Goal: Task Accomplishment & Management: Use online tool/utility

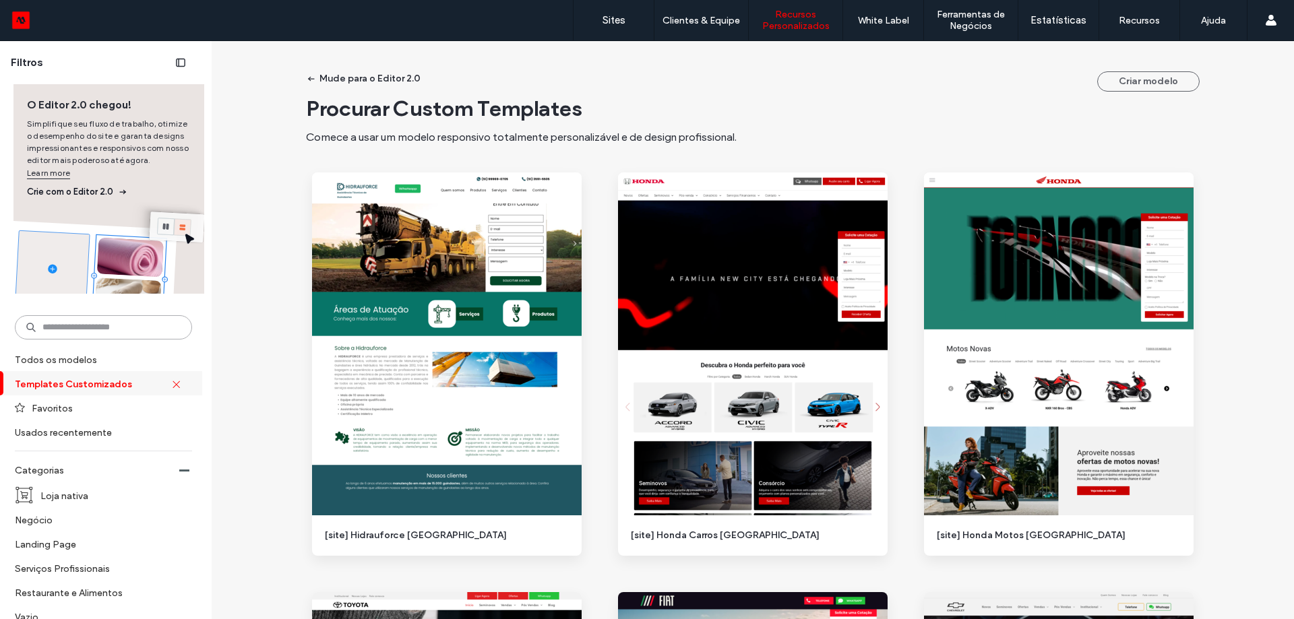
click at [125, 318] on input at bounding box center [103, 327] width 177 height 24
type input "**"
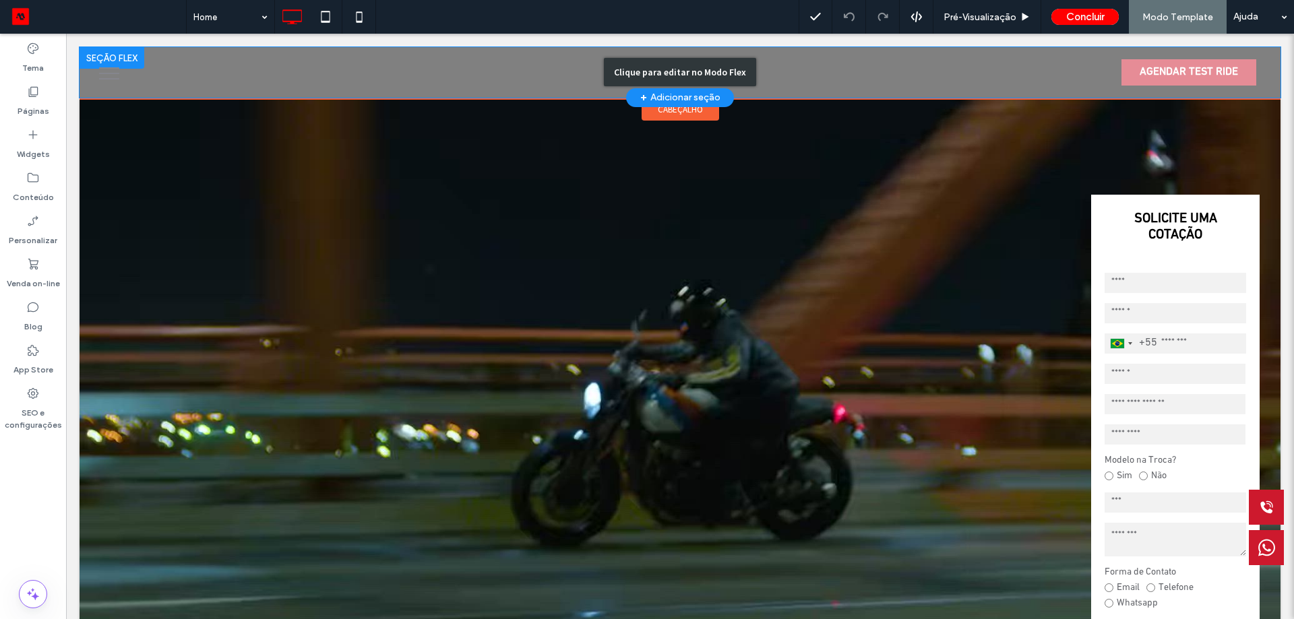
click at [876, 80] on div "Clique para editar no Modo Flex" at bounding box center [680, 72] width 1201 height 51
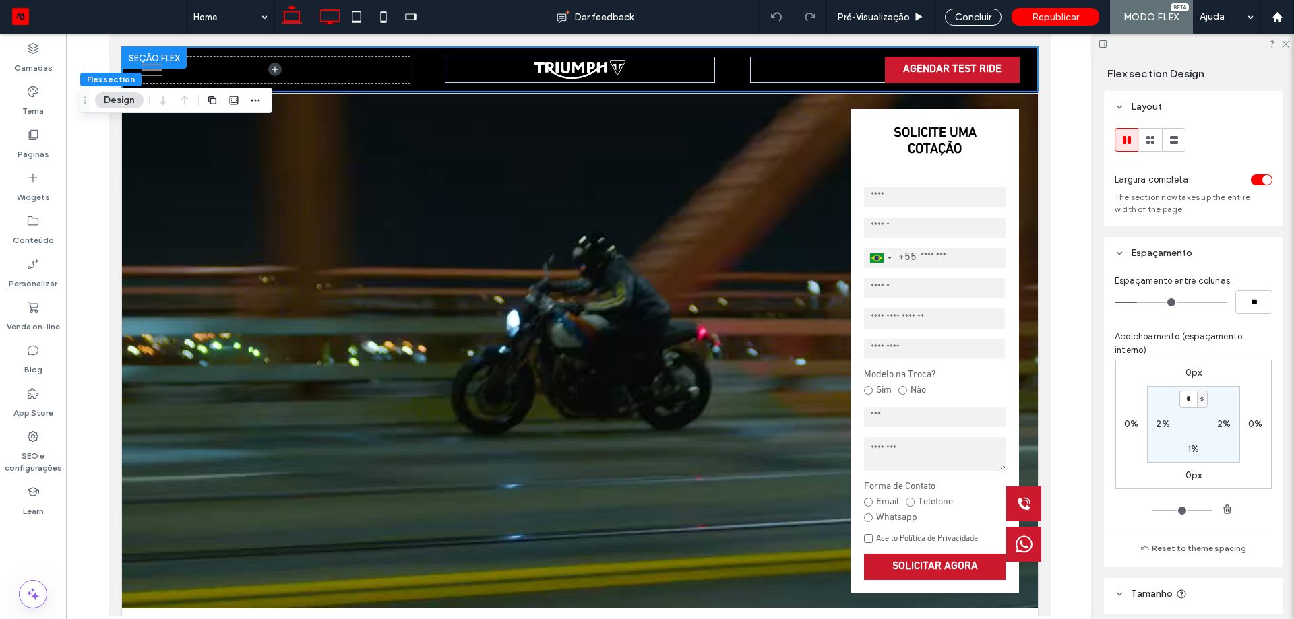
click at [336, 18] on icon at bounding box center [329, 16] width 27 height 27
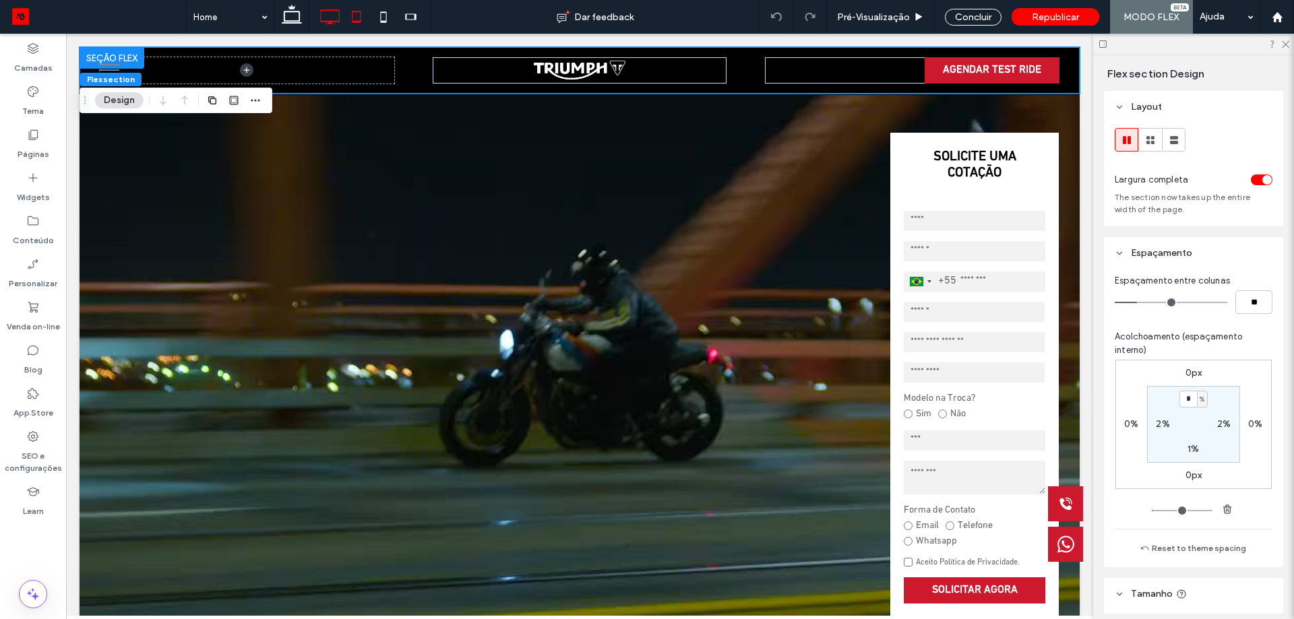
click at [356, 20] on icon at bounding box center [356, 16] width 27 height 27
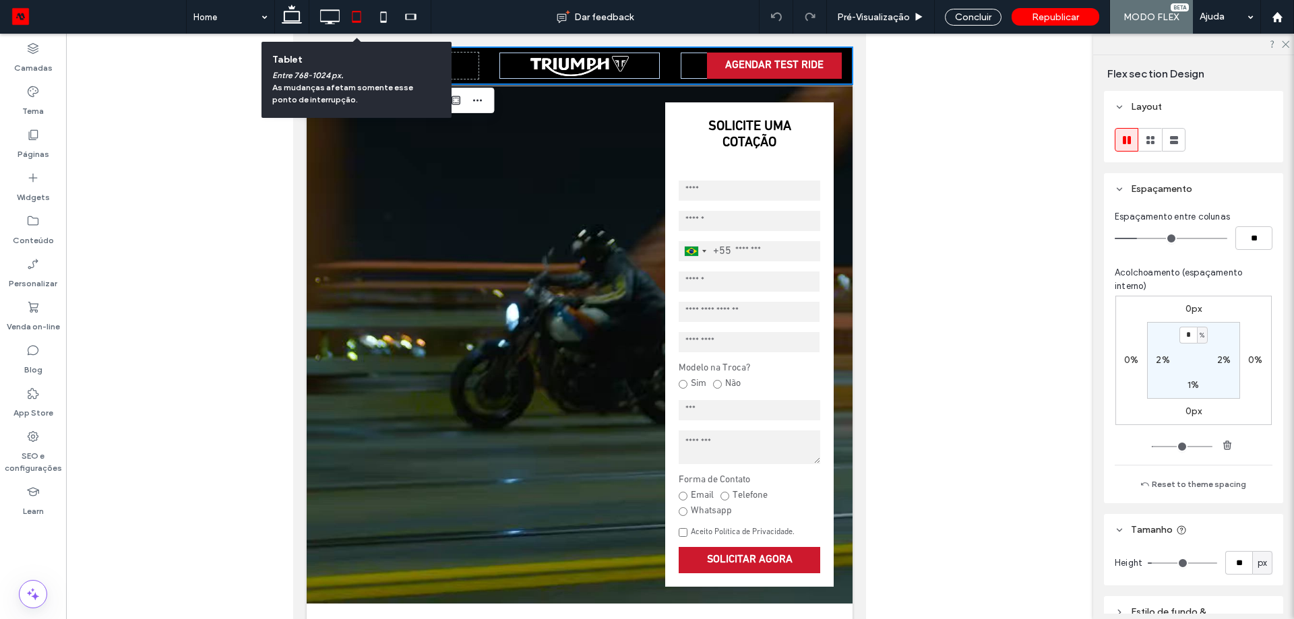
type input "**"
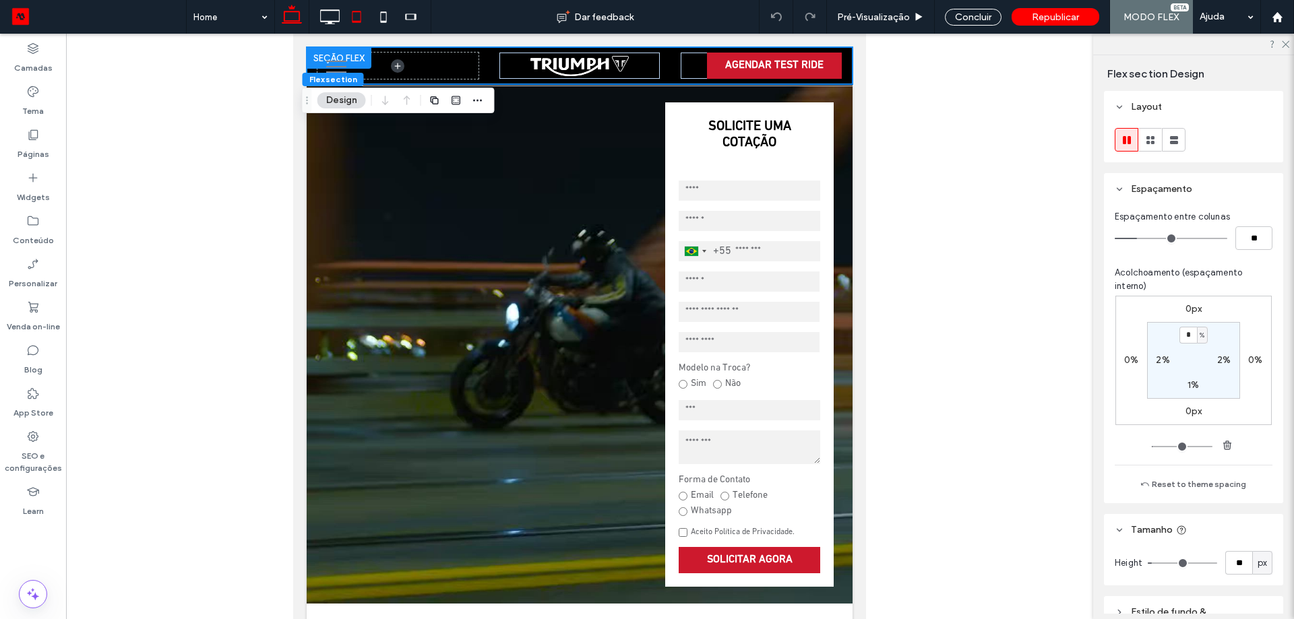
click at [301, 18] on icon at bounding box center [291, 16] width 27 height 27
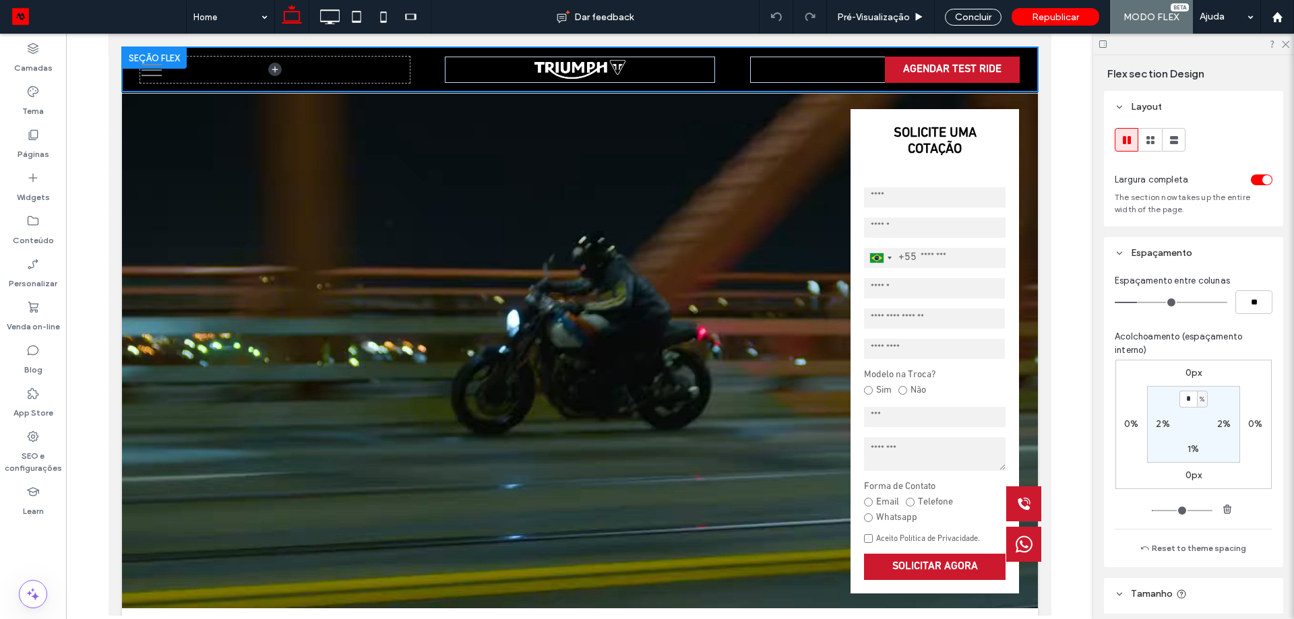
type input "***"
click at [43, 453] on label "SEO e configurações" at bounding box center [33, 458] width 66 height 31
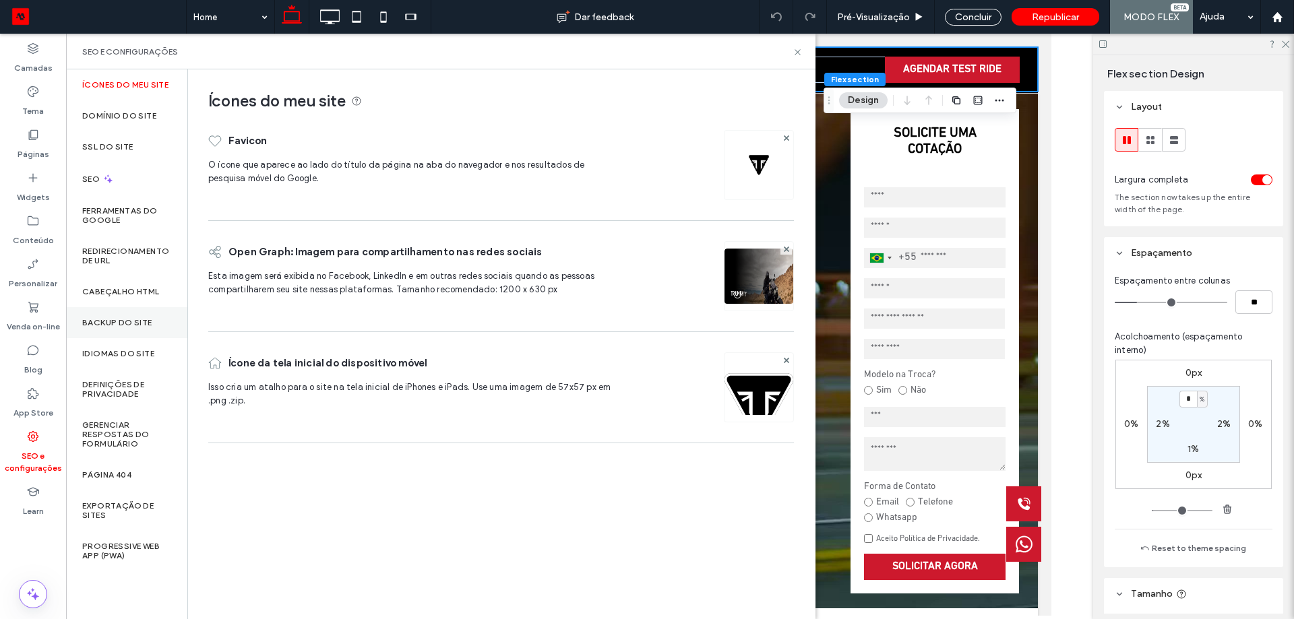
click at [138, 324] on label "Backup do Site" at bounding box center [117, 322] width 70 height 9
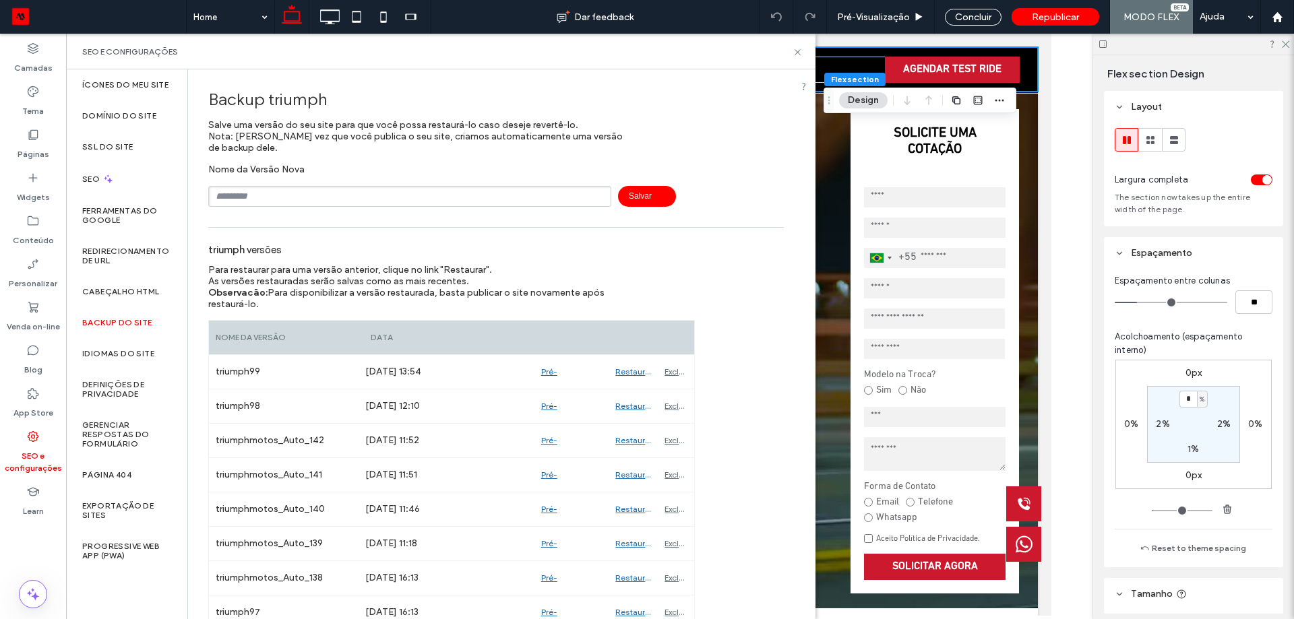
click at [261, 188] on input "text" at bounding box center [409, 196] width 403 height 21
type input "**********"
click at [628, 191] on span "Salvar" at bounding box center [647, 196] width 58 height 21
click at [807, 53] on div "SEO e configurações" at bounding box center [440, 52] width 749 height 36
click at [801, 54] on icon at bounding box center [797, 52] width 10 height 10
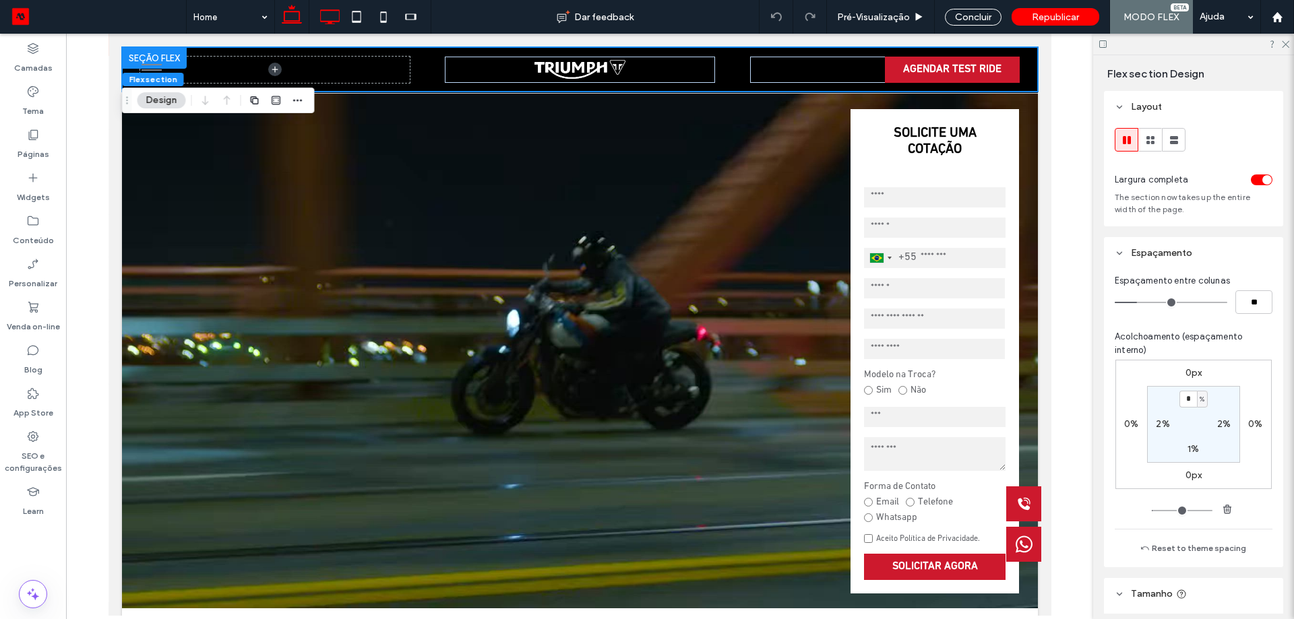
click at [332, 24] on use at bounding box center [331, 16] width 20 height 15
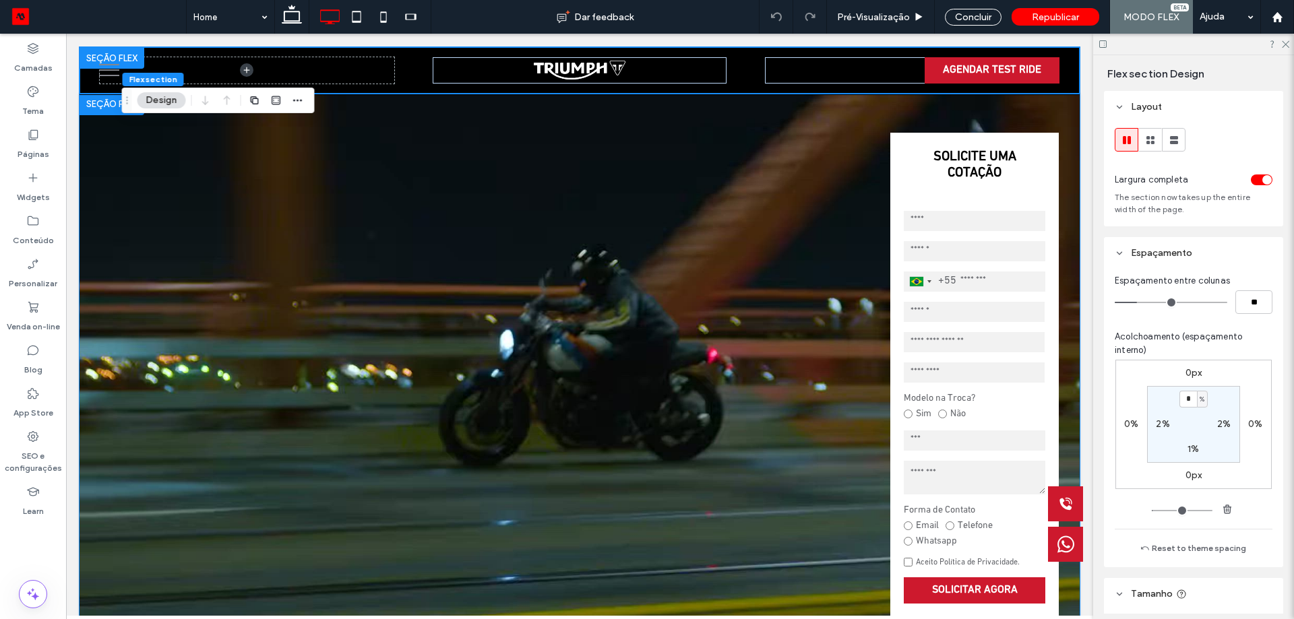
click at [489, 194] on video at bounding box center [580, 375] width 1000 height 563
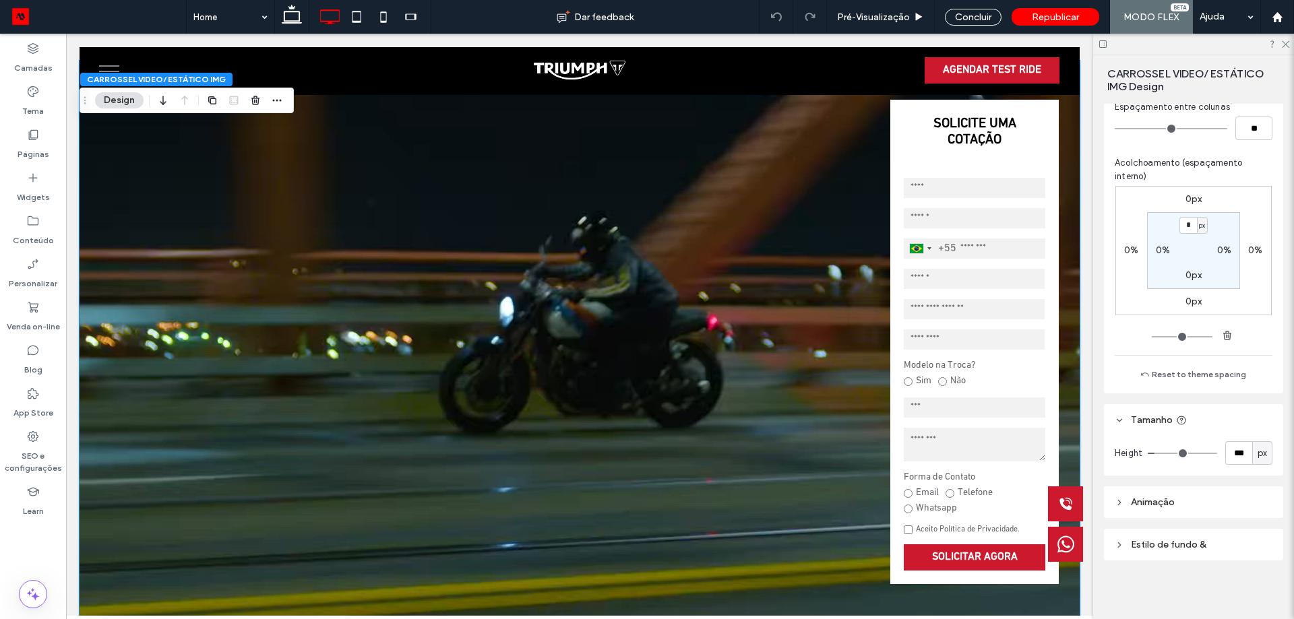
scroll to position [187, 0]
click at [1260, 456] on span "px" at bounding box center [1261, 452] width 9 height 13
click at [1260, 567] on div "A" at bounding box center [1255, 571] width 19 height 24
type input "*"
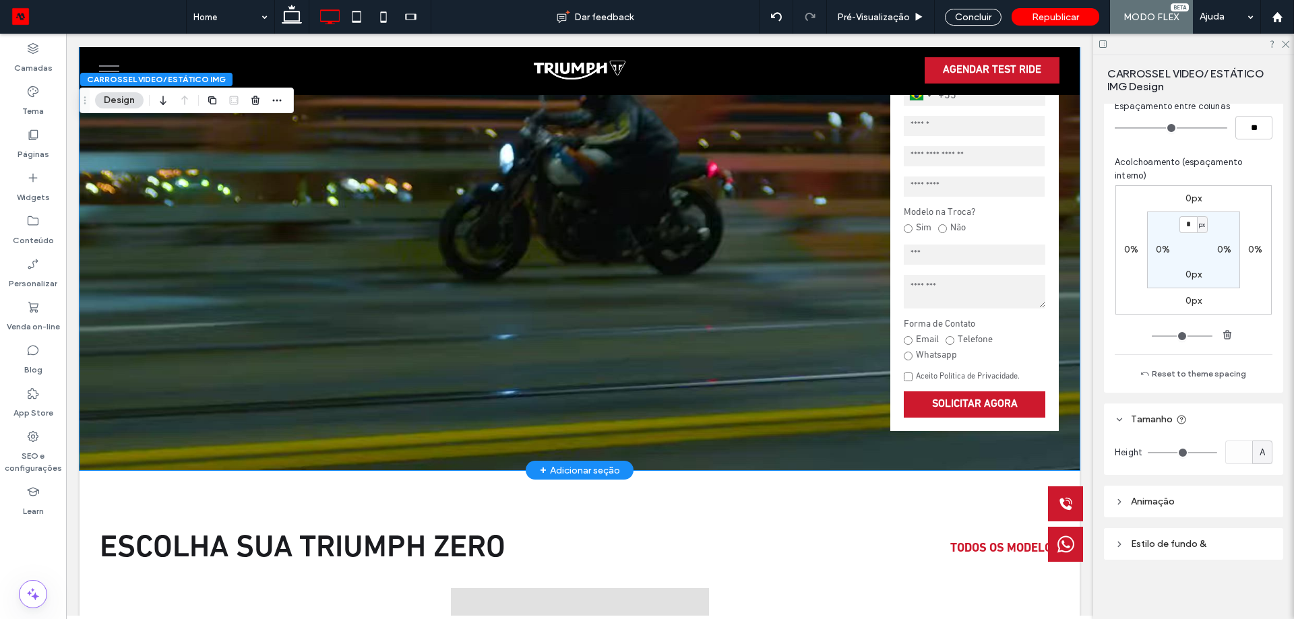
scroll to position [102, 0]
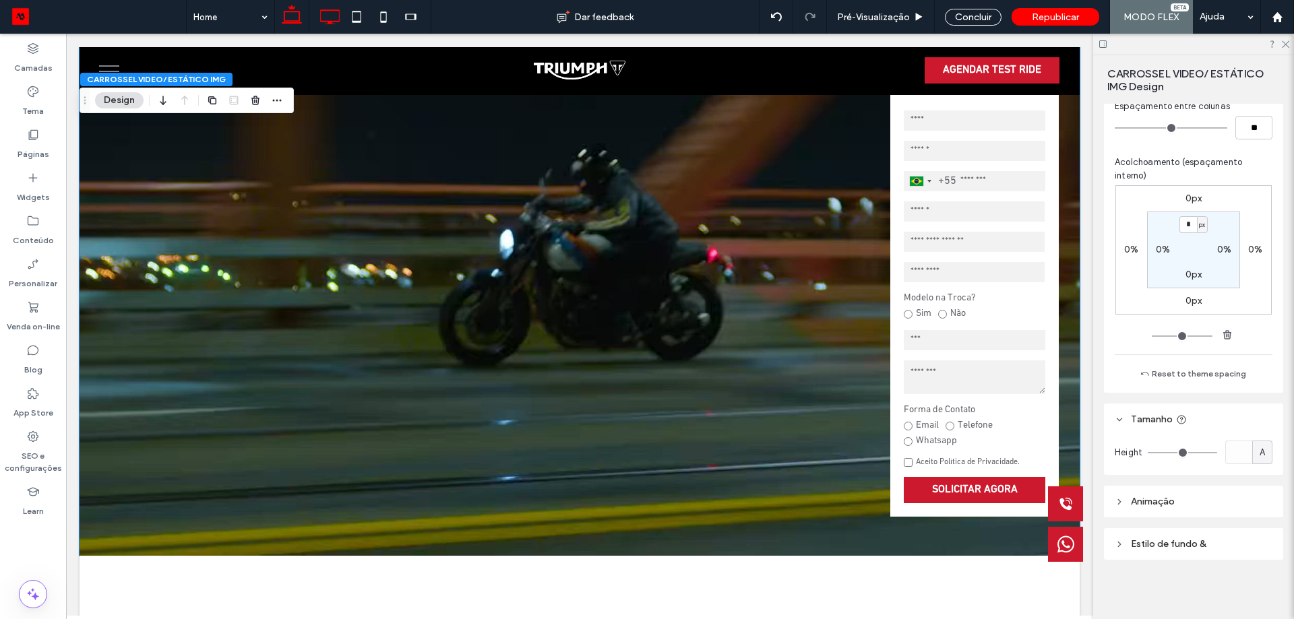
click at [298, 16] on icon at bounding box center [291, 16] width 27 height 27
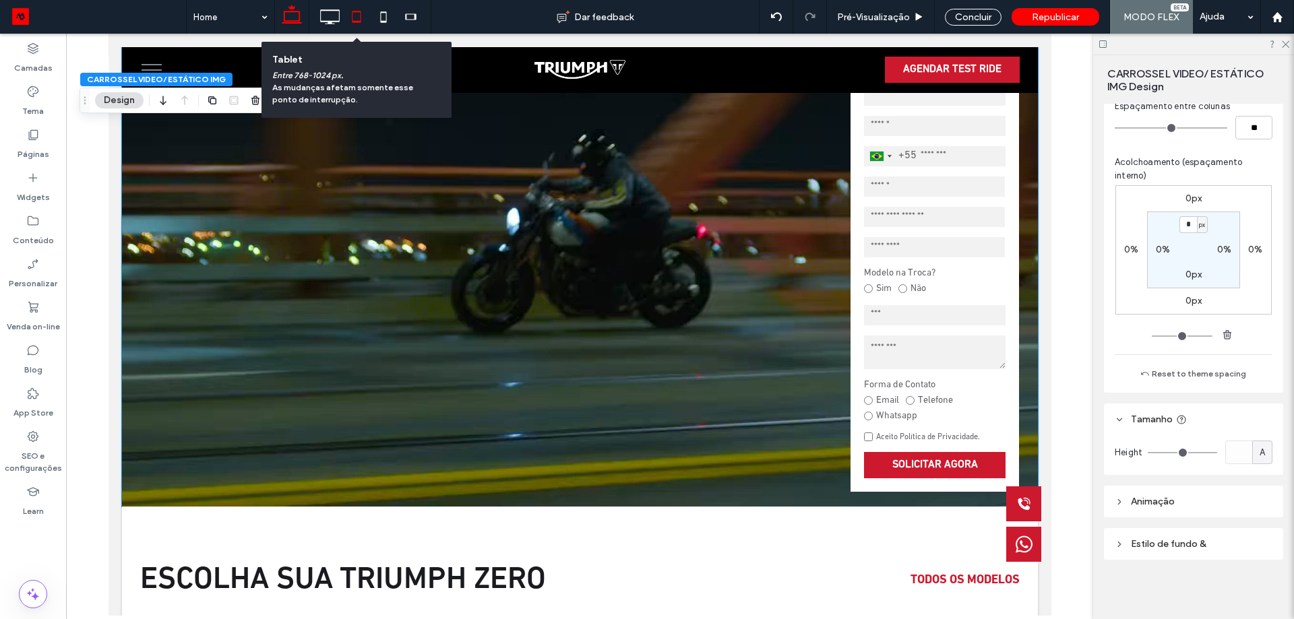
click at [364, 13] on icon at bounding box center [356, 16] width 27 height 27
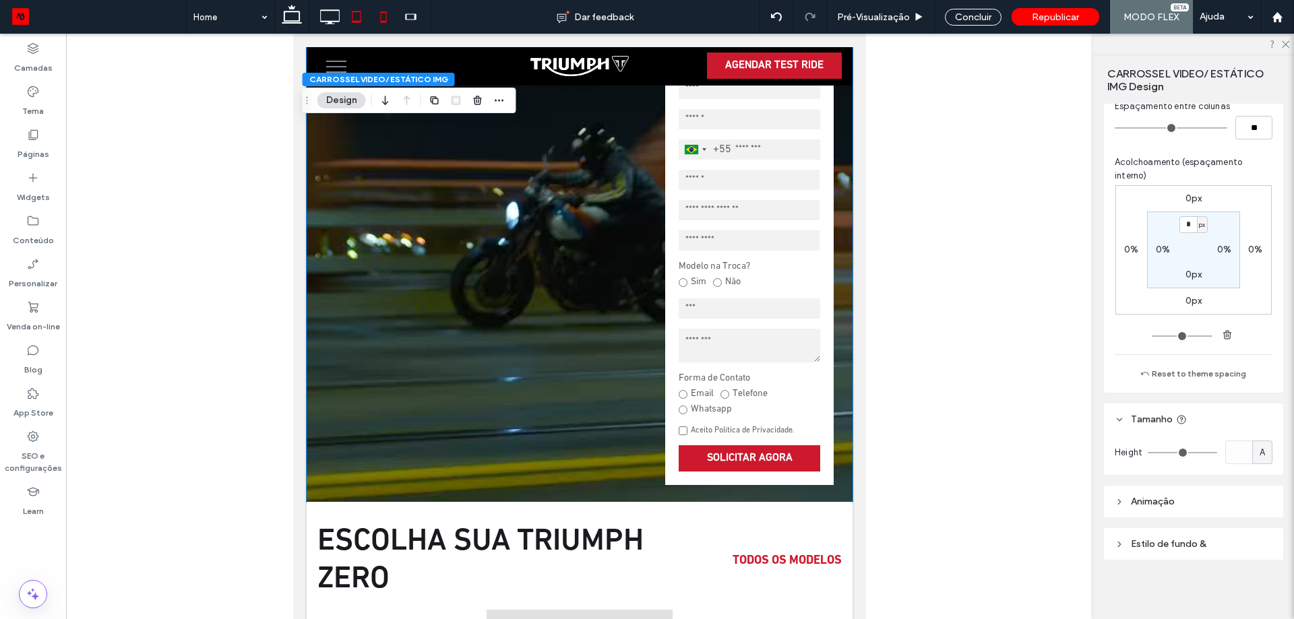
click at [379, 22] on icon at bounding box center [383, 16] width 27 height 27
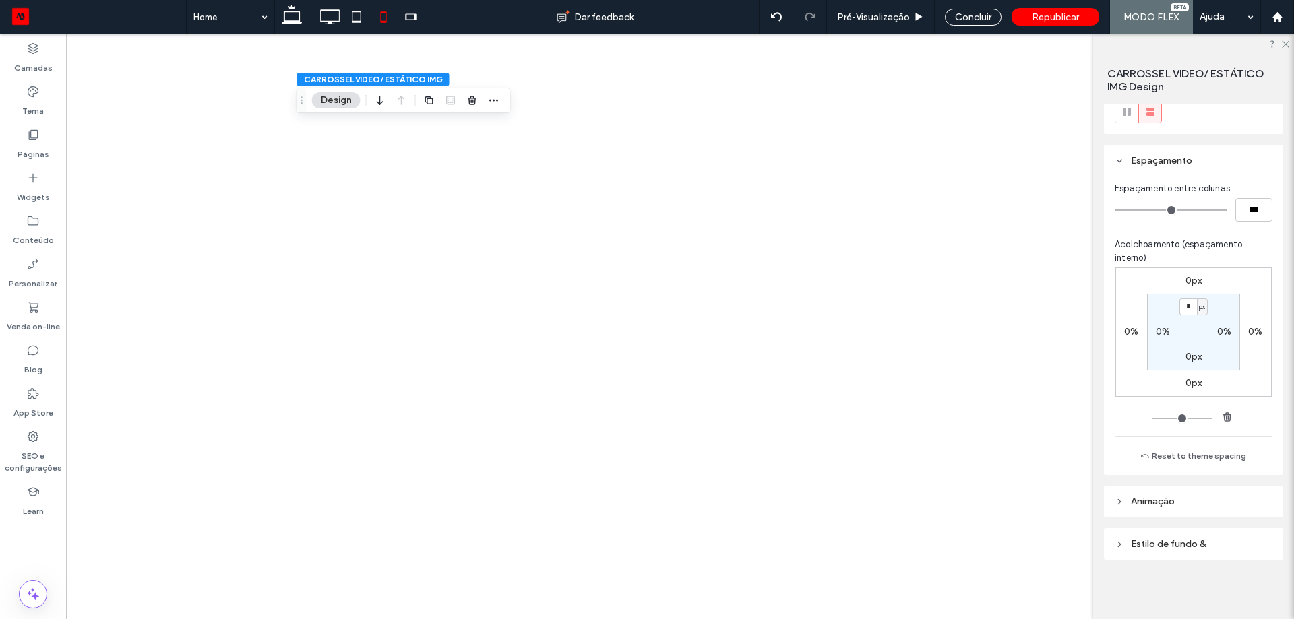
scroll to position [41, 0]
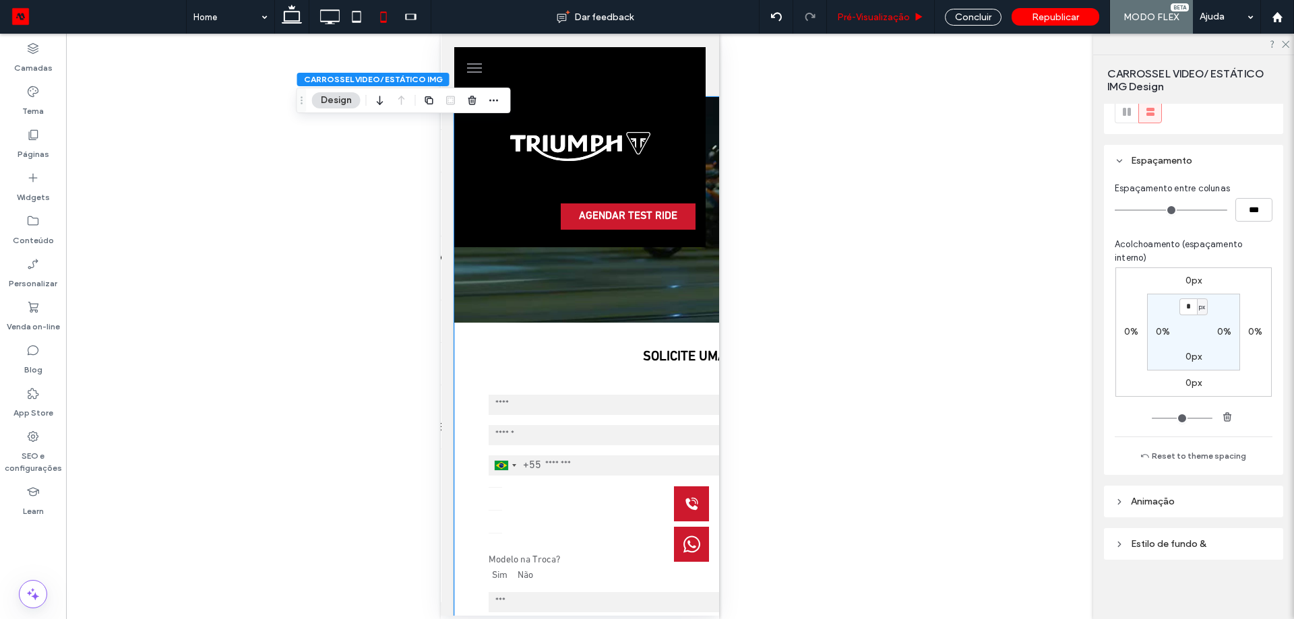
click at [893, 24] on div "Pré-Visualizaçāo" at bounding box center [881, 17] width 108 height 34
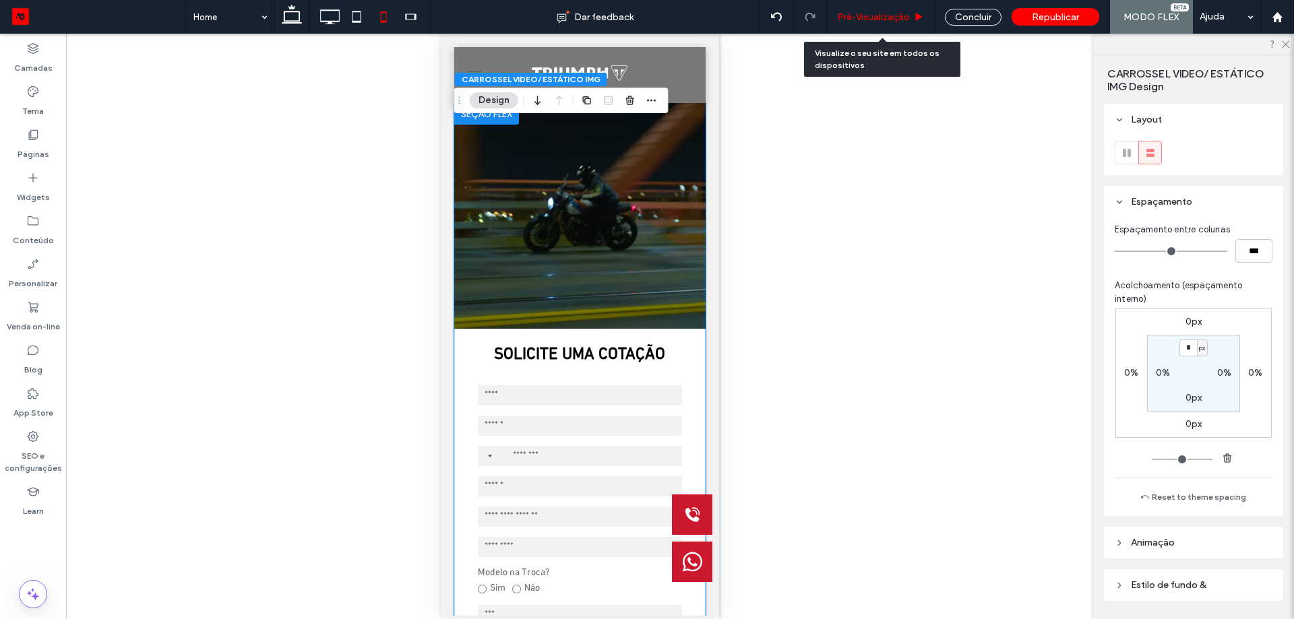
scroll to position [69, 0]
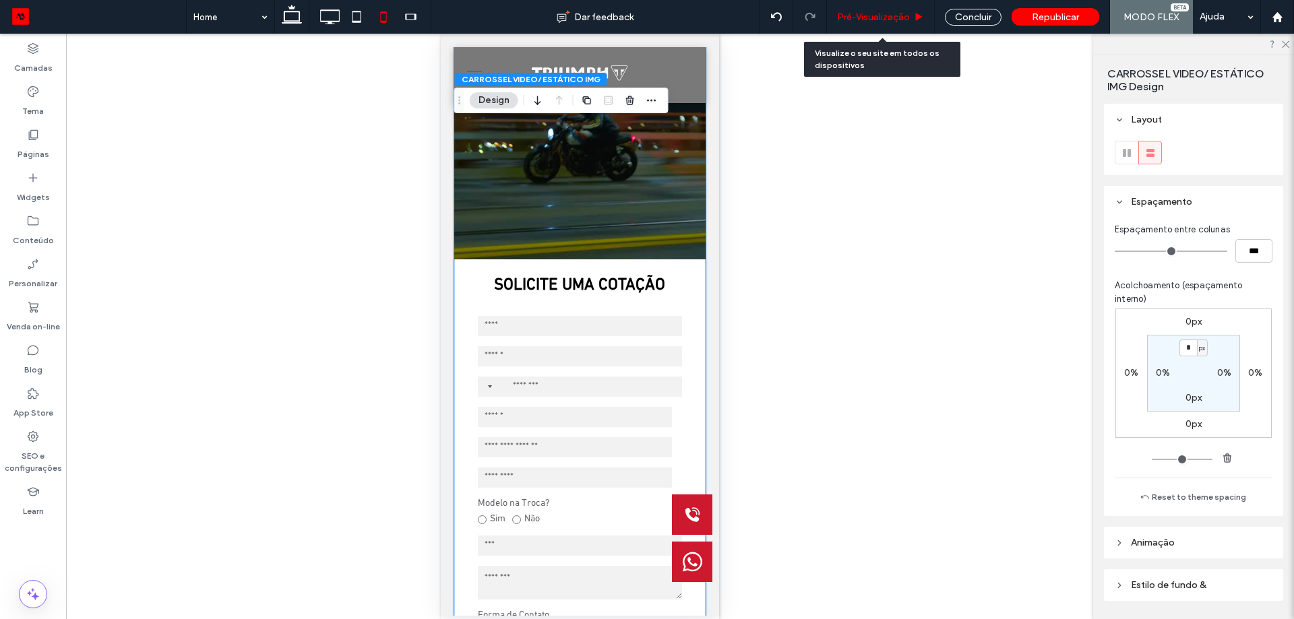
click at [885, 17] on span "Pré-Visualizaçāo" at bounding box center [873, 16] width 73 height 11
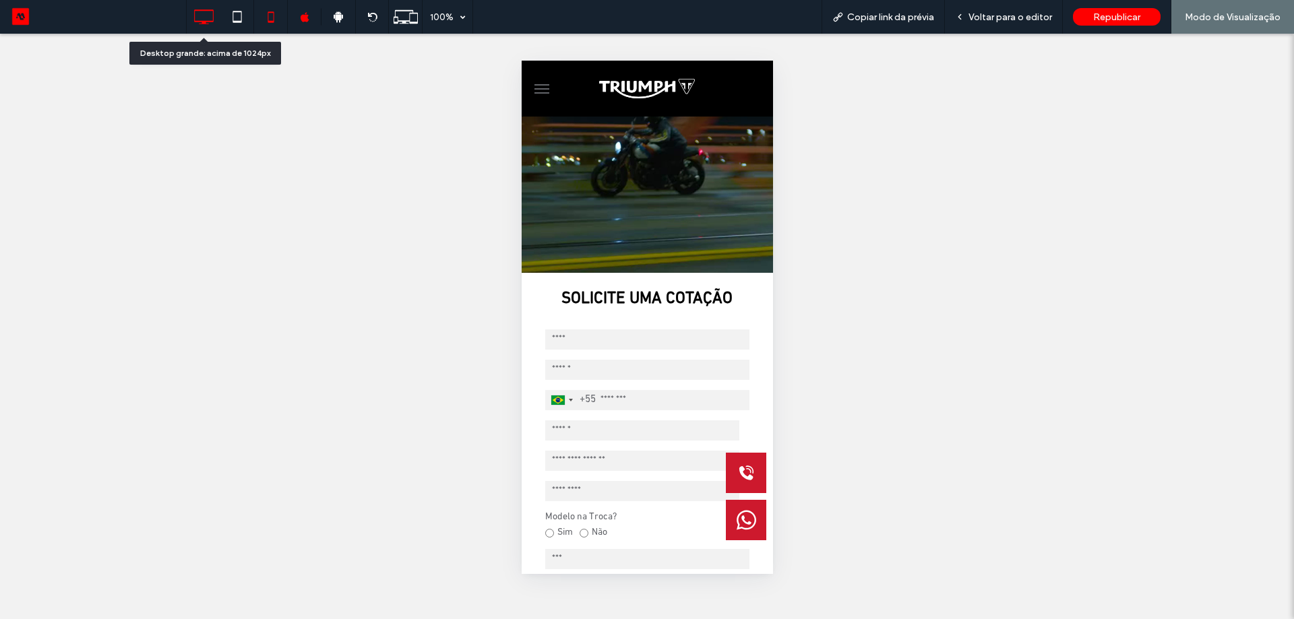
click at [201, 22] on icon at bounding box center [203, 16] width 27 height 27
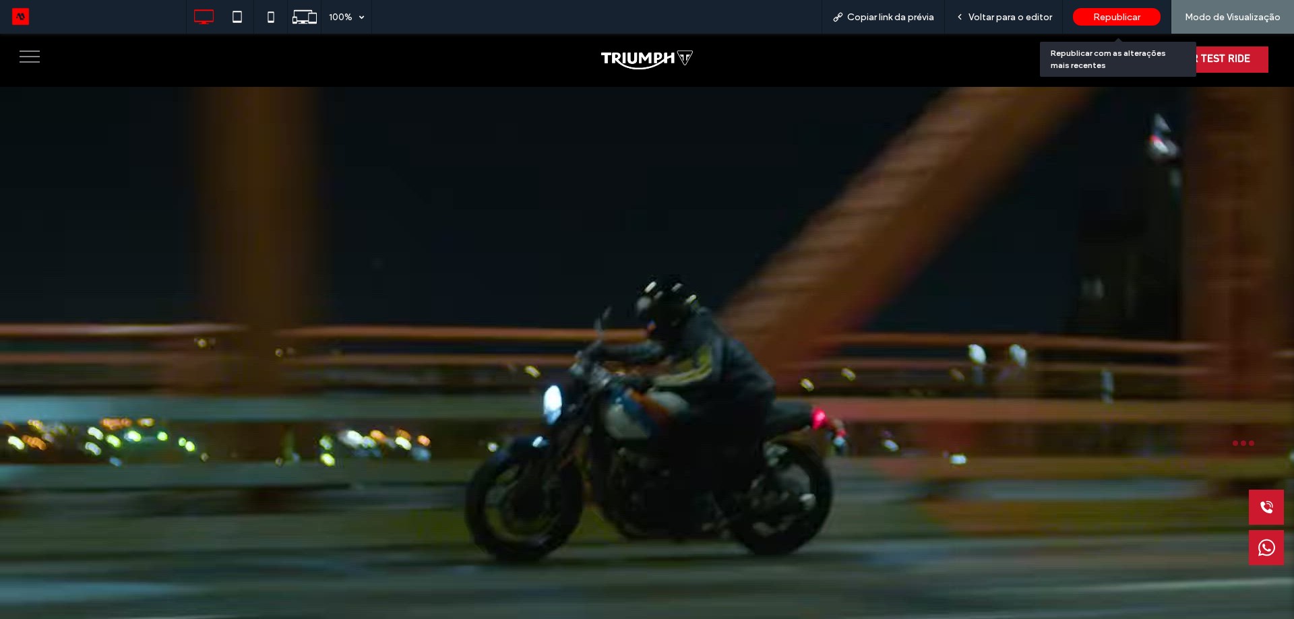
click at [1100, 21] on span "Republicar" at bounding box center [1116, 16] width 47 height 11
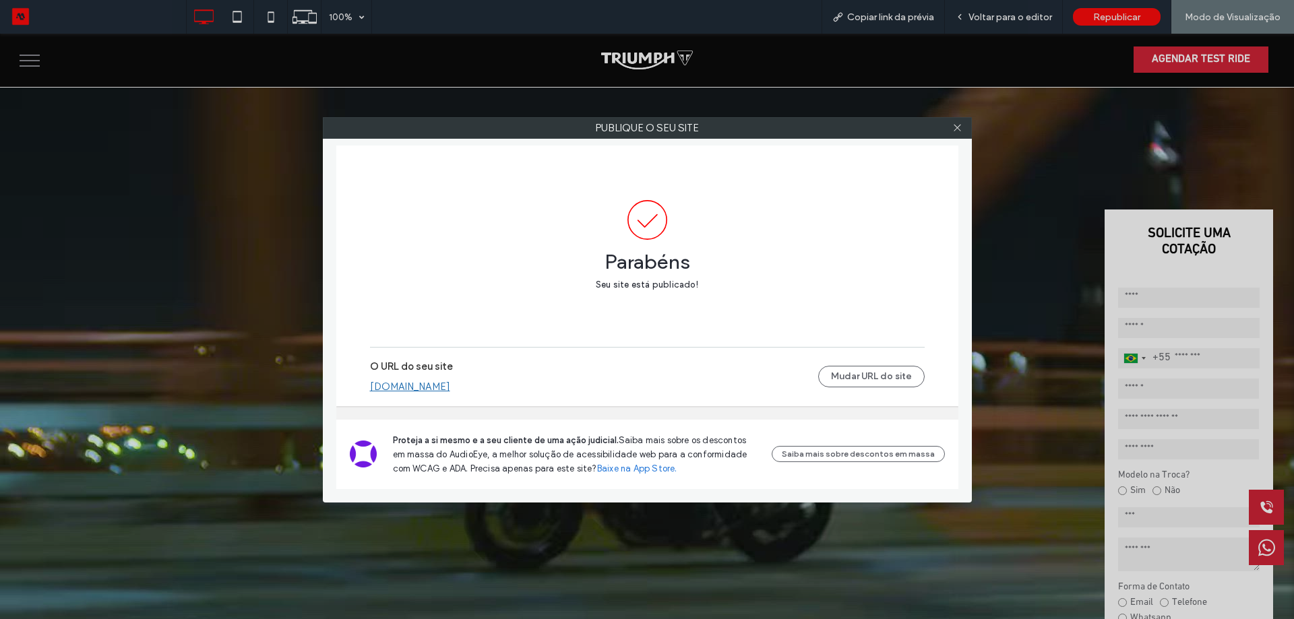
click at [450, 385] on link "triumphmotos.motorleads.co" at bounding box center [410, 387] width 80 height 12
drag, startPoint x: 968, startPoint y: 121, endPoint x: 960, endPoint y: 129, distance: 11.4
click at [967, 123] on label "Publique o seu site" at bounding box center [647, 128] width 648 height 20
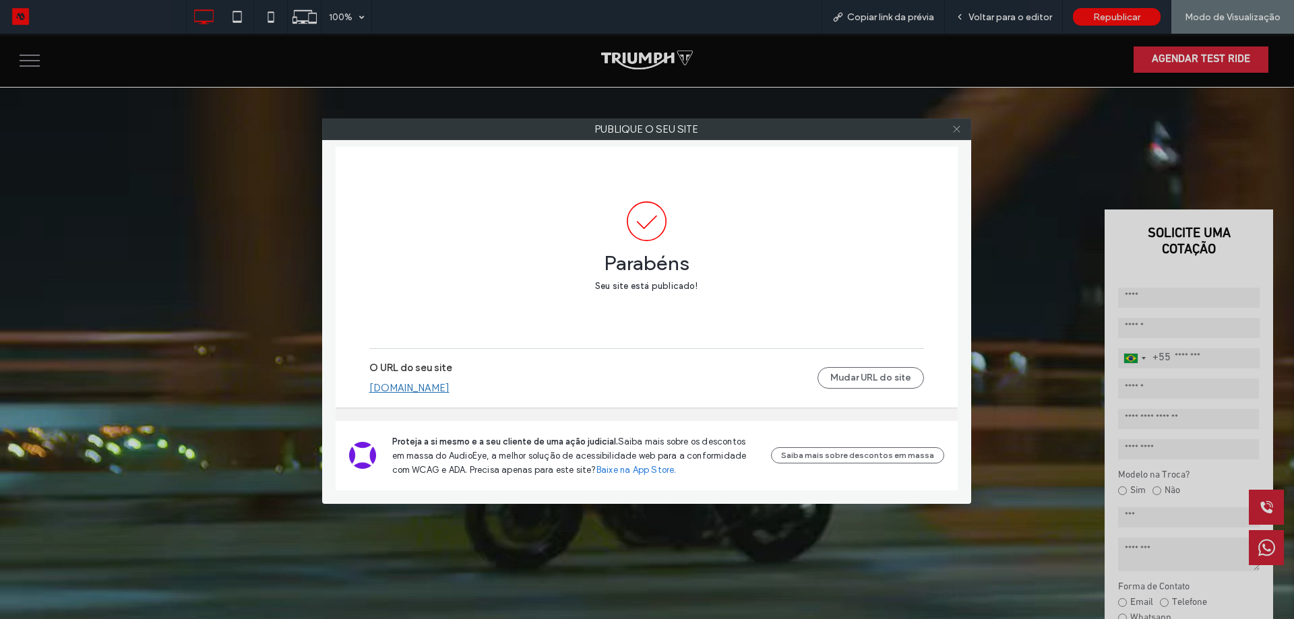
click at [960, 129] on icon at bounding box center [956, 129] width 10 height 10
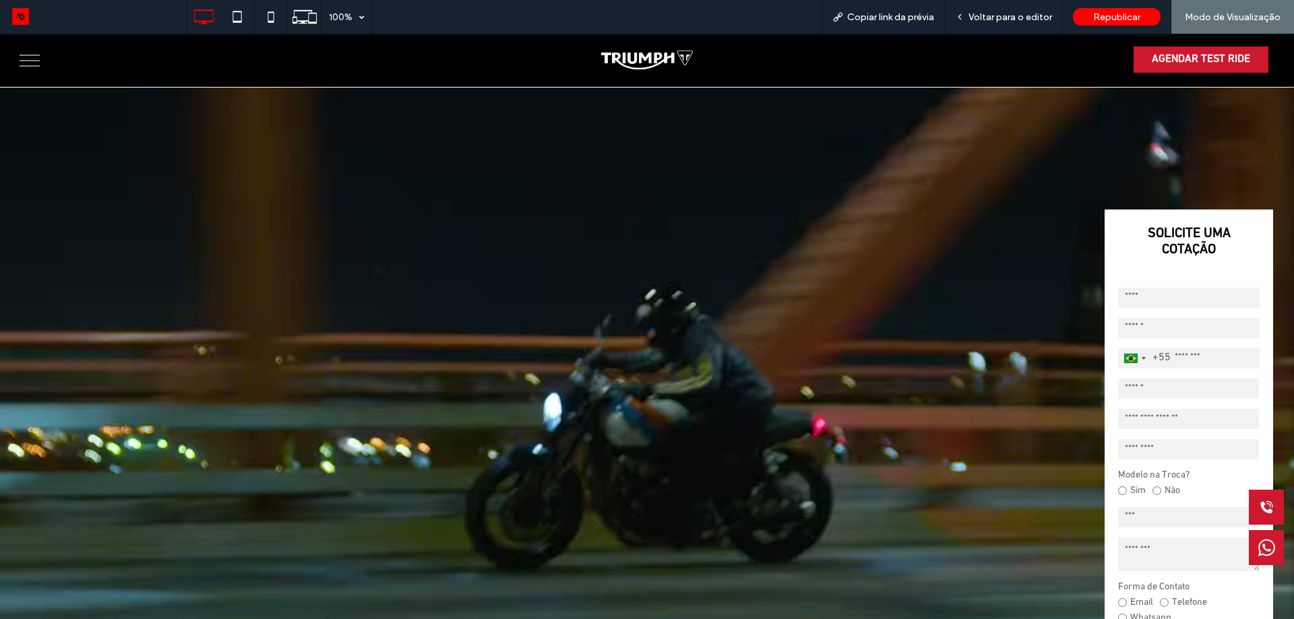
click at [24, 64] on button "menu" at bounding box center [29, 60] width 35 height 35
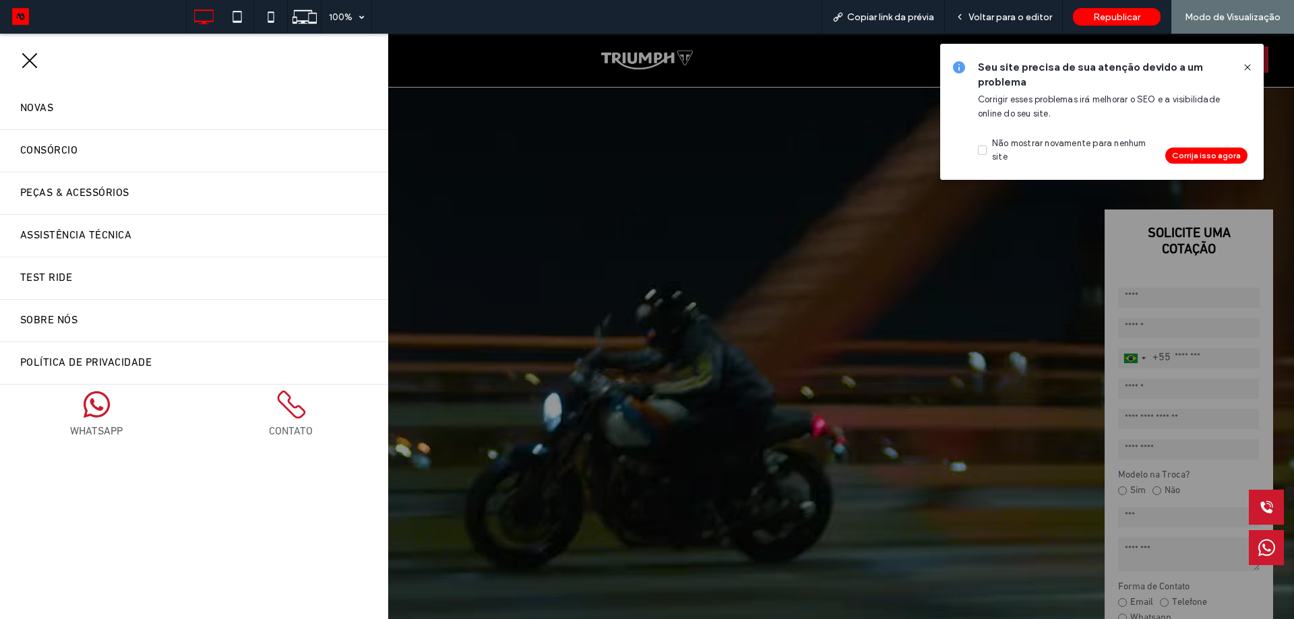
click at [24, 67] on span "menu" at bounding box center [29, 60] width 15 height 15
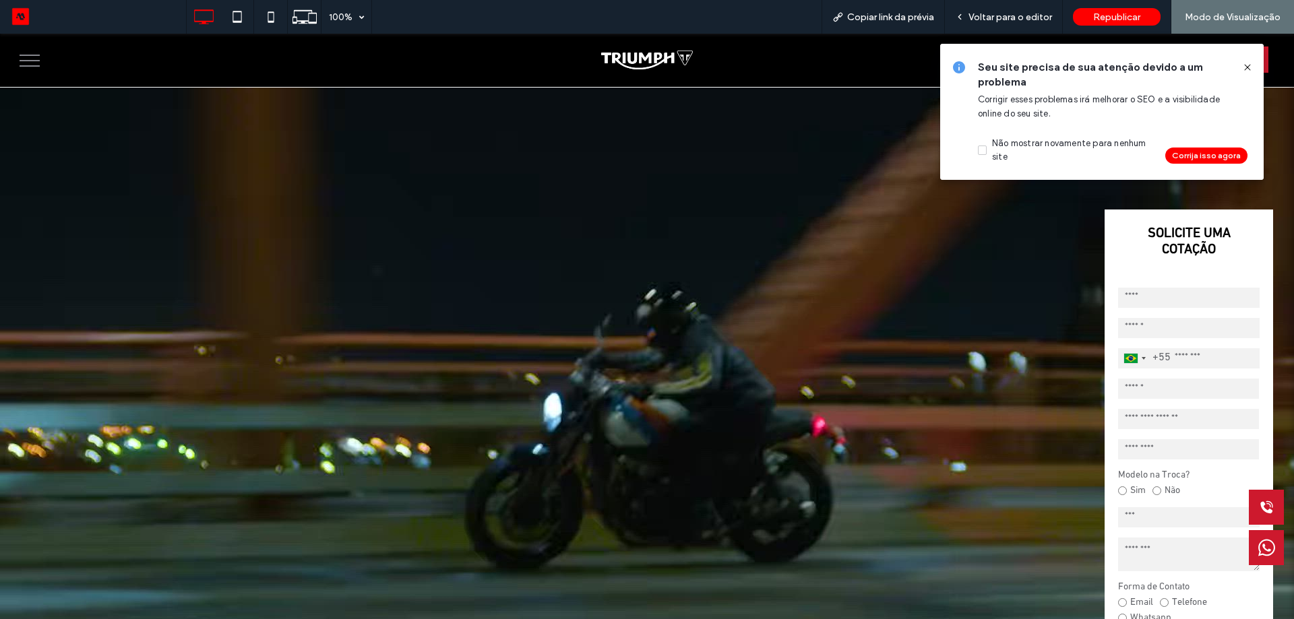
click at [33, 64] on button "menu" at bounding box center [29, 60] width 35 height 35
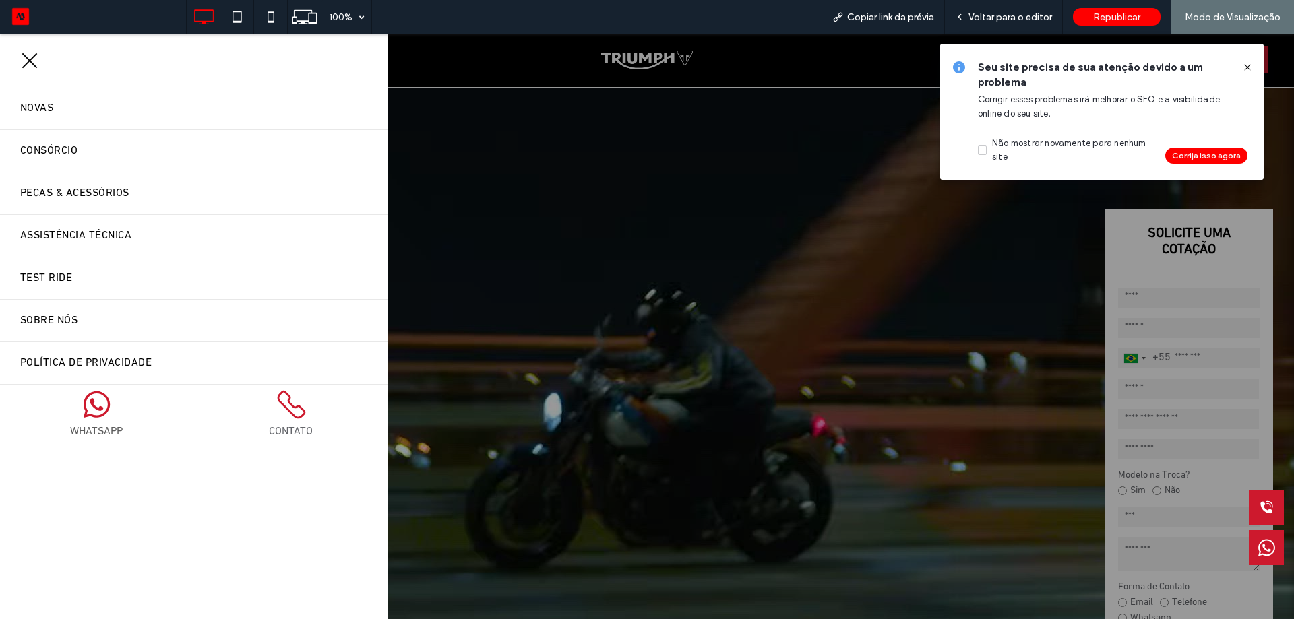
click at [39, 61] on span "menu" at bounding box center [30, 60] width 20 height 1
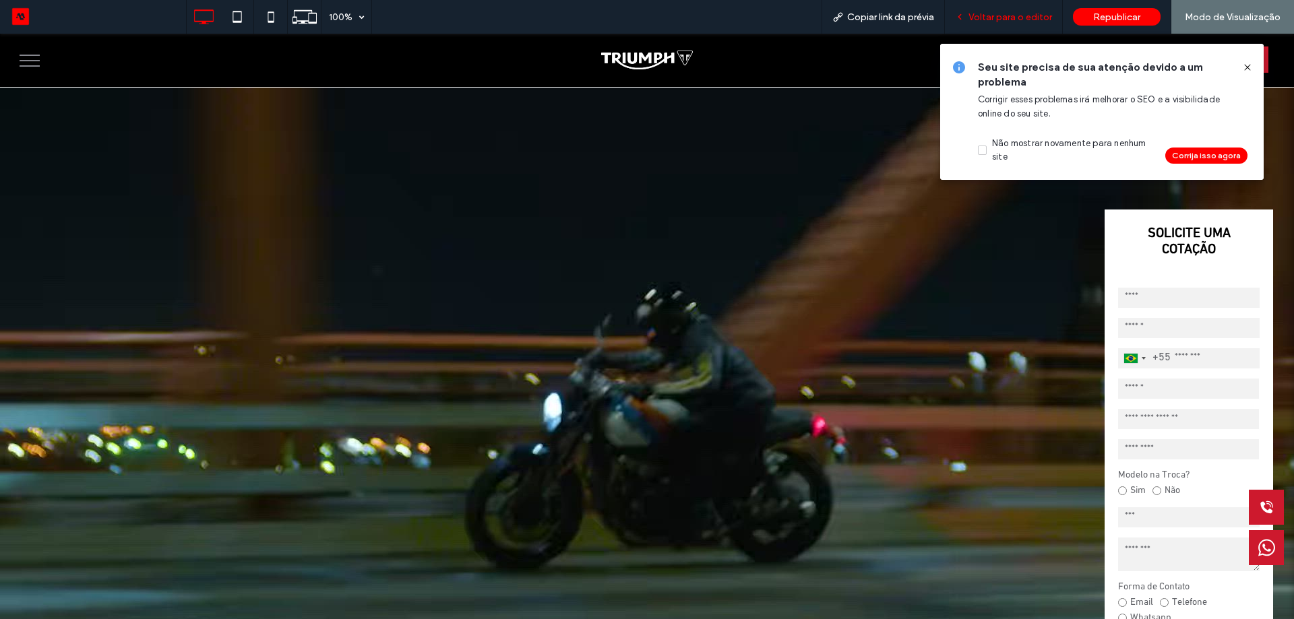
click at [1007, 20] on span "Voltar para o editor" at bounding box center [1010, 16] width 84 height 11
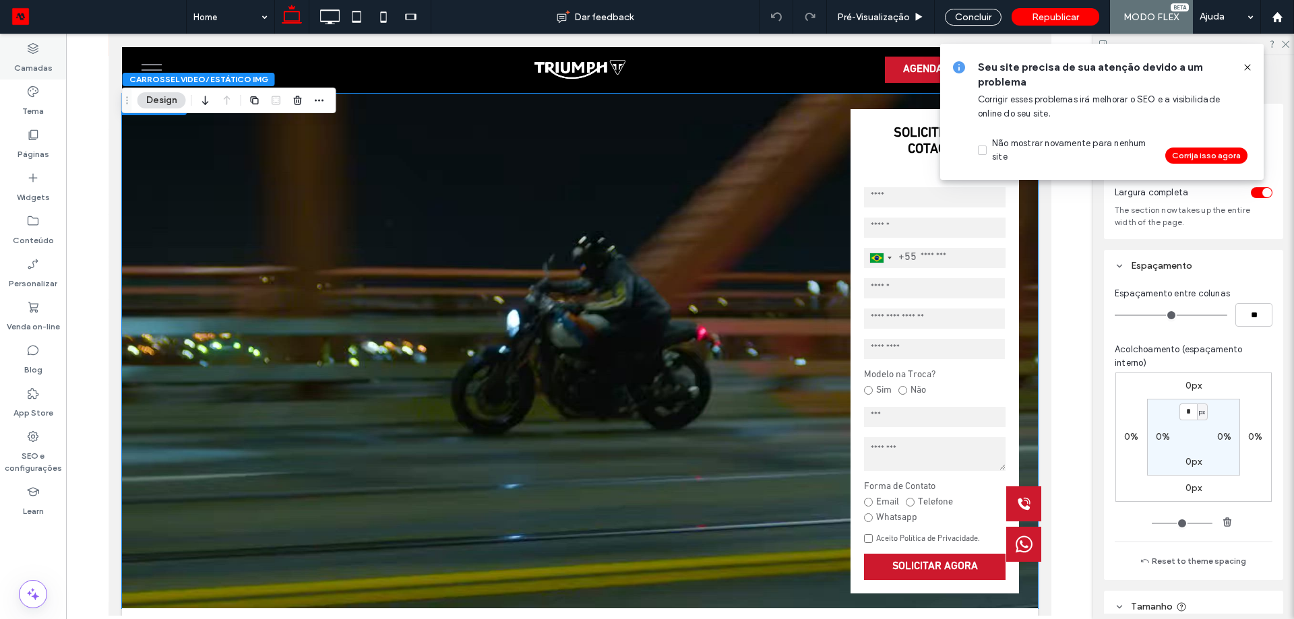
click at [24, 63] on label "Camadas" at bounding box center [33, 64] width 38 height 19
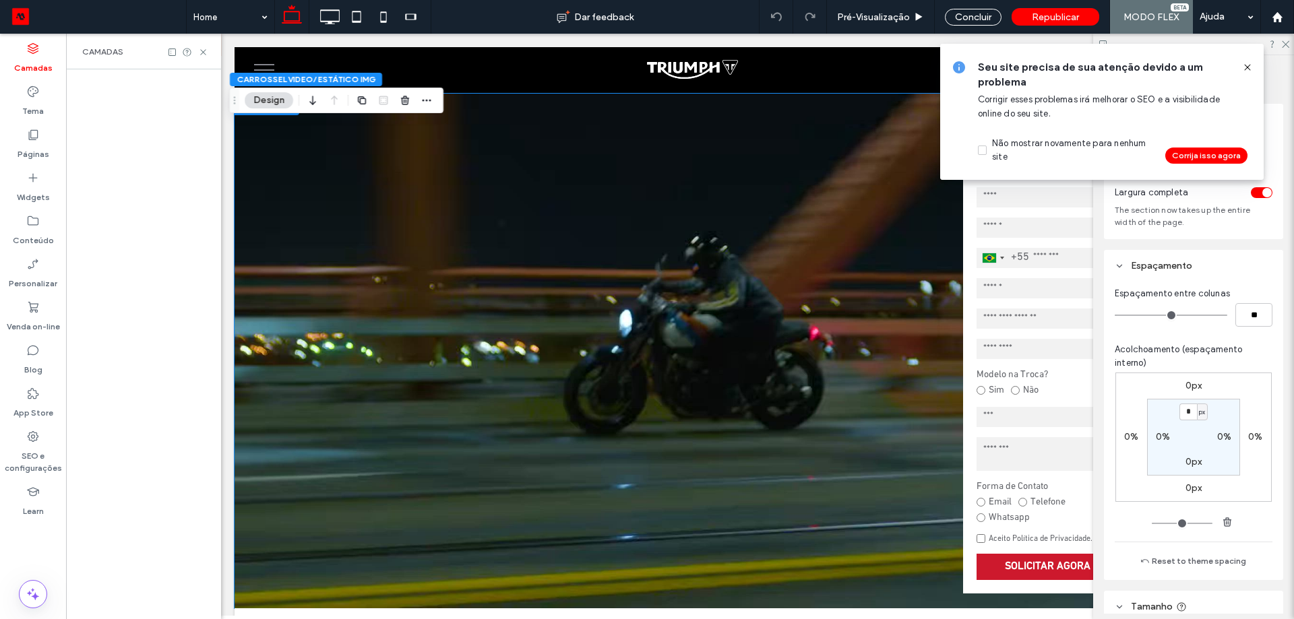
scroll to position [0, 71]
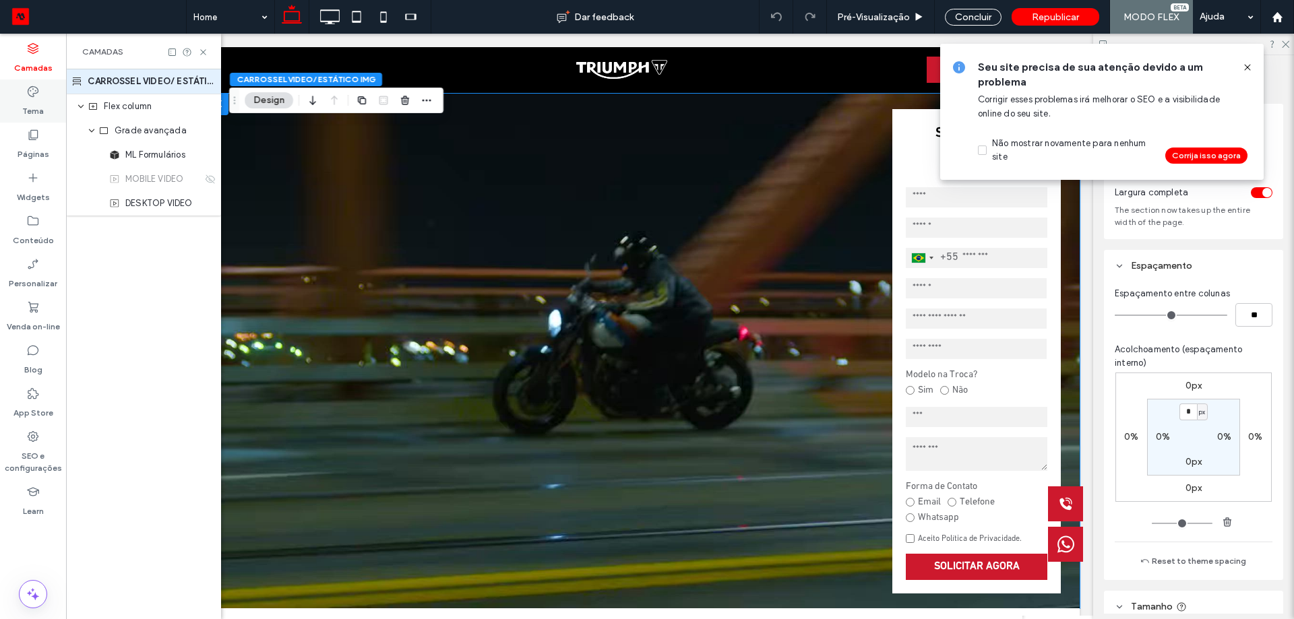
click at [13, 91] on div "Tema" at bounding box center [33, 101] width 66 height 43
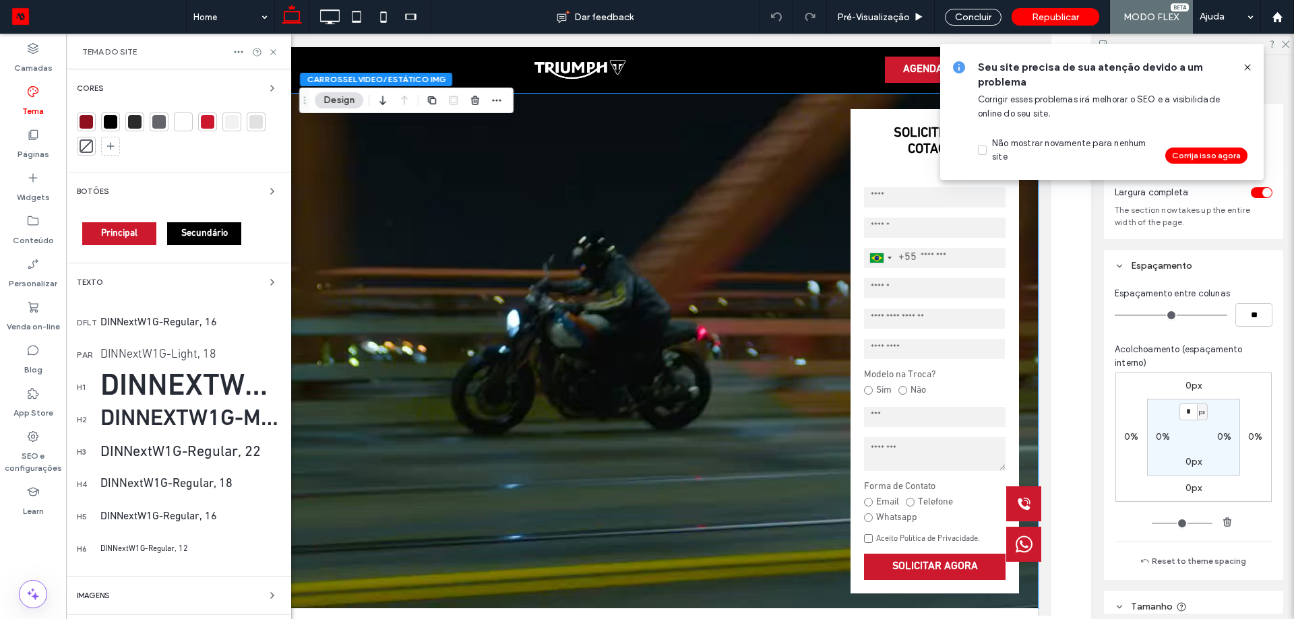
scroll to position [0, 0]
click at [26, 65] on label "Camadas" at bounding box center [33, 64] width 38 height 19
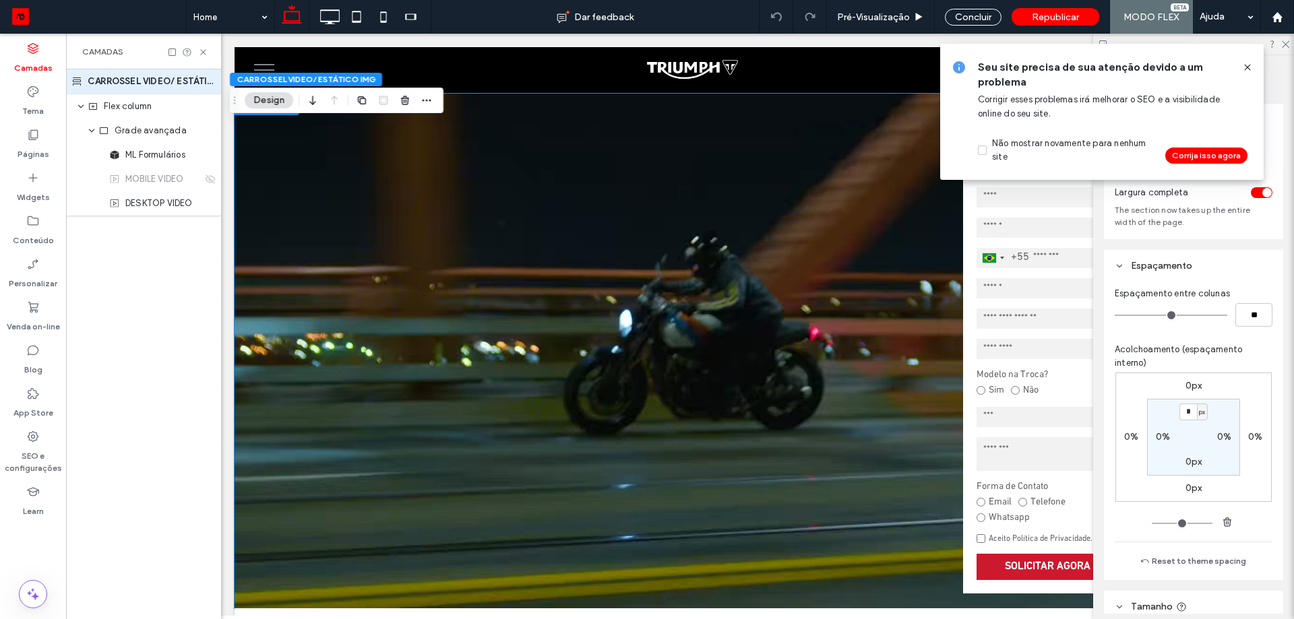
scroll to position [0, 71]
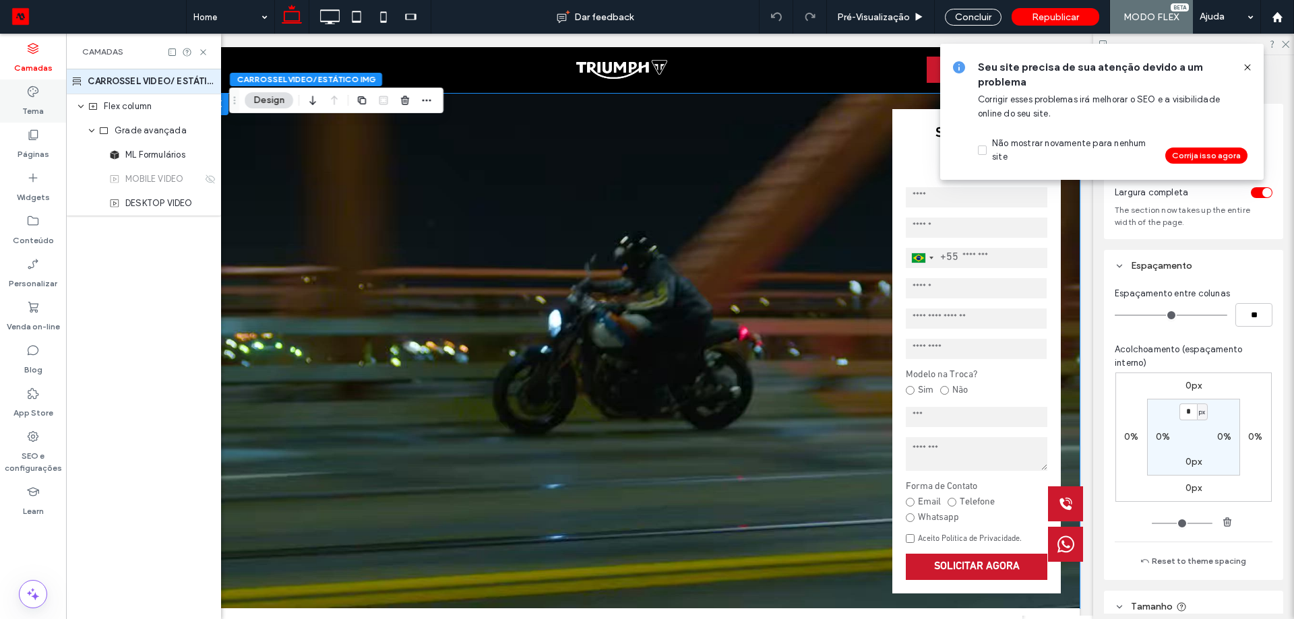
click at [24, 102] on label "Tema" at bounding box center [33, 107] width 22 height 19
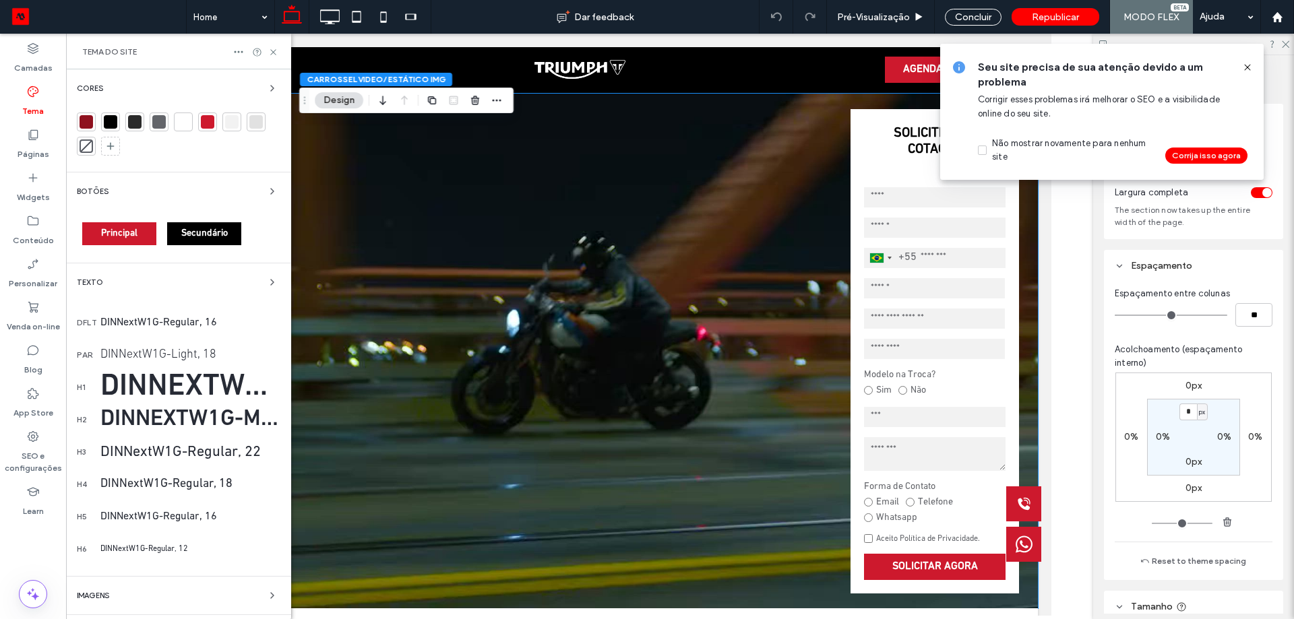
scroll to position [0, 0]
click at [36, 445] on label "SEO e configurações" at bounding box center [33, 458] width 66 height 31
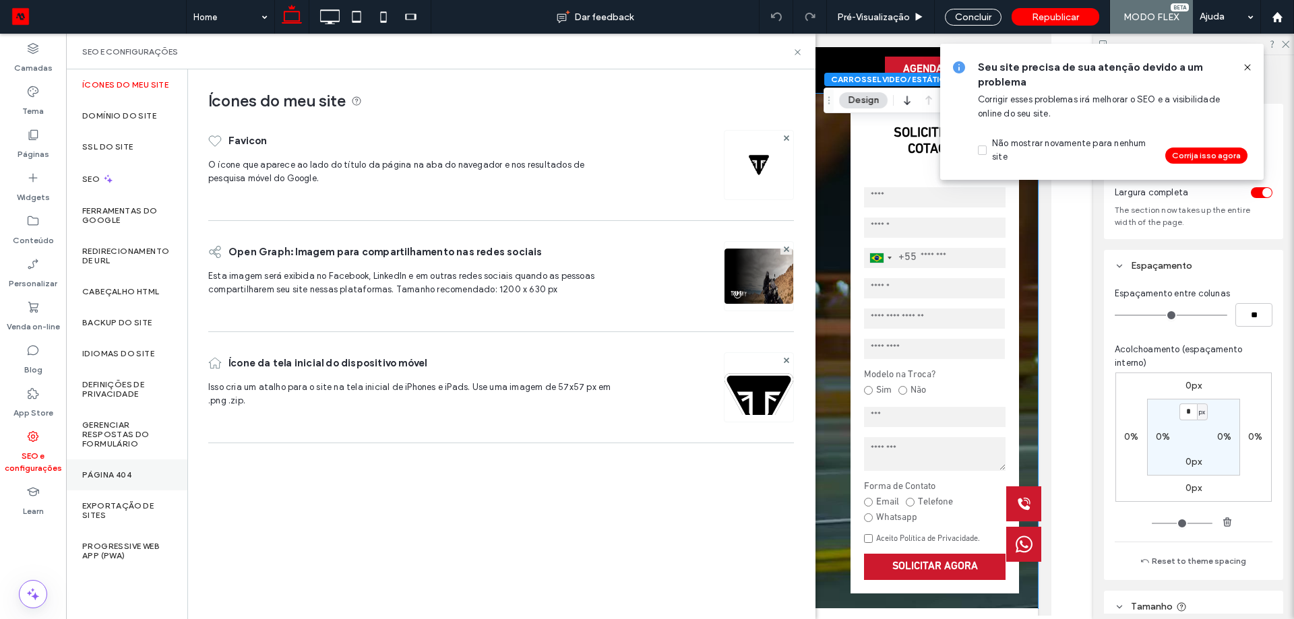
click at [112, 472] on label "Página 404" at bounding box center [106, 474] width 49 height 9
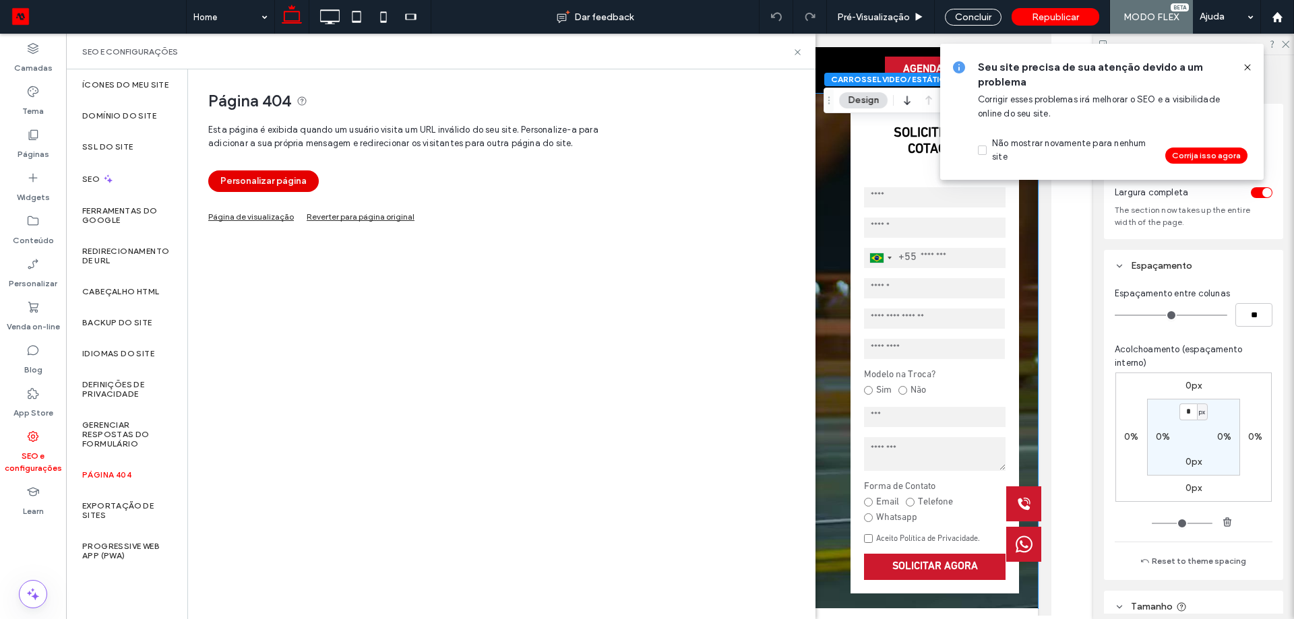
click at [252, 181] on button "Personalizar página" at bounding box center [263, 181] width 111 height 22
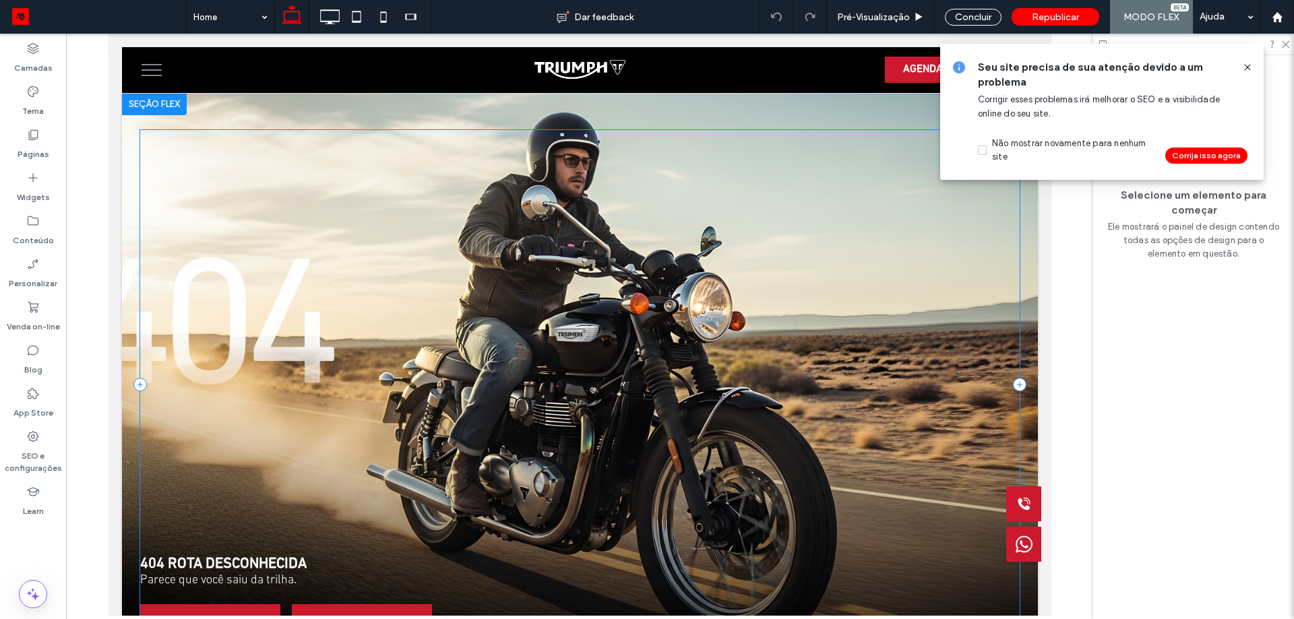
click at [538, 148] on div "404 ROTA DESCONHECIDA Parece que você saiu da trilha. IR PARA HOME IR PARA NOVAS" at bounding box center [578, 384] width 879 height 509
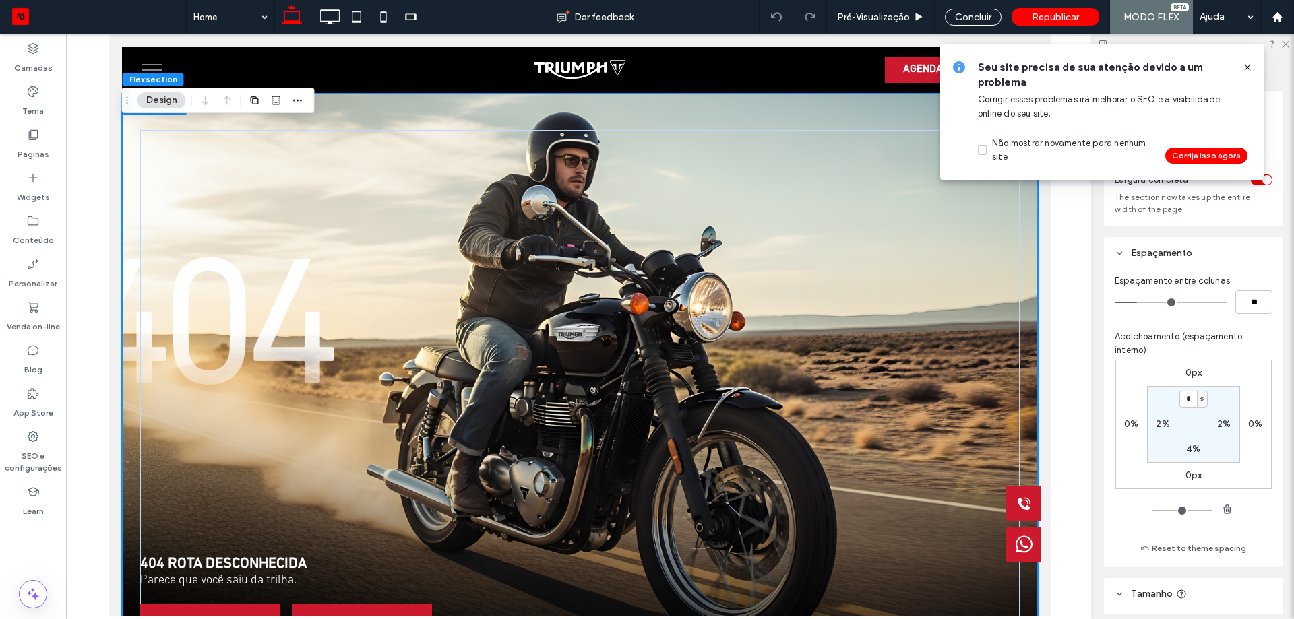
click at [602, 111] on div "404 ROTA DESCONHECIDA Parece que você saiu da trilha. IR PARA HOME IR PARA NOVAS" at bounding box center [579, 385] width 916 height 582
click at [1243, 66] on icon at bounding box center [1247, 67] width 11 height 11
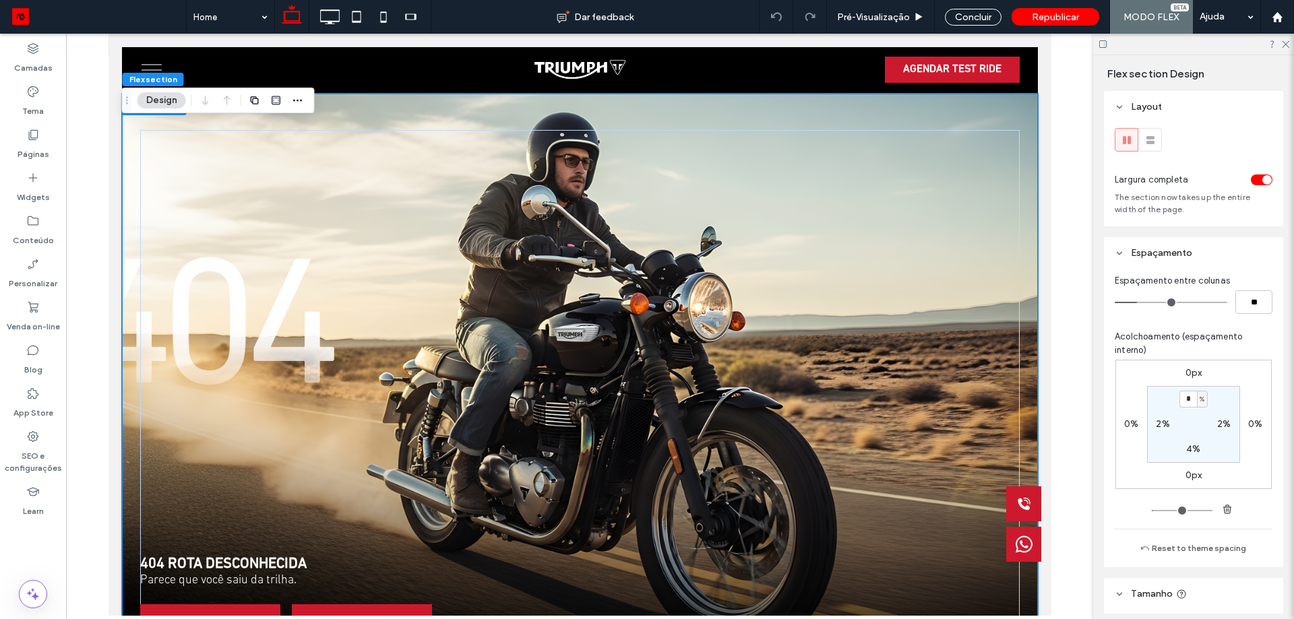
click at [902, 112] on div "404 ROTA DESCONHECIDA Parece que você saiu da trilha. IR PARA HOME IR PARA NOVAS" at bounding box center [579, 385] width 916 height 582
click at [330, 23] on use at bounding box center [331, 16] width 20 height 15
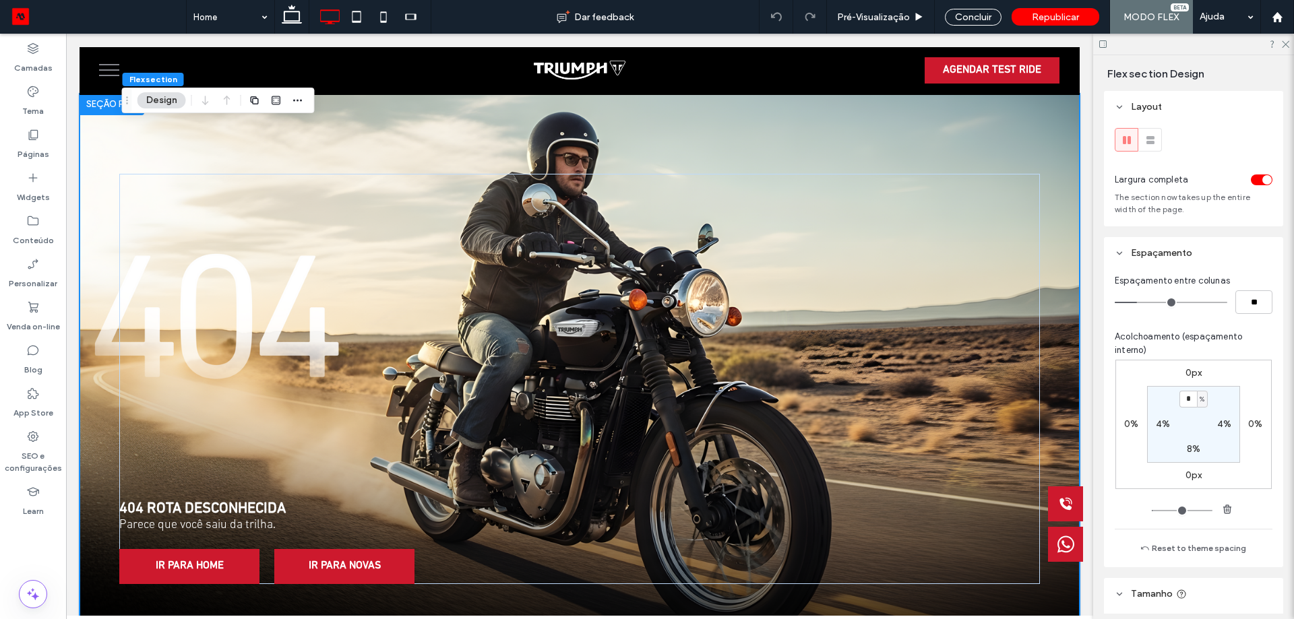
type input "*"
type input "**"
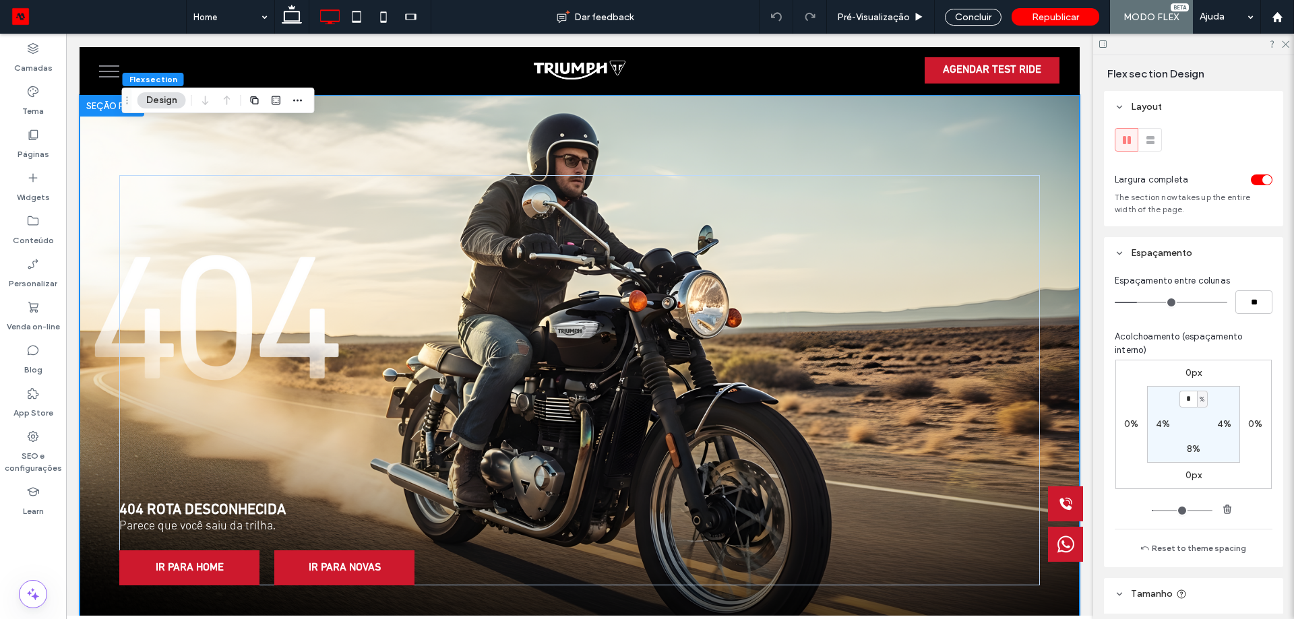
click at [1011, 134] on div "404 ROTA DESCONHECIDA Parece que você saiu da trilha. IR PARA HOME IR PARA NOVAS" at bounding box center [580, 380] width 1000 height 571
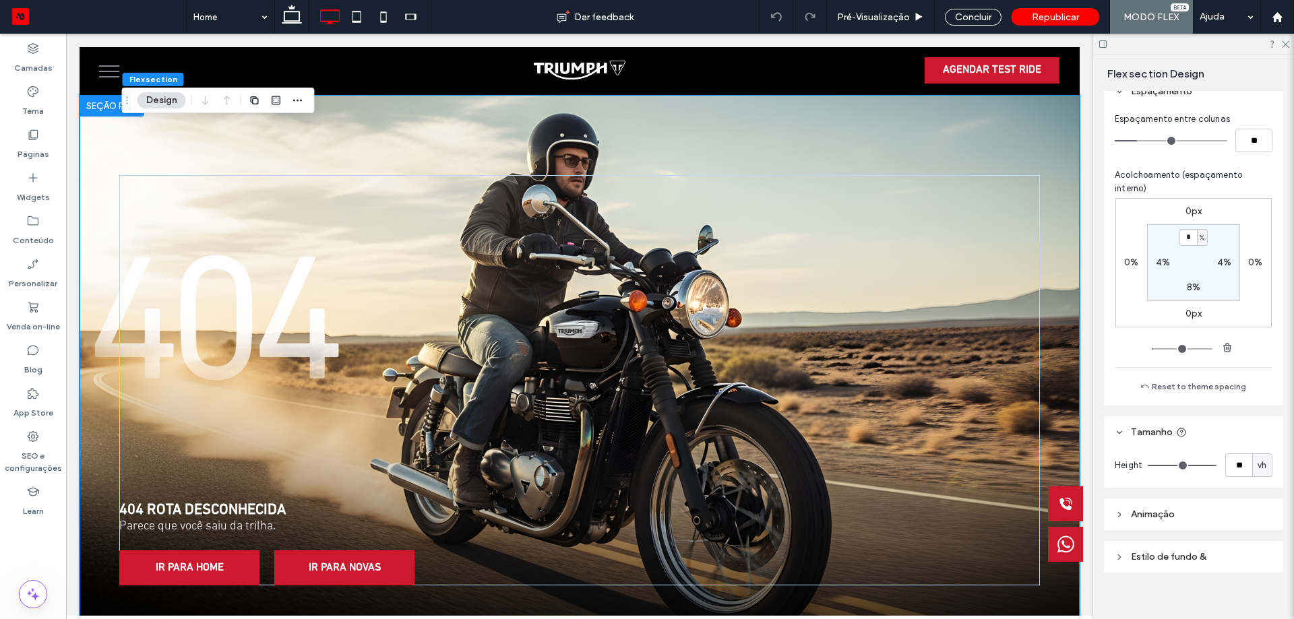
scroll to position [175, 0]
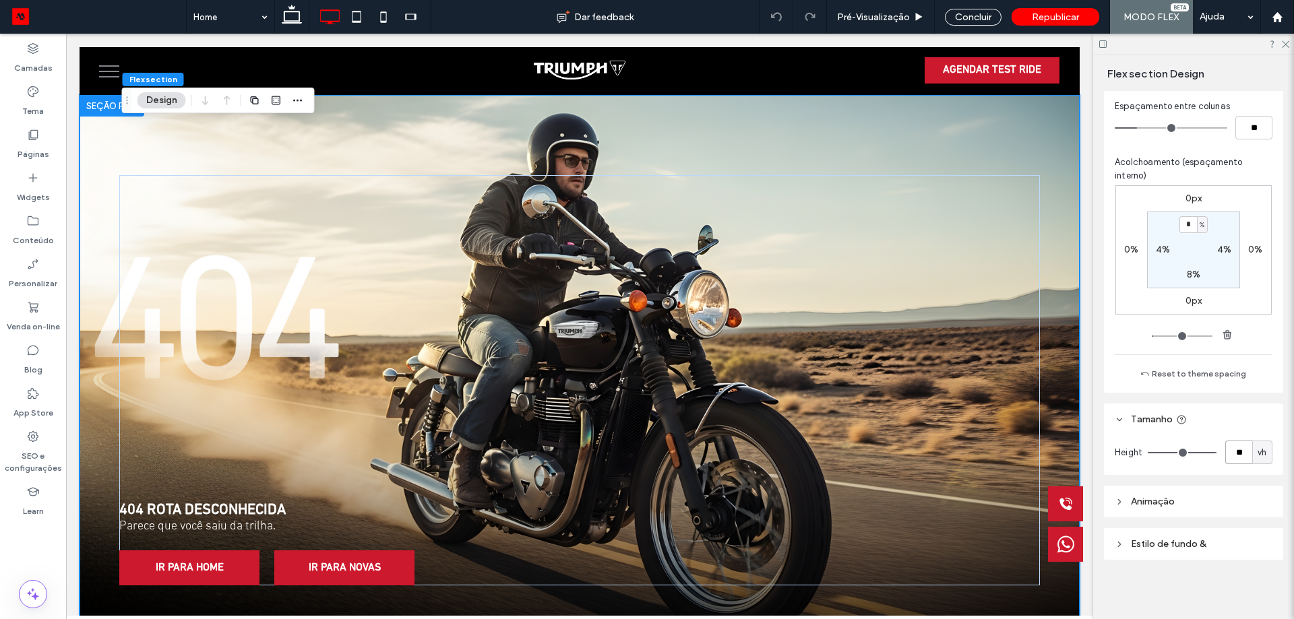
click at [1244, 449] on input "**" at bounding box center [1238, 453] width 27 height 24
click at [1257, 453] on span "vh" at bounding box center [1261, 452] width 9 height 13
click at [1253, 571] on span "A" at bounding box center [1255, 570] width 5 height 13
type input "*"
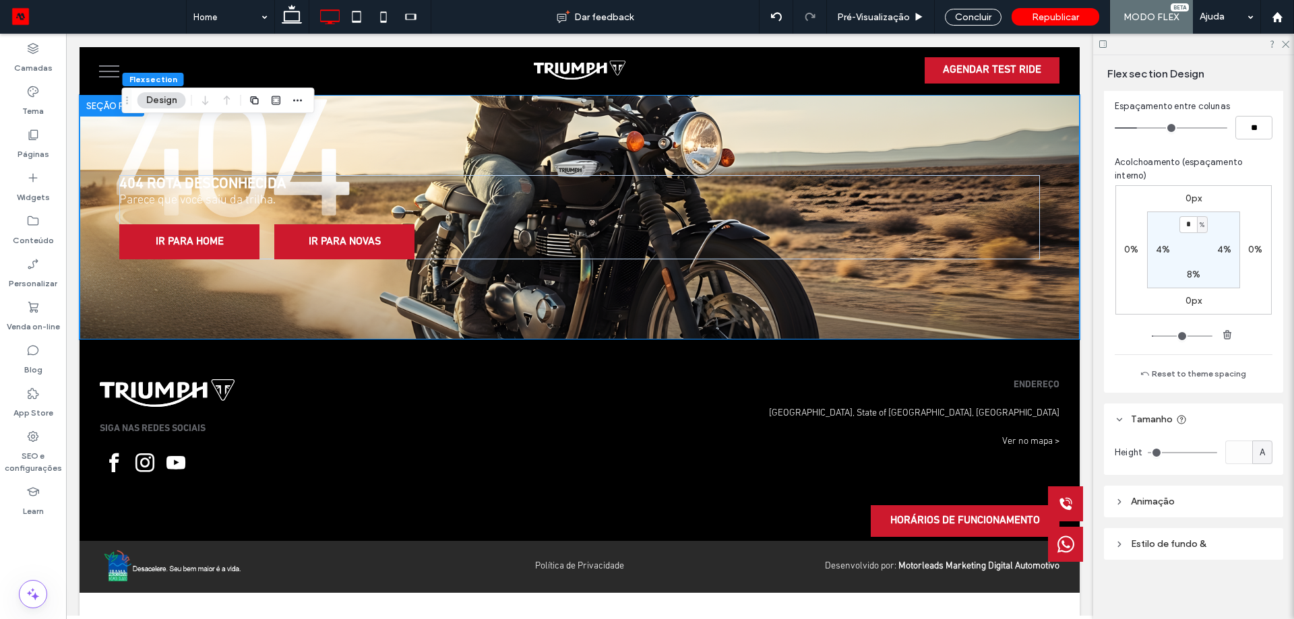
click at [1259, 456] on span "A" at bounding box center [1261, 452] width 5 height 13
drag, startPoint x: 1253, startPoint y: 552, endPoint x: 1249, endPoint y: 543, distance: 9.9
click at [1253, 552] on span "vh" at bounding box center [1255, 546] width 9 height 13
click at [1237, 458] on input "*" at bounding box center [1238, 453] width 27 height 24
type input "***"
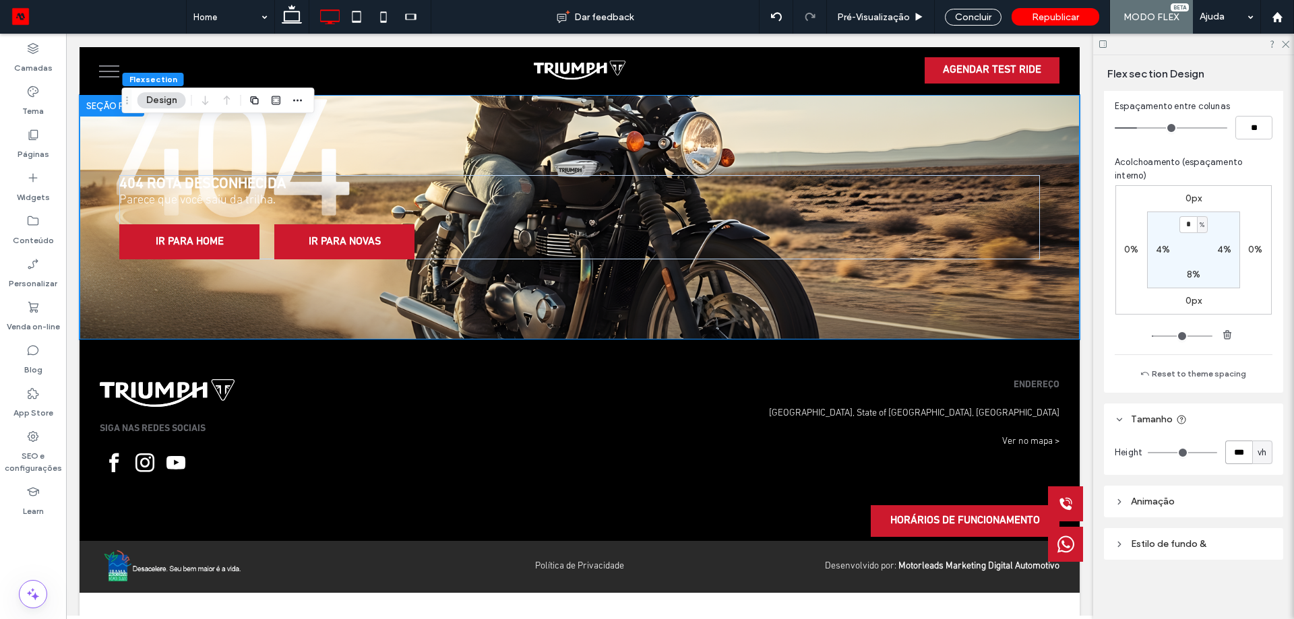
type input "***"
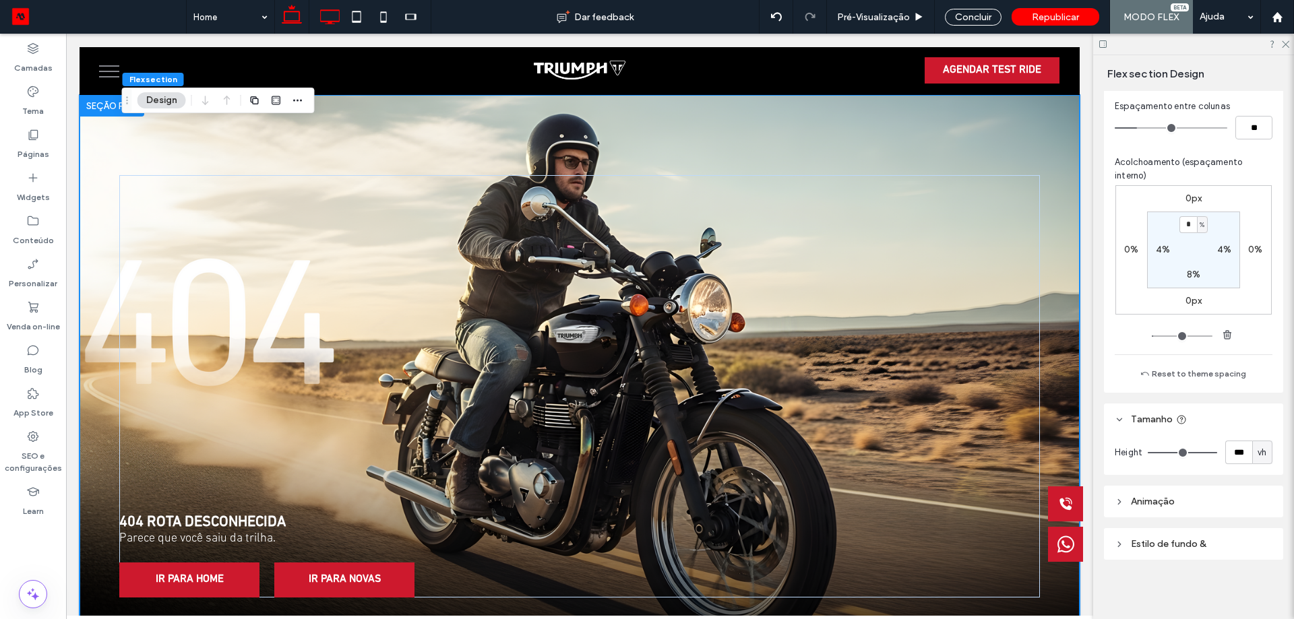
click at [299, 26] on icon at bounding box center [291, 16] width 27 height 27
type input "*"
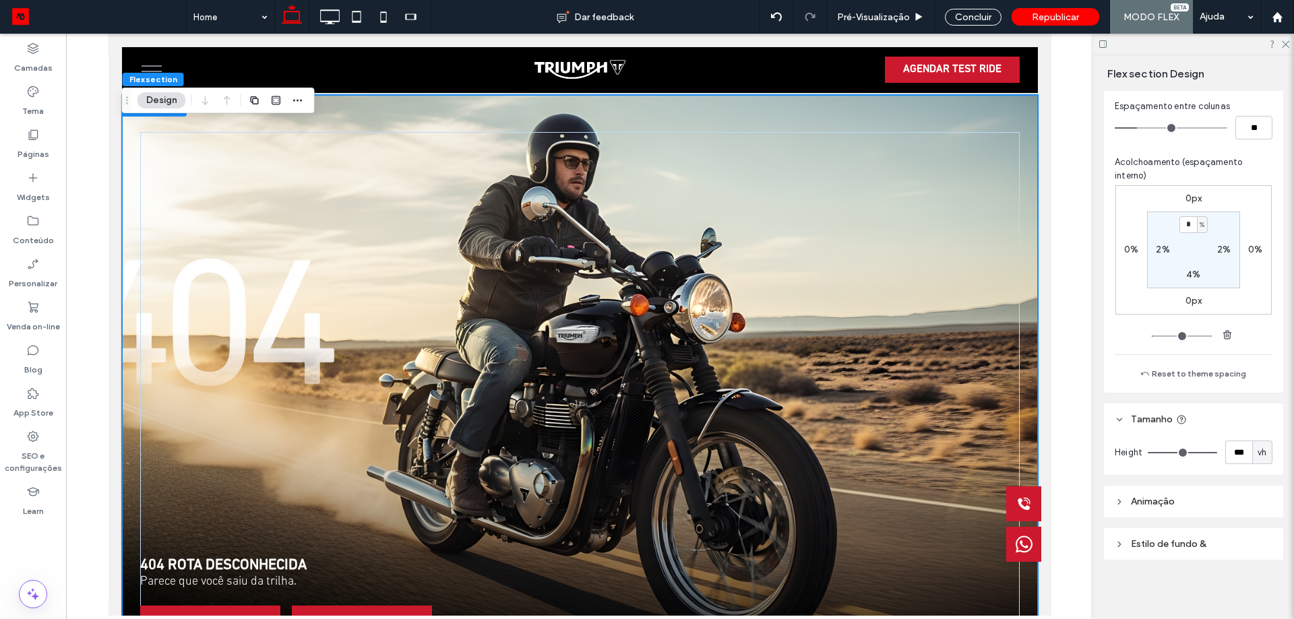
click at [1008, 118] on div "404 ROTA DESCONHECIDA Parece que você saiu da trilha. IR PARA HOME IR PARA NOVAS" at bounding box center [579, 386] width 916 height 582
click at [825, 359] on div "404 ROTA DESCONHECIDA Parece que você saiu da trilha. IR PARA HOME IR PARA NOVAS" at bounding box center [578, 386] width 879 height 509
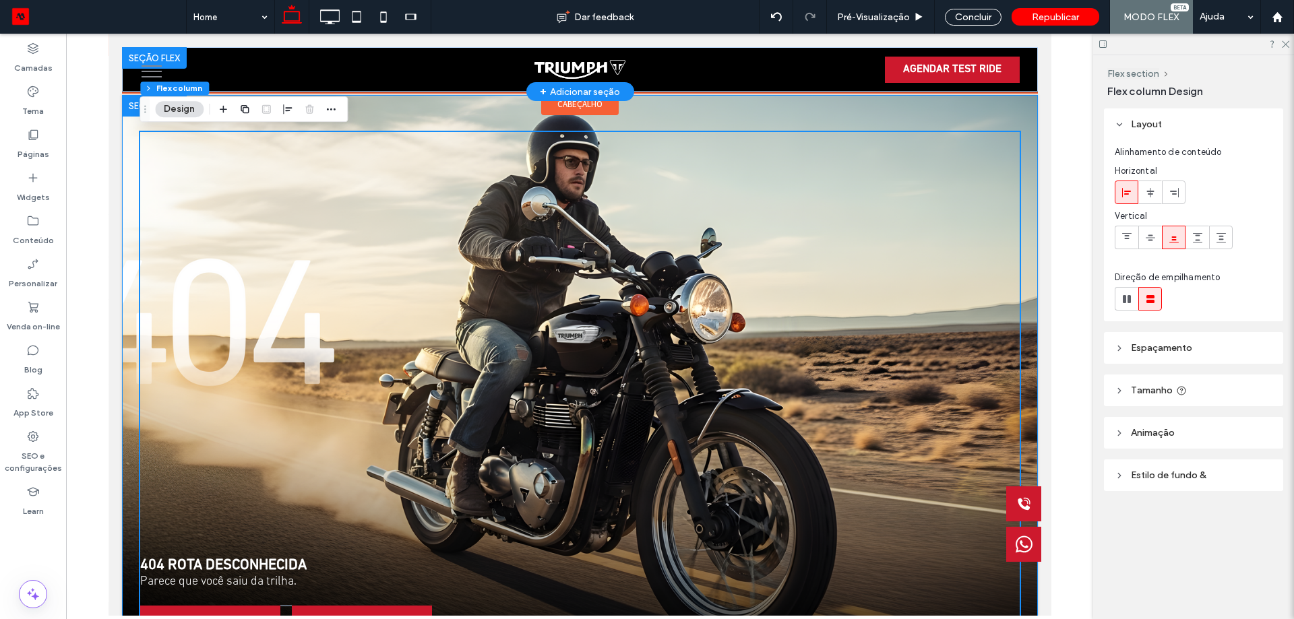
click at [972, 88] on div "AGENDAR TEST RIDE" at bounding box center [579, 69] width 916 height 44
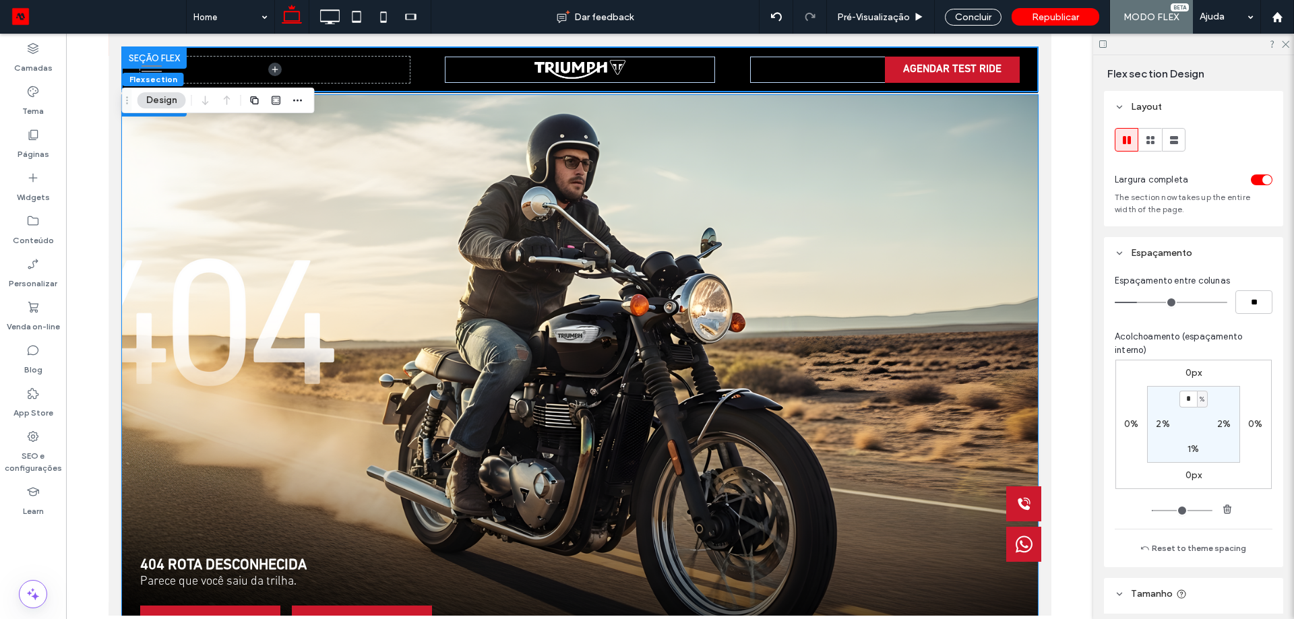
click at [949, 121] on div "404 ROTA DESCONHECIDA Parece que você saiu da trilha. IR PARA HOME IR PARA NOVAS" at bounding box center [579, 386] width 916 height 582
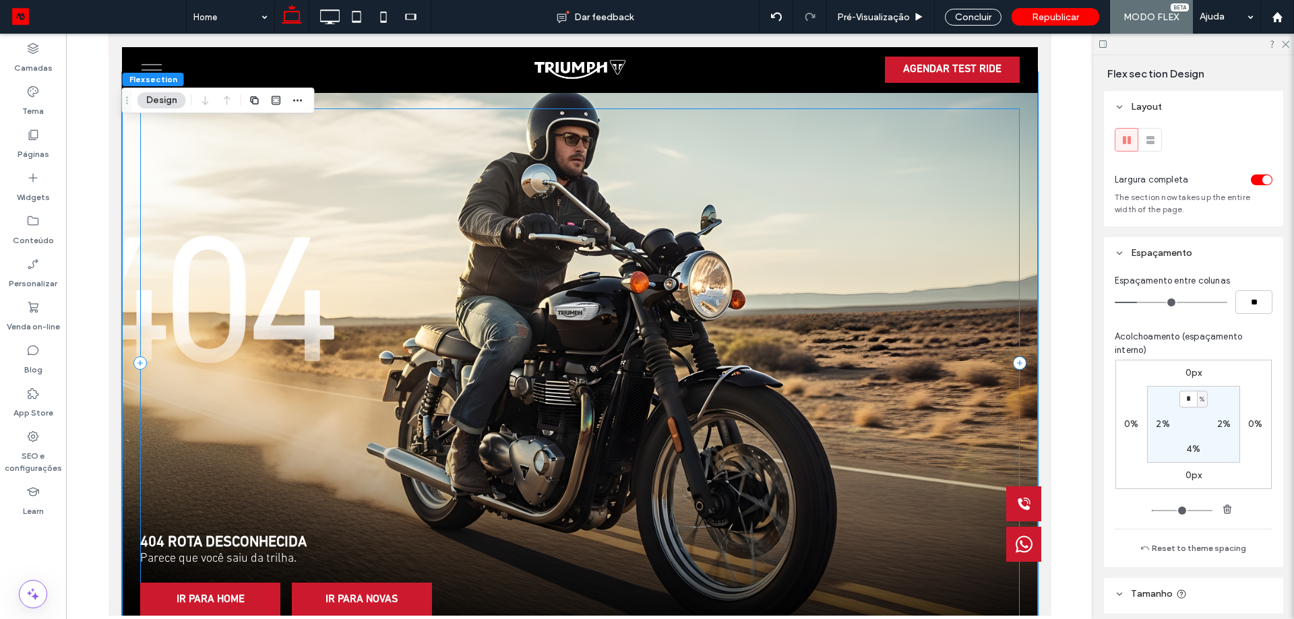
scroll to position [0, 0]
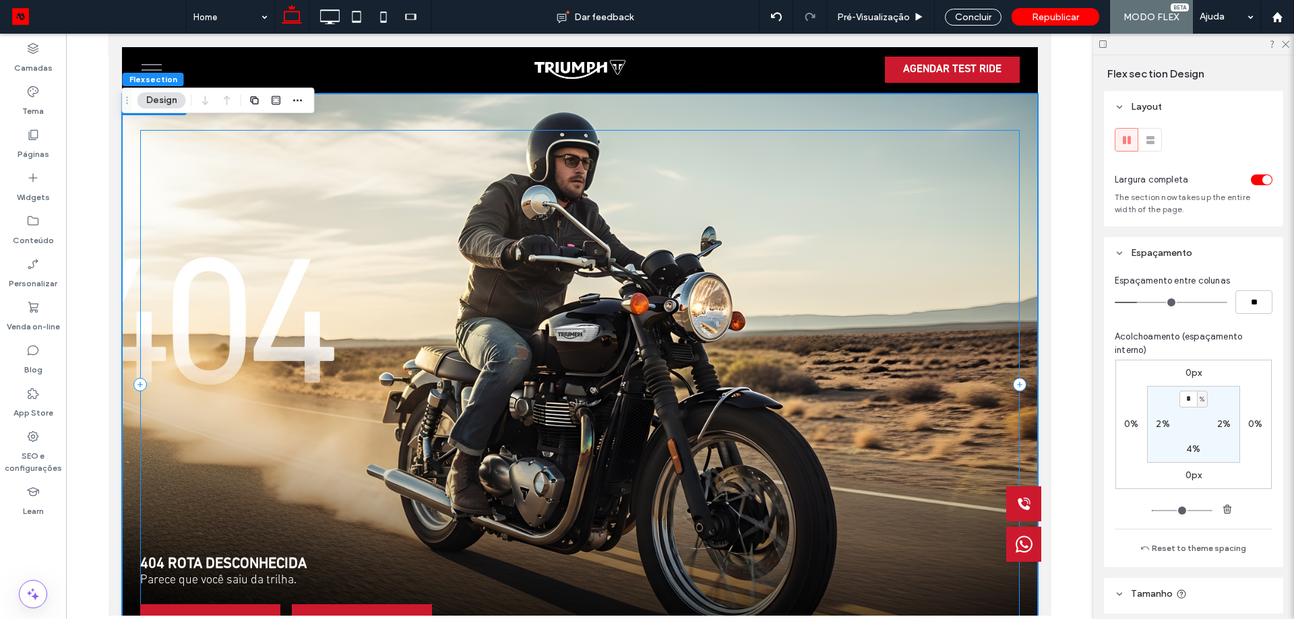
click at [693, 348] on div "404 ROTA DESCONHECIDA Parece que você saiu da trilha. IR PARA HOME IR PARA NOVAS" at bounding box center [578, 384] width 879 height 509
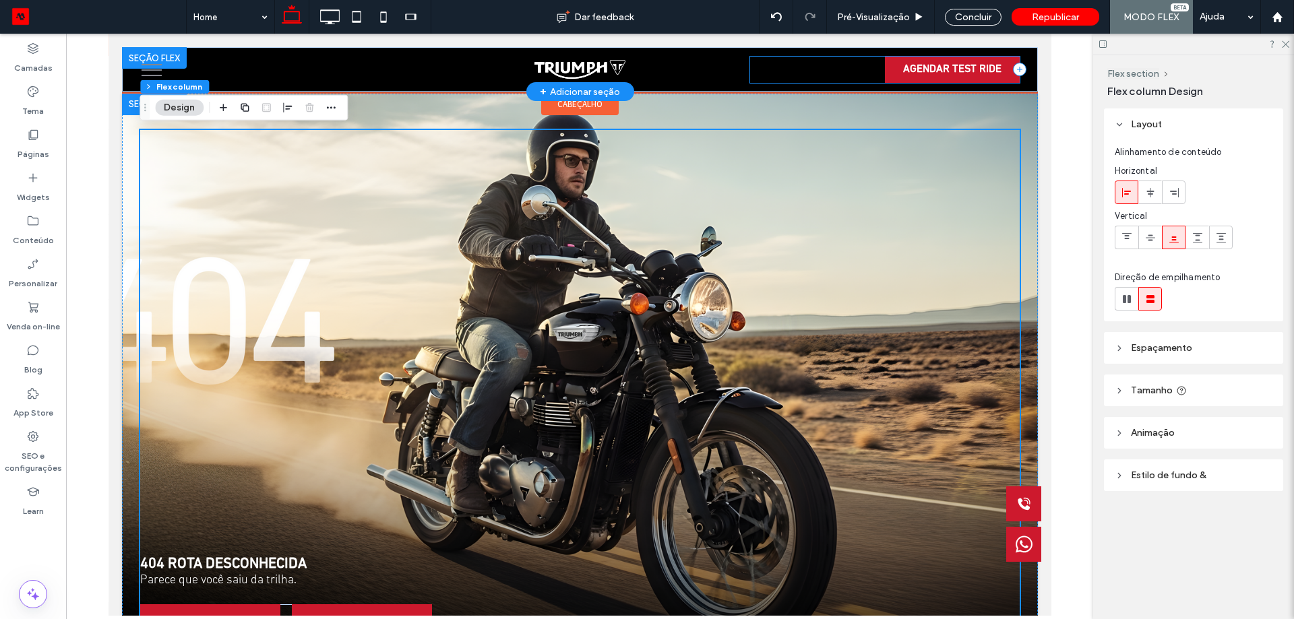
click at [759, 66] on div "AGENDAR TEST RIDE" at bounding box center [884, 70] width 270 height 26
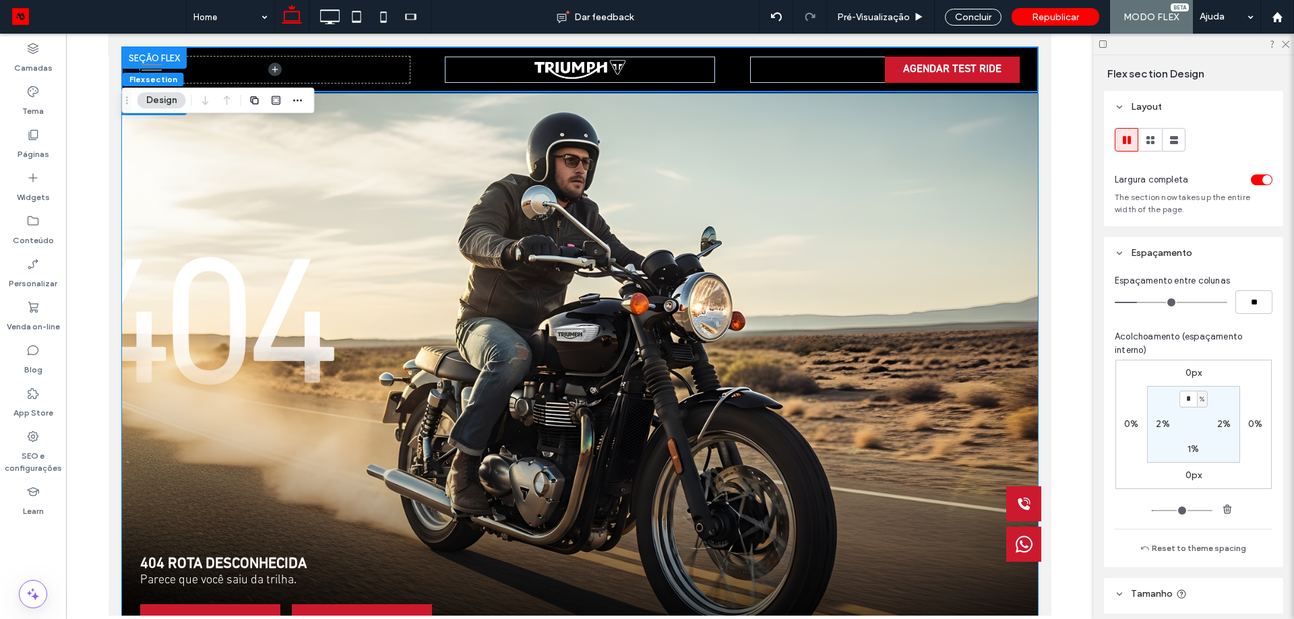
click at [764, 100] on div "404 ROTA DESCONHECIDA Parece que você saiu da trilha. IR PARA HOME IR PARA NOVAS" at bounding box center [579, 385] width 916 height 582
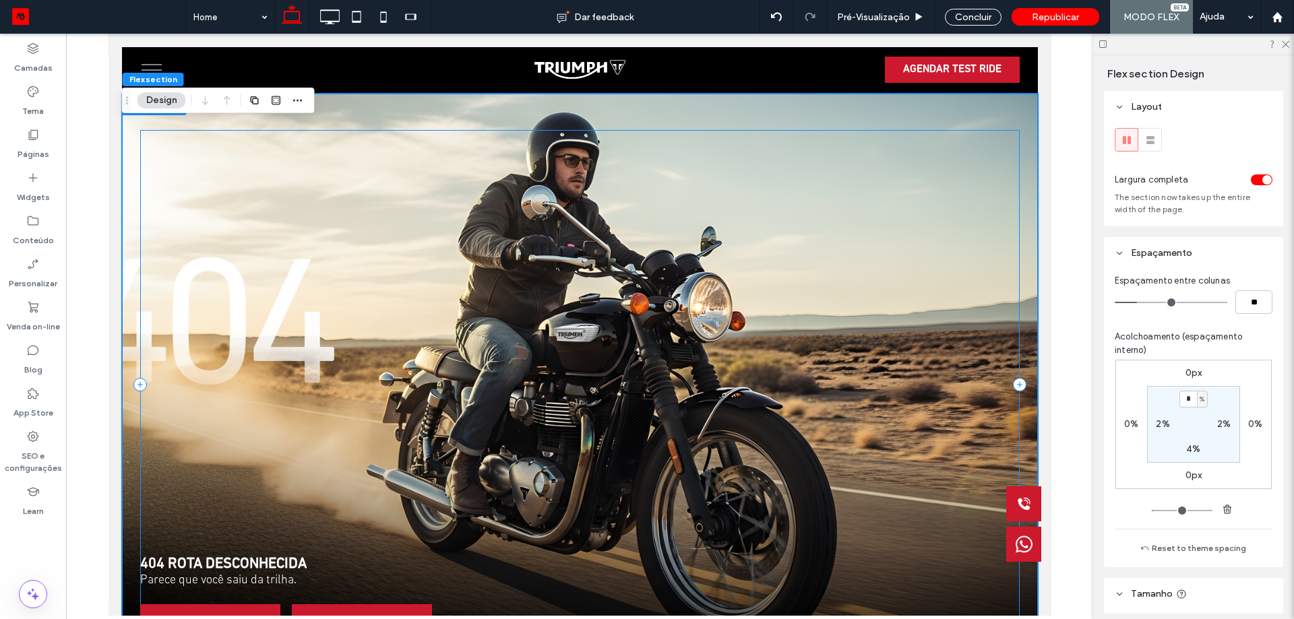
click at [1016, 179] on div "404 ROTA DESCONHECIDA Parece que você saiu da trilha. IR PARA HOME IR PARA NOVAS" at bounding box center [579, 385] width 916 height 582
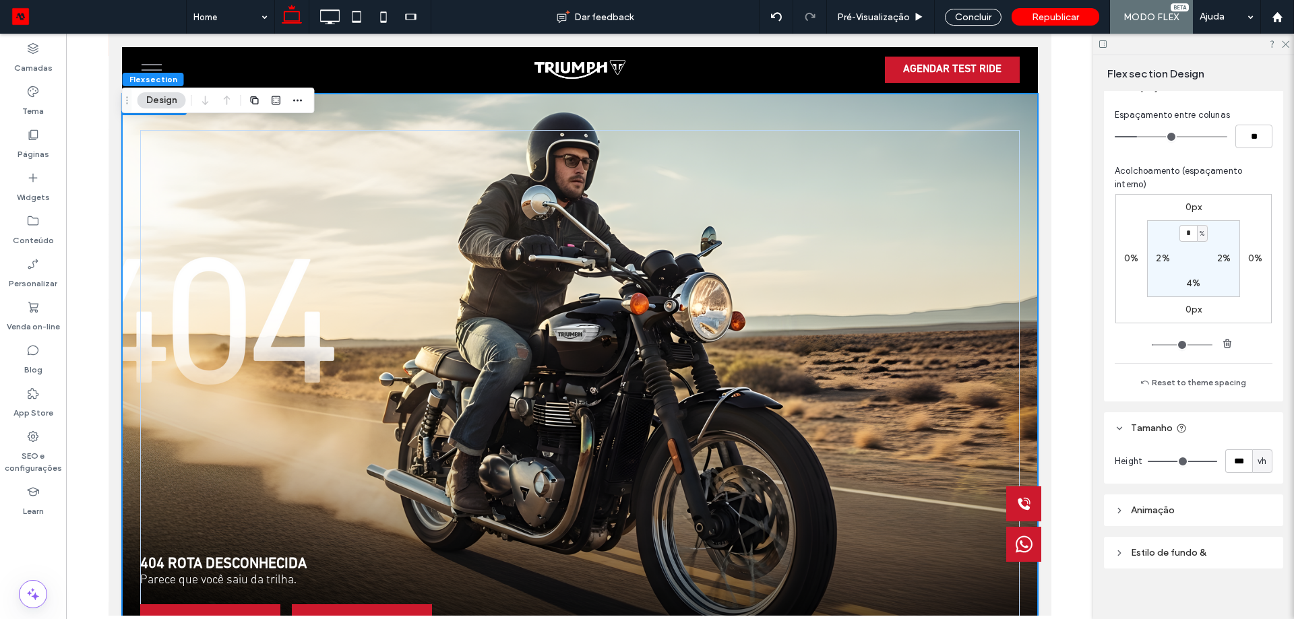
scroll to position [175, 0]
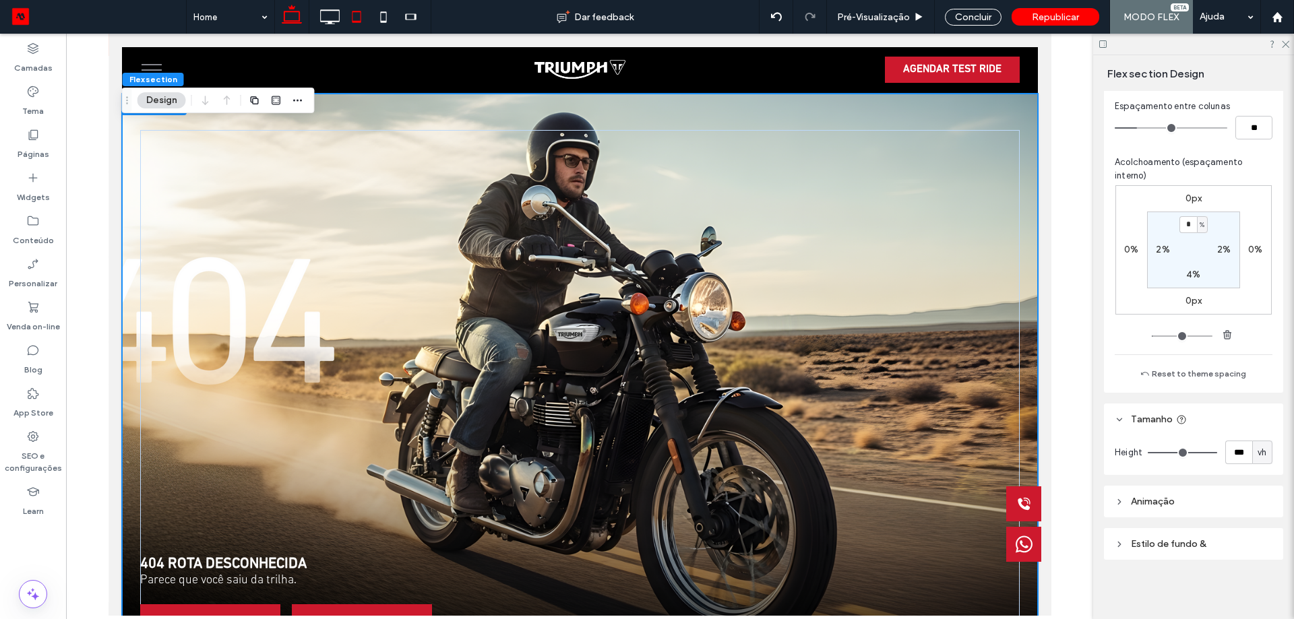
click at [358, 15] on icon at bounding box center [356, 16] width 27 height 27
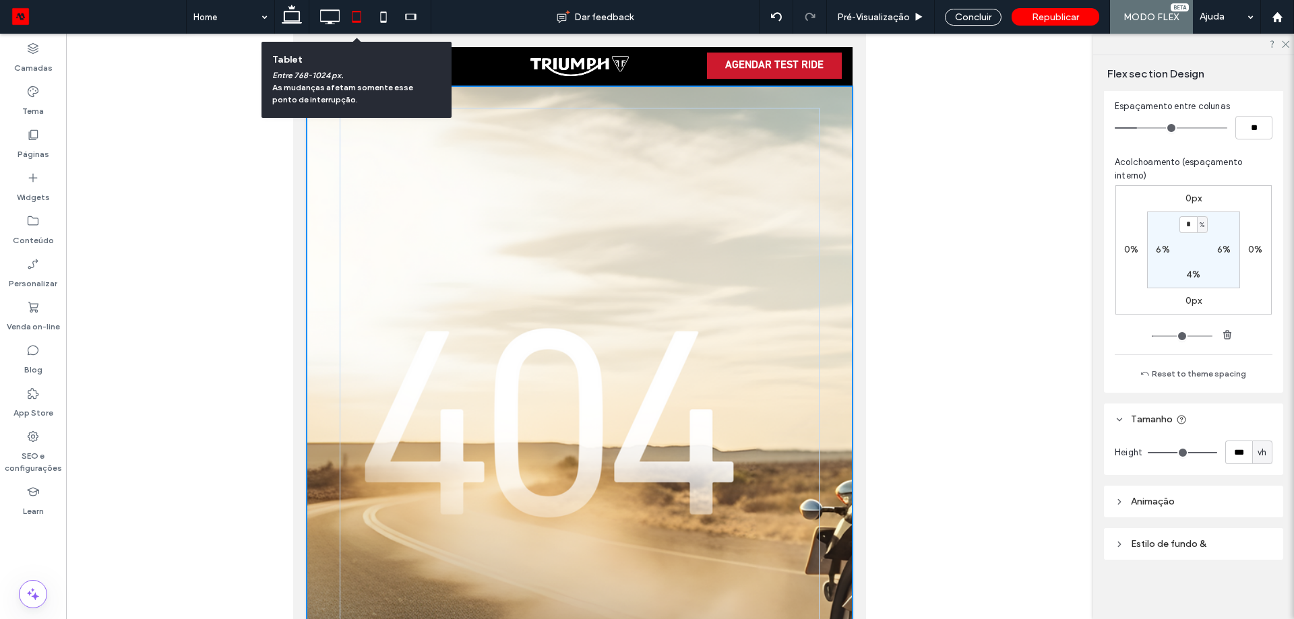
scroll to position [111, 0]
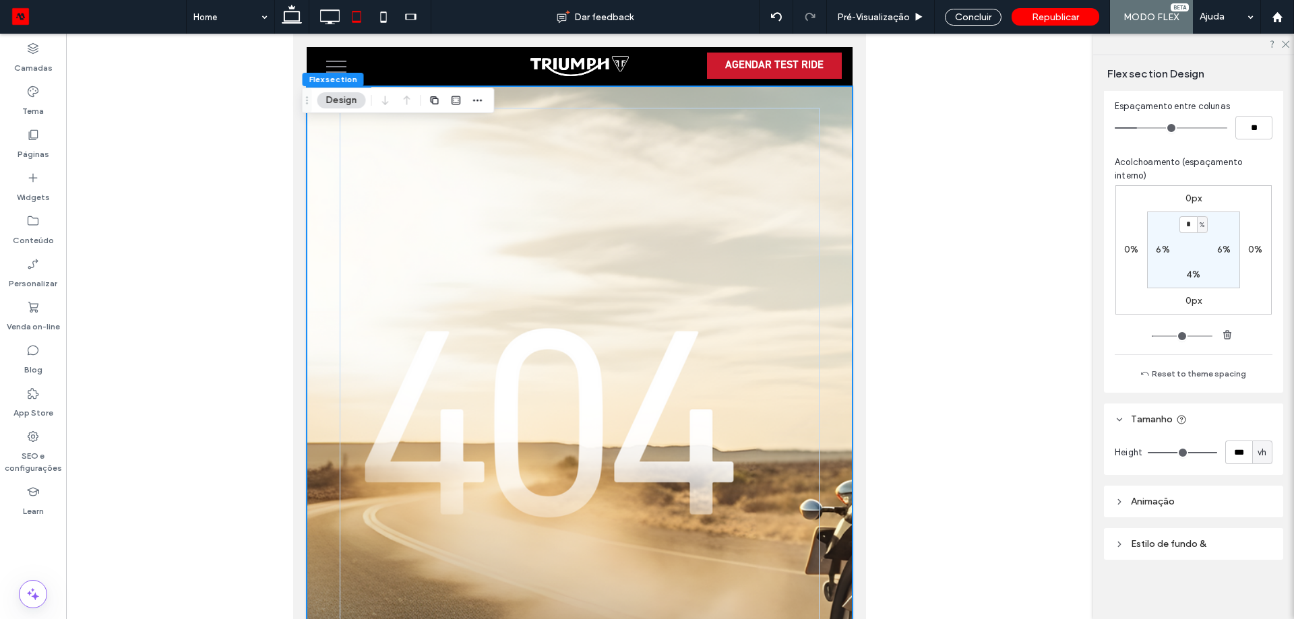
click at [395, 16] on span at bounding box center [411, 16] width 34 height 27
type input "**"
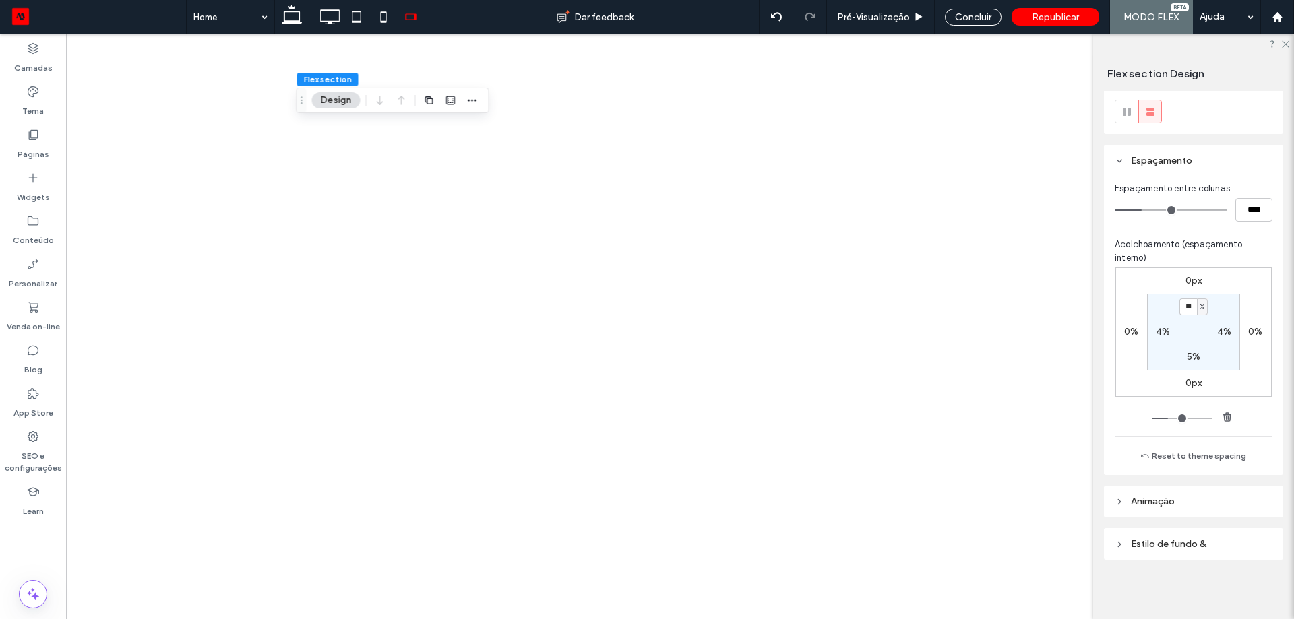
scroll to position [28, 0]
click at [385, 19] on div at bounding box center [647, 309] width 1294 height 619
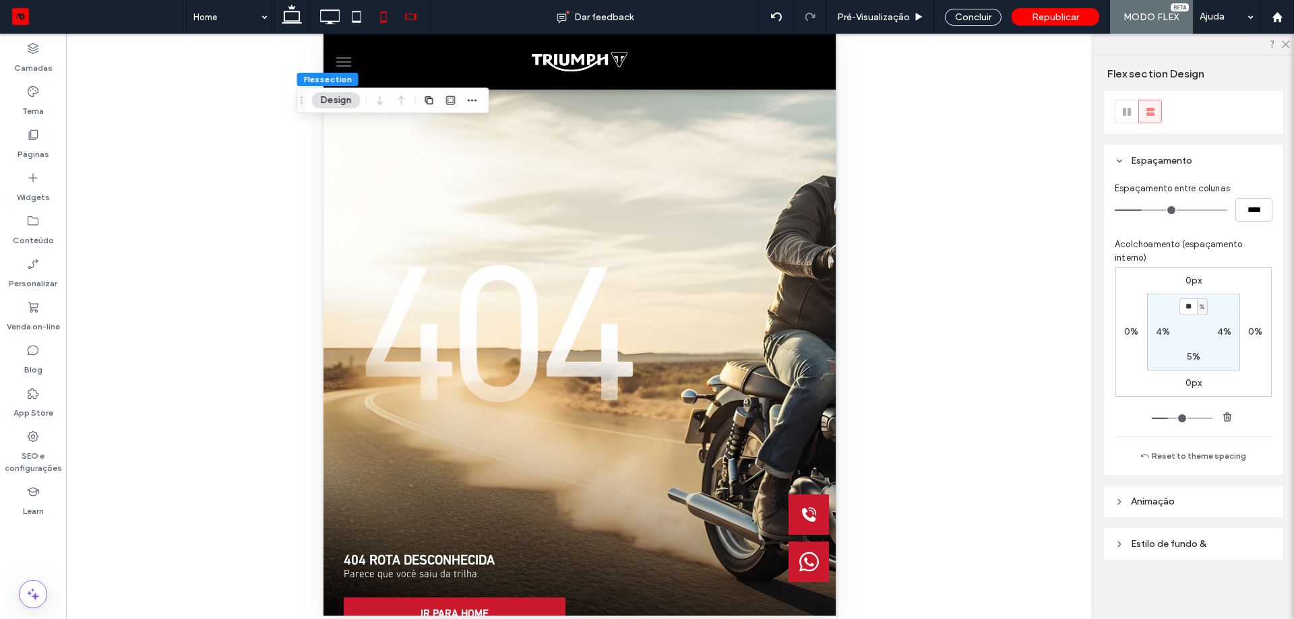
scroll to position [0, 0]
click at [380, 19] on icon at bounding box center [383, 16] width 27 height 27
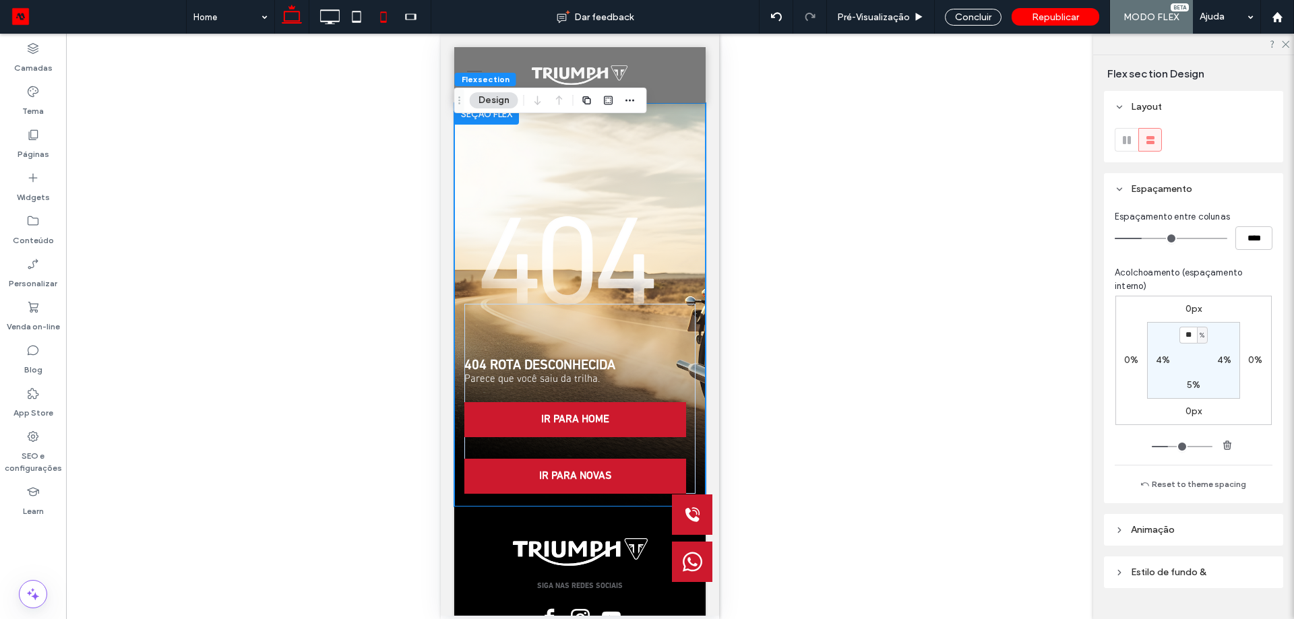
click at [294, 16] on icon at bounding box center [291, 16] width 27 height 27
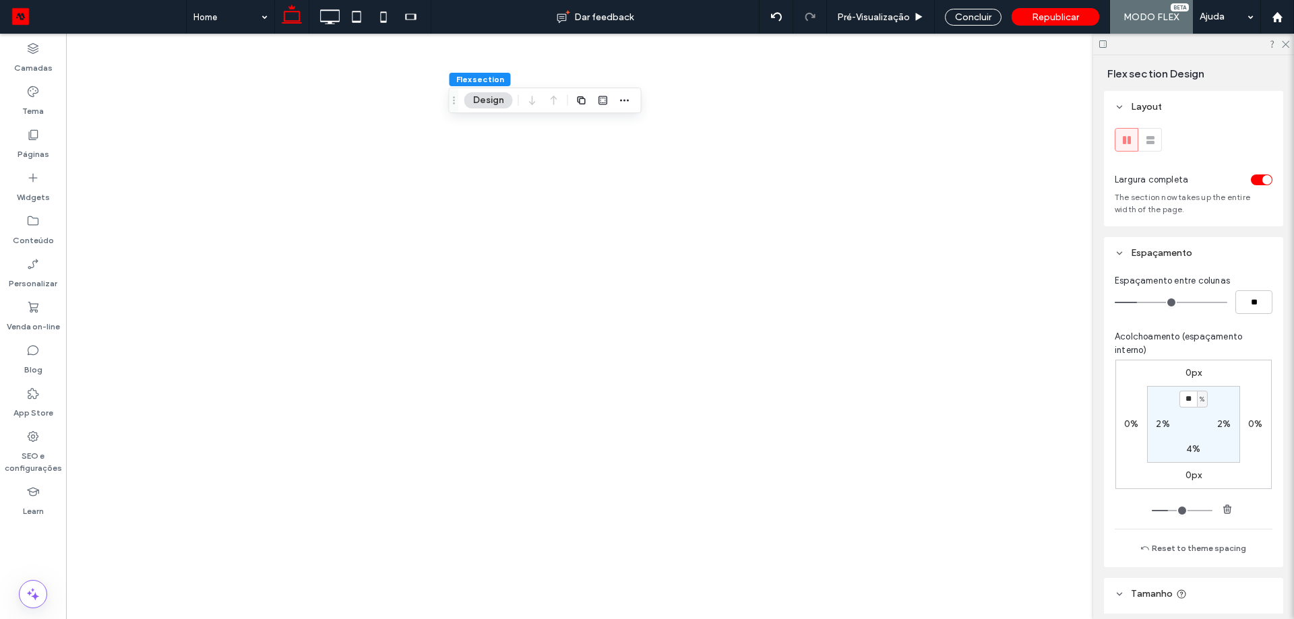
type input "*"
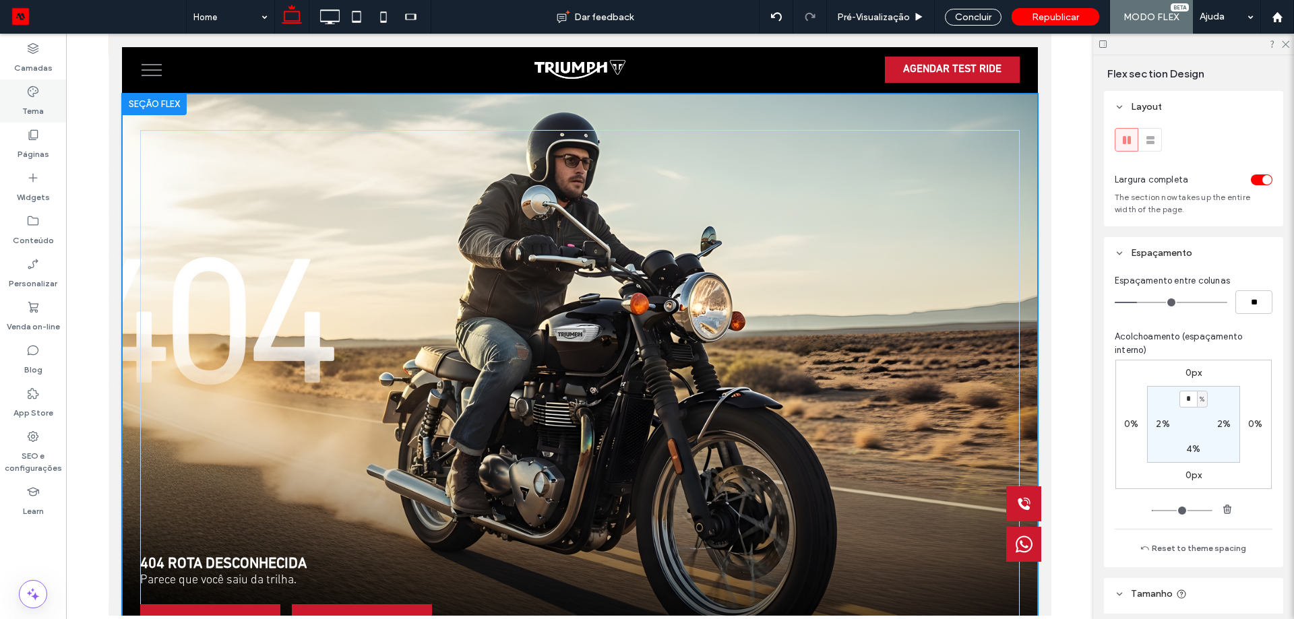
scroll to position [60, 0]
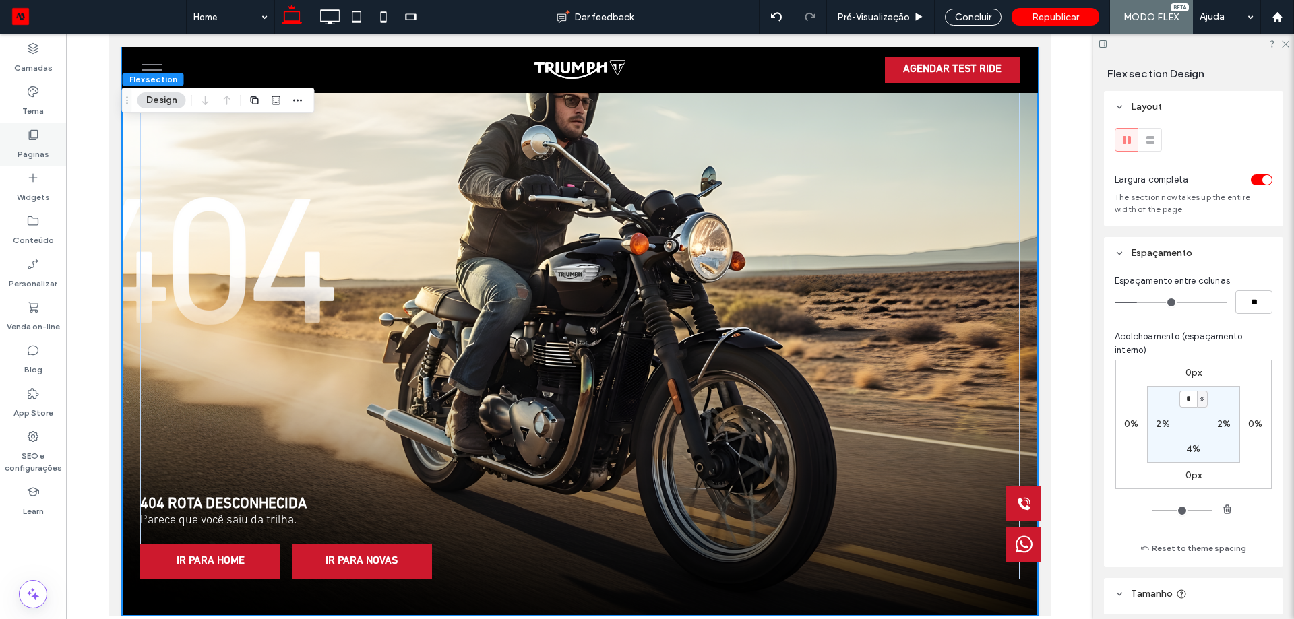
click at [38, 136] on icon at bounding box center [32, 134] width 13 height 13
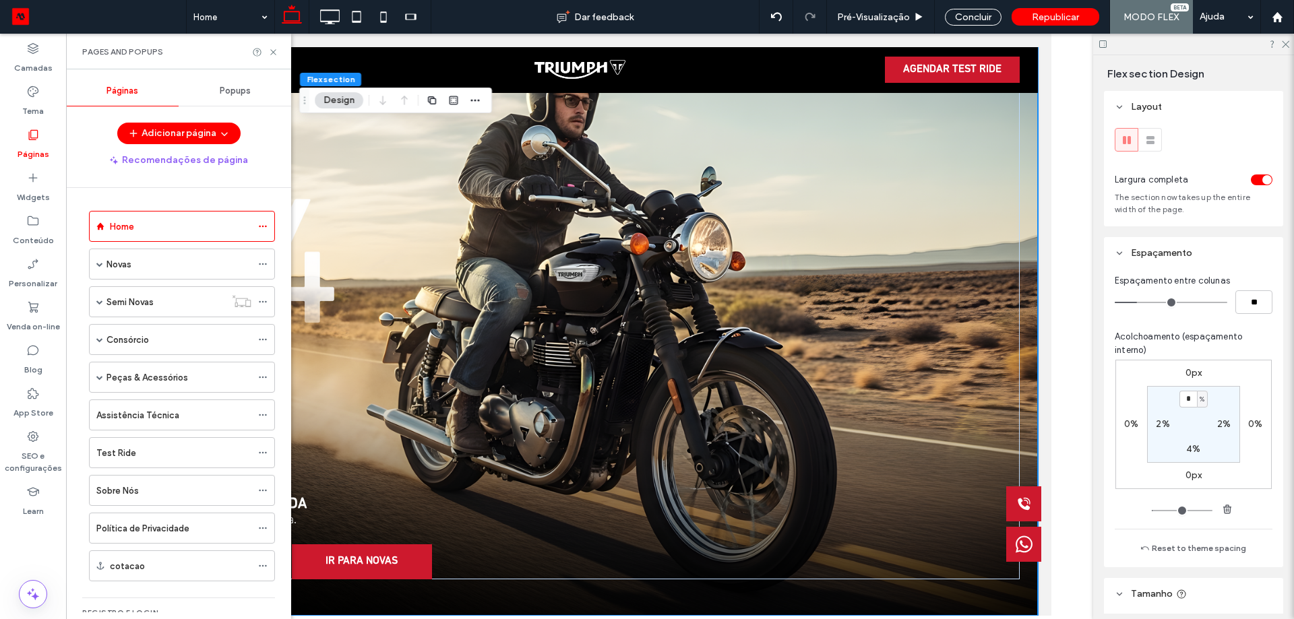
click at [118, 230] on label "Home" at bounding box center [122, 227] width 24 height 24
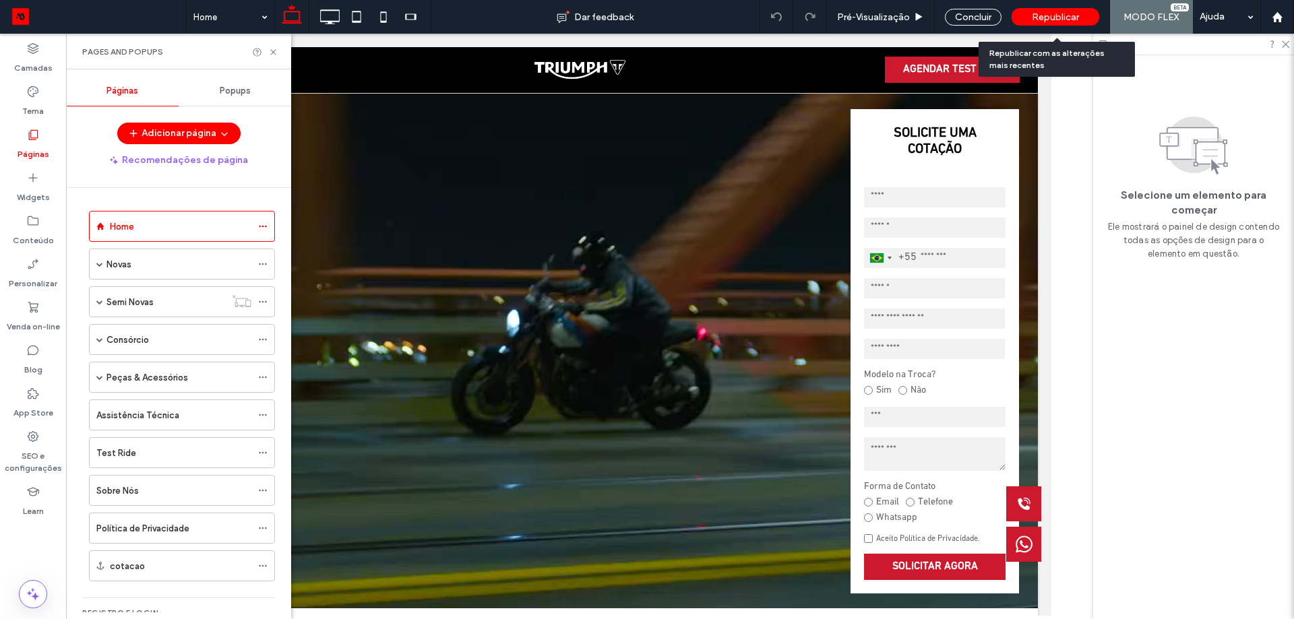
click at [1034, 12] on span "Republicar" at bounding box center [1055, 16] width 47 height 11
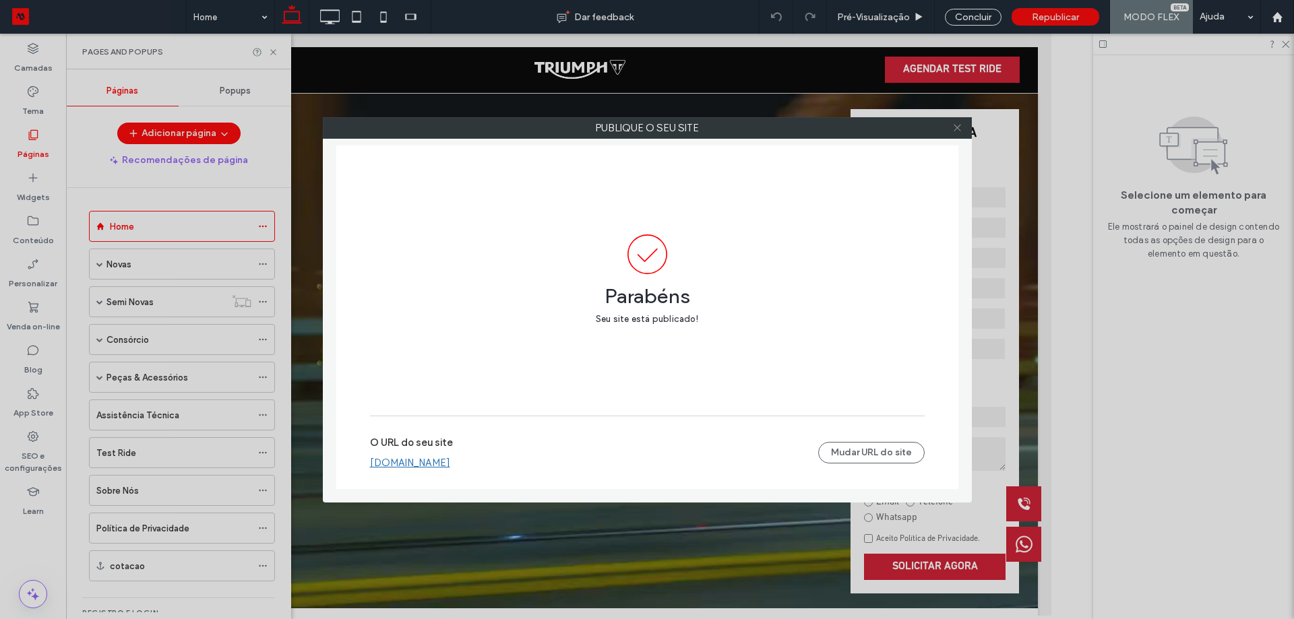
click at [959, 129] on icon at bounding box center [957, 128] width 10 height 10
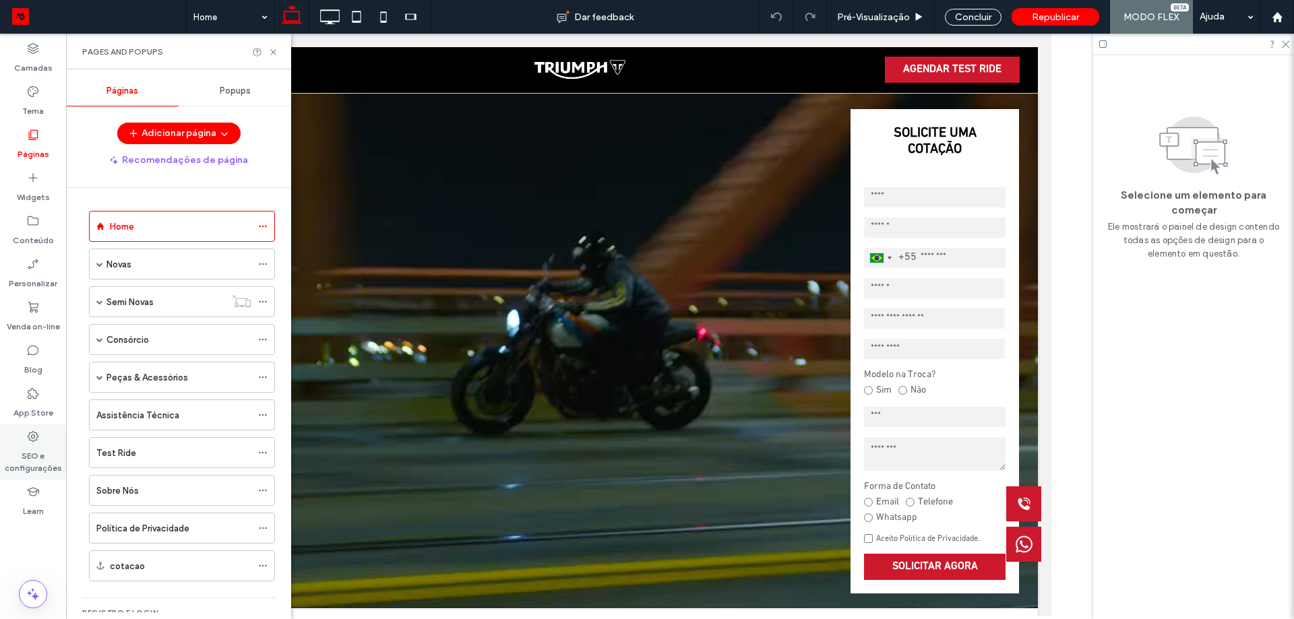
click at [38, 445] on label "SEO e configurações" at bounding box center [33, 458] width 66 height 31
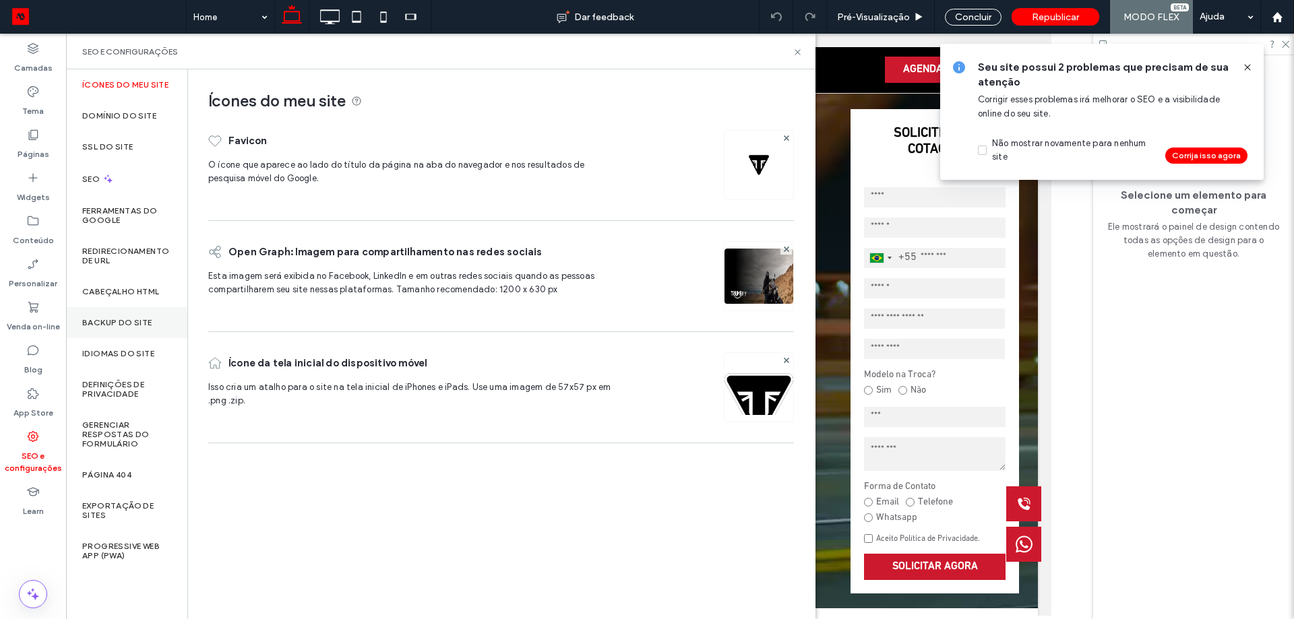
click at [136, 330] on div "Backup do Site" at bounding box center [126, 322] width 121 height 31
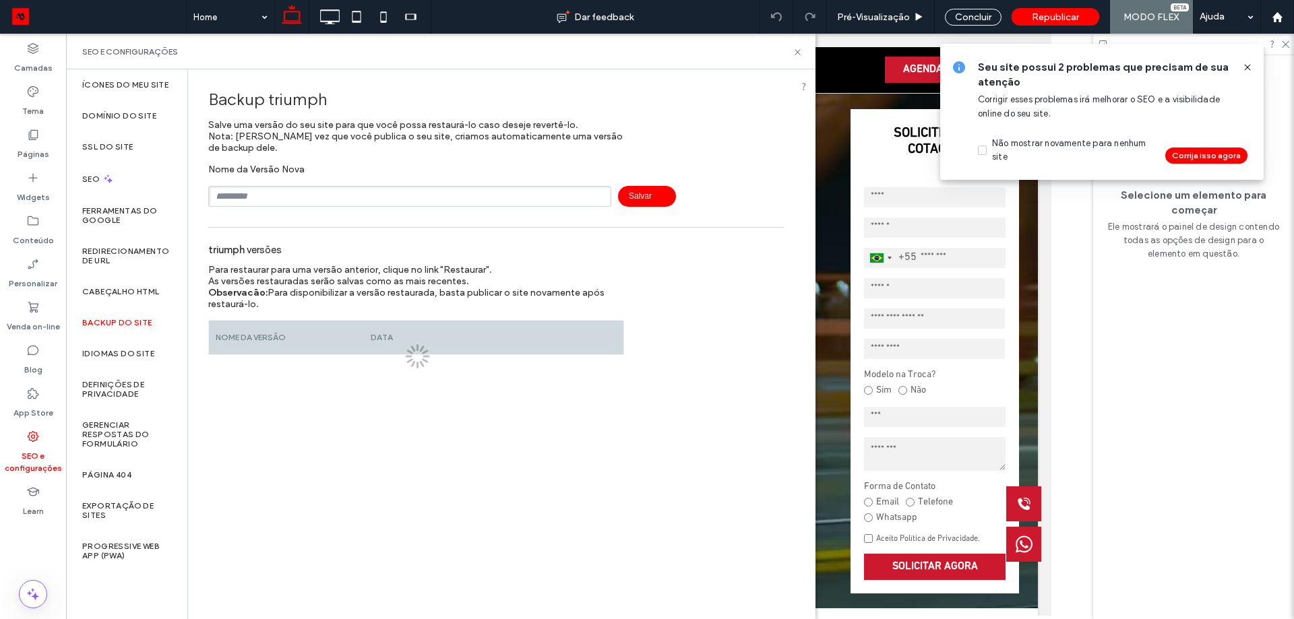
click at [292, 193] on input "text" at bounding box center [409, 196] width 403 height 21
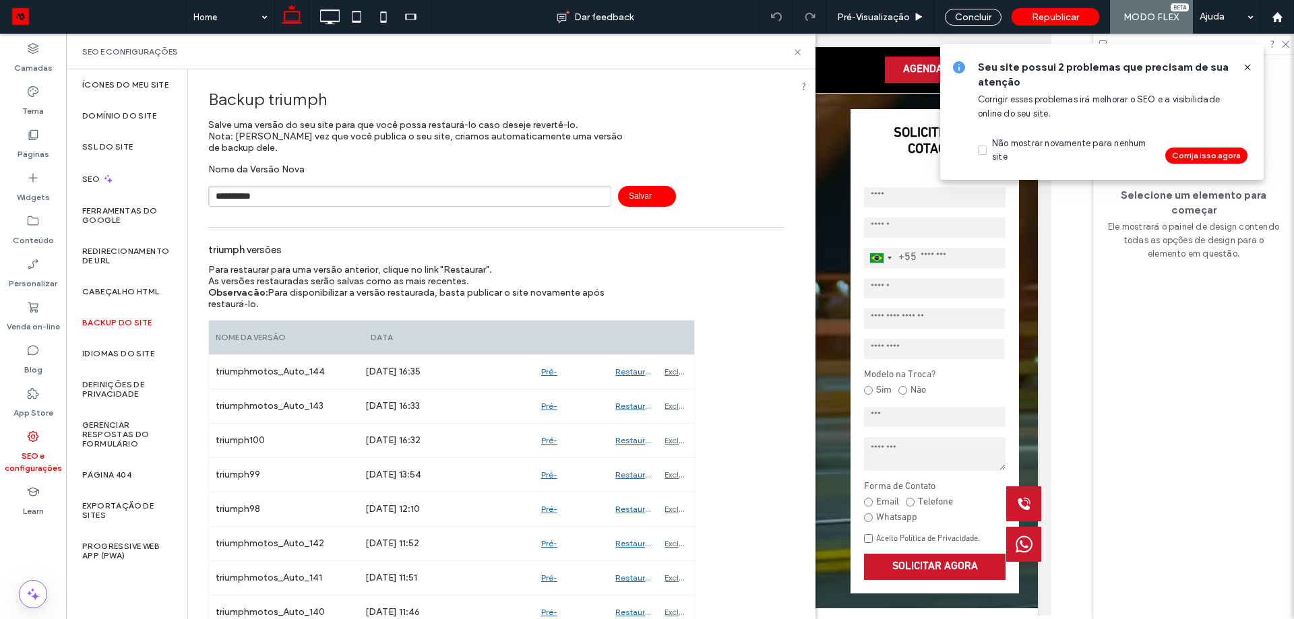
type input "**********"
click at [644, 199] on span "Salvar" at bounding box center [647, 196] width 58 height 21
click at [799, 53] on use at bounding box center [796, 51] width 5 height 5
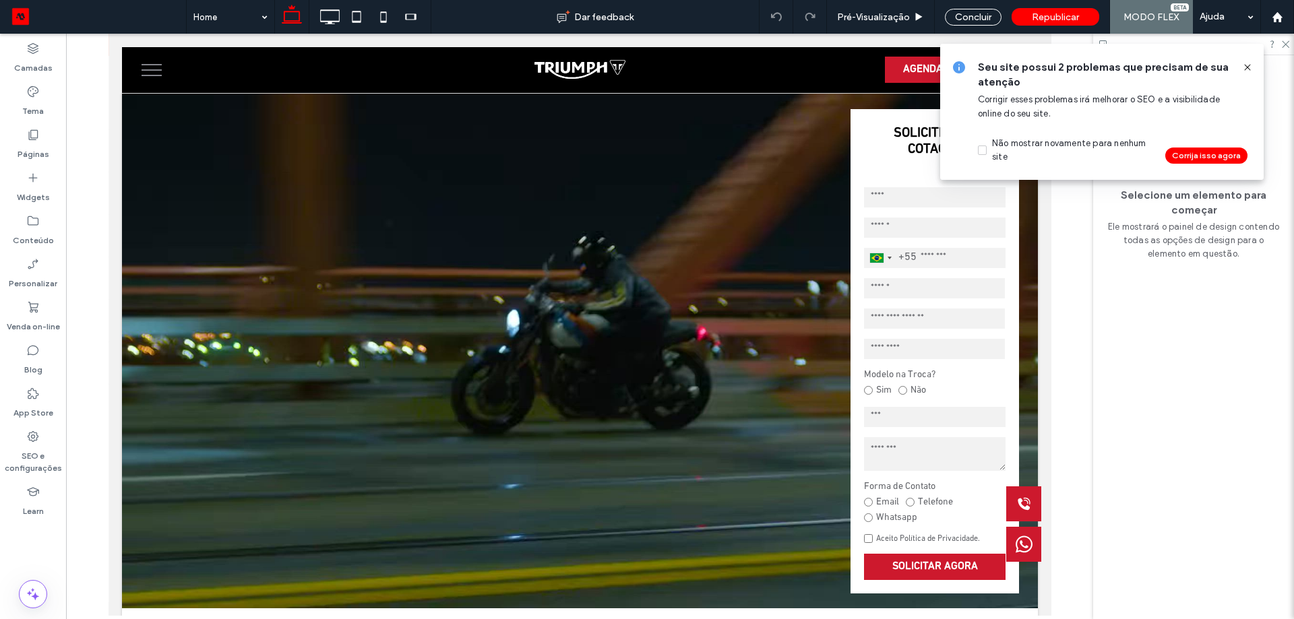
click at [1247, 64] on icon at bounding box center [1247, 67] width 11 height 11
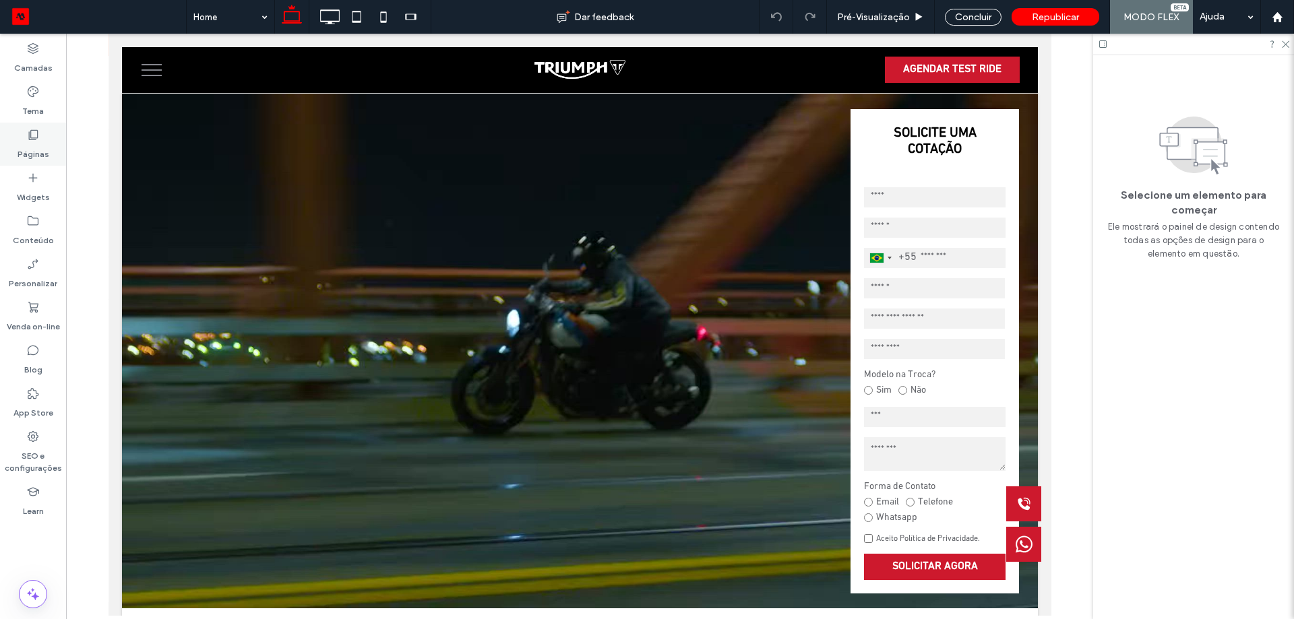
click at [23, 131] on div "Páginas" at bounding box center [33, 144] width 66 height 43
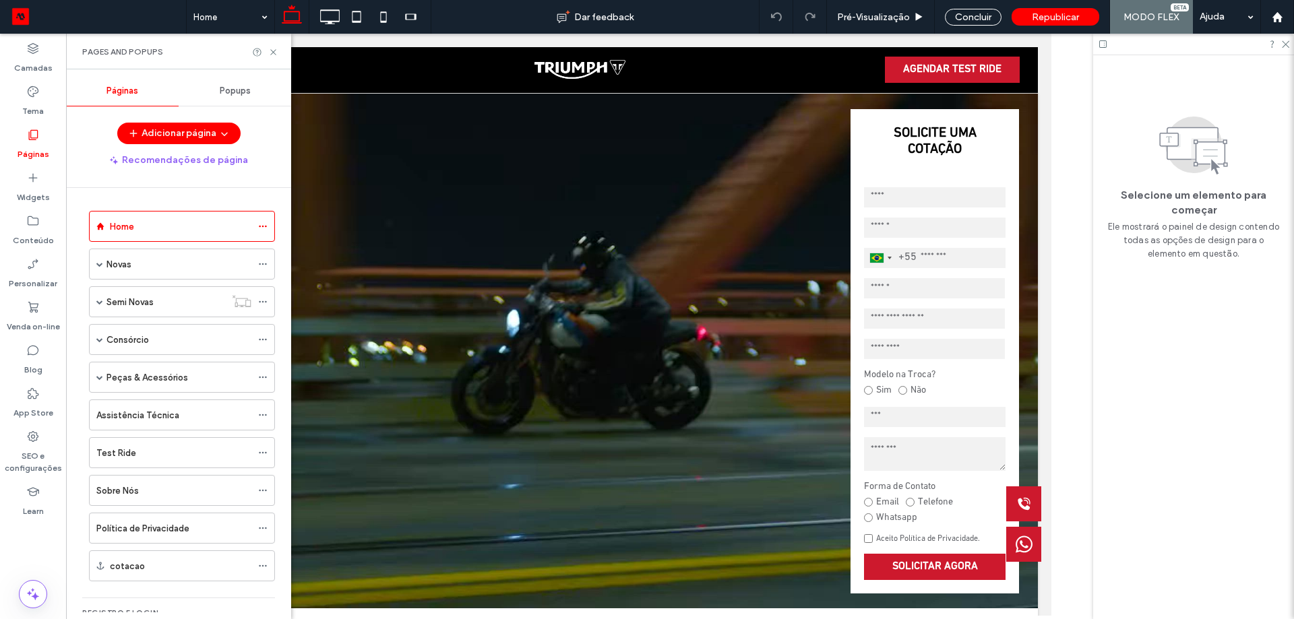
click at [23, 131] on div "Páginas" at bounding box center [33, 144] width 66 height 43
click at [36, 75] on div "Camadas" at bounding box center [33, 57] width 66 height 43
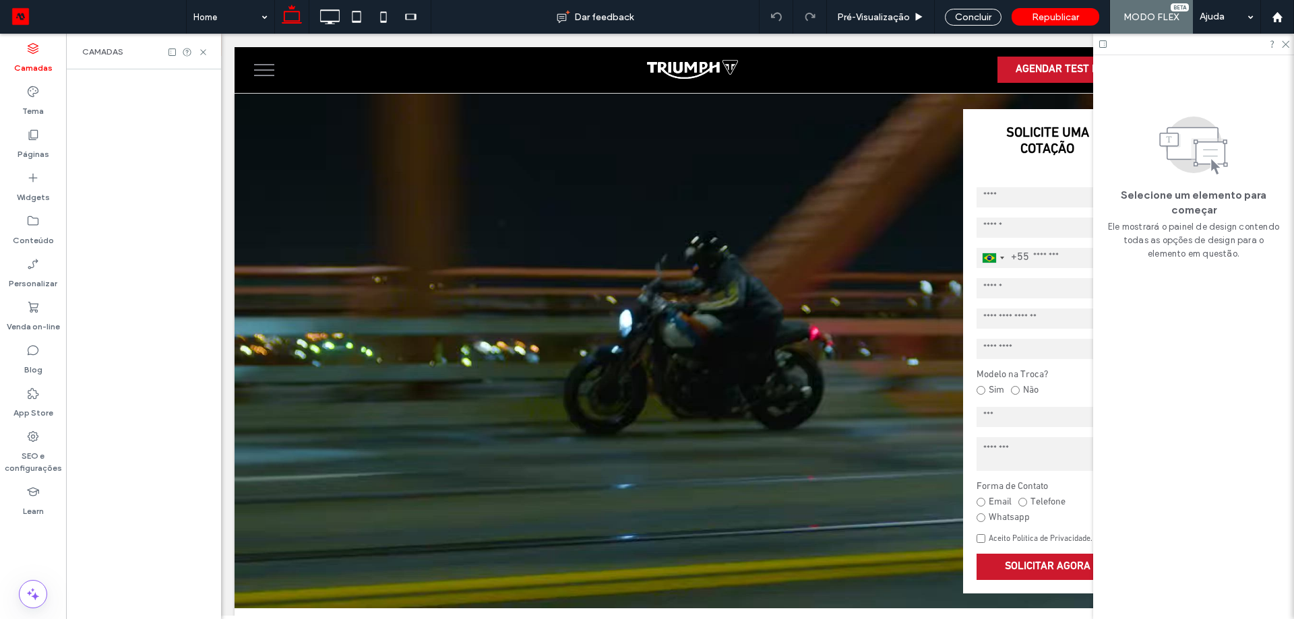
scroll to position [0, 71]
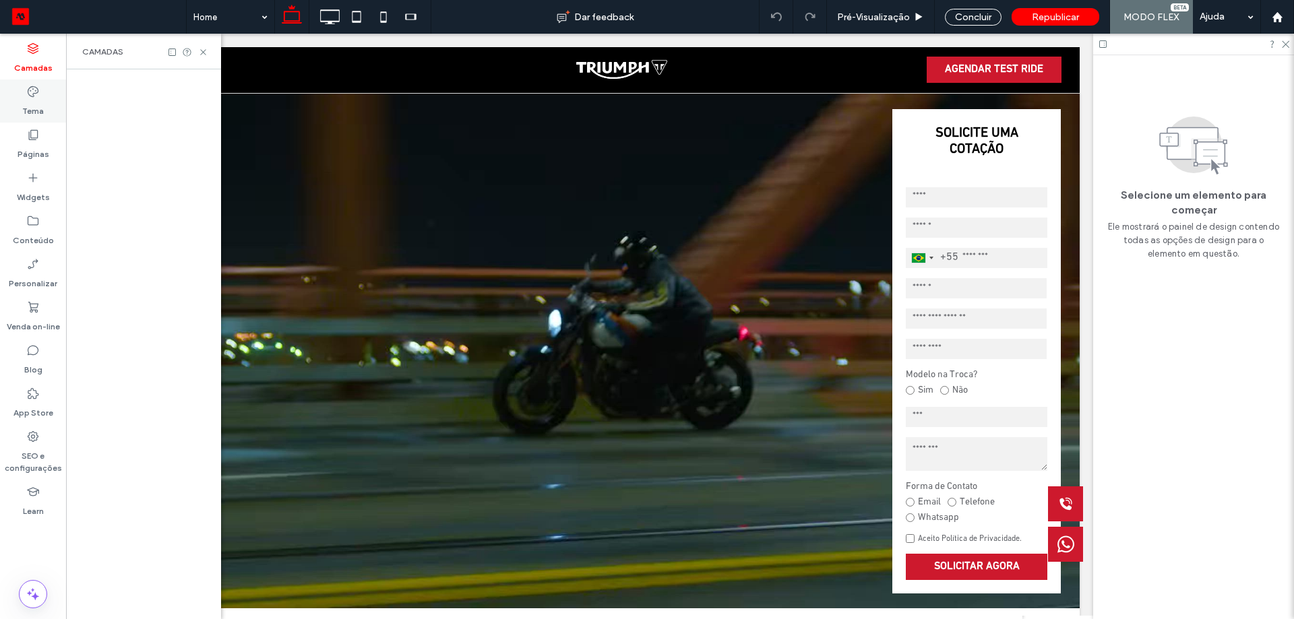
click at [34, 83] on div "Tema" at bounding box center [33, 101] width 66 height 43
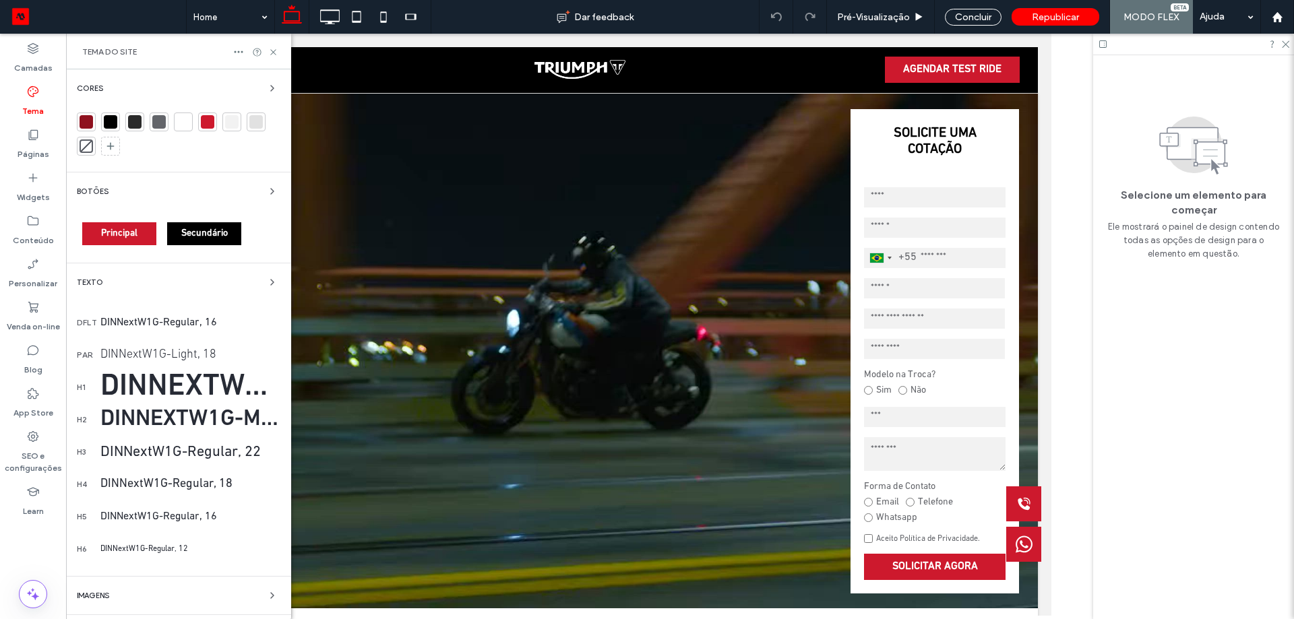
scroll to position [0, 0]
click at [28, 46] on use at bounding box center [33, 48] width 11 height 11
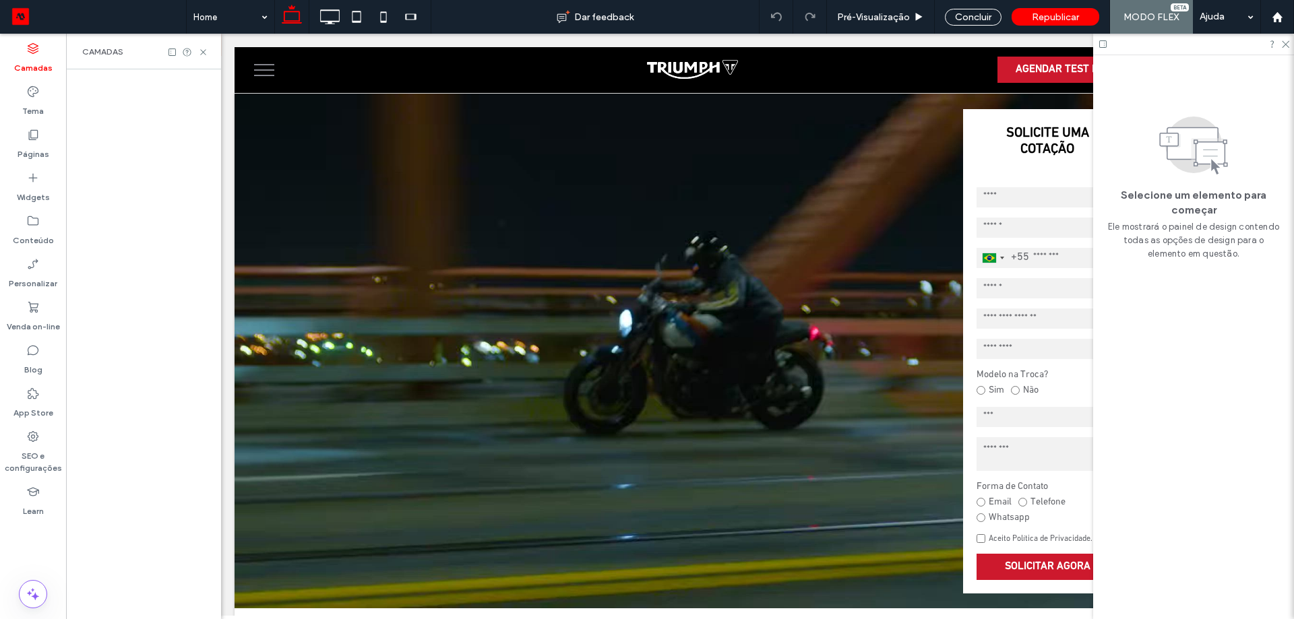
scroll to position [0, 71]
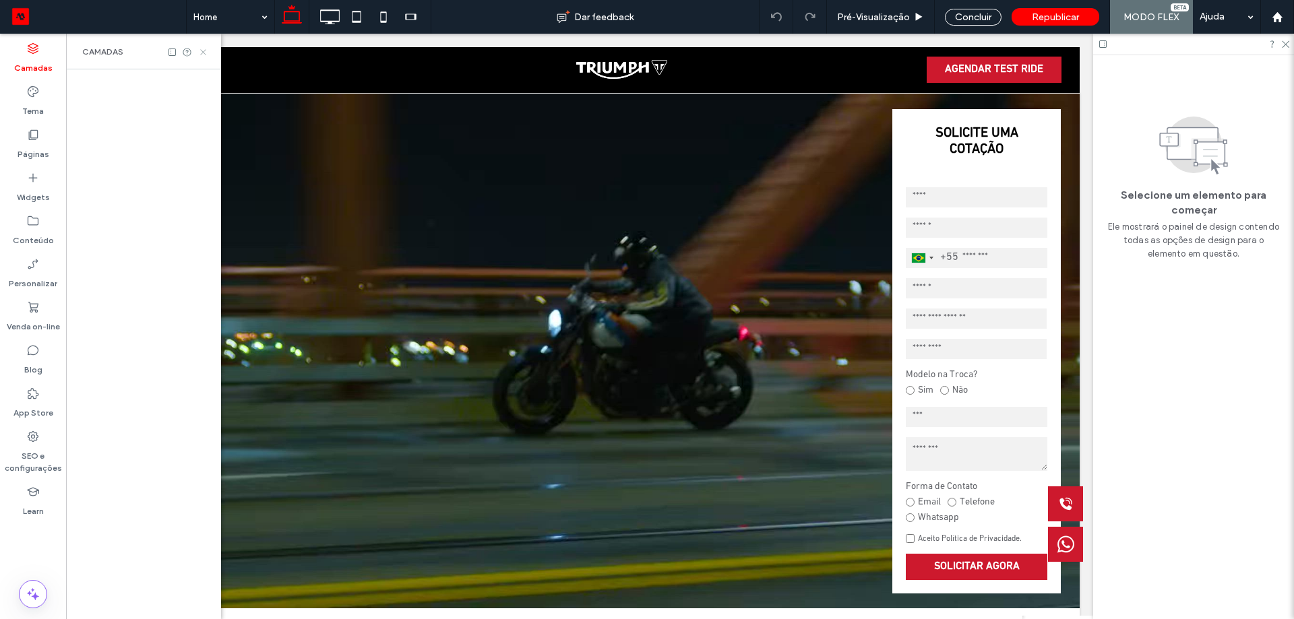
drag, startPoint x: 95, startPoint y: 19, endPoint x: 204, endPoint y: 53, distance: 113.6
click at [204, 53] on use at bounding box center [202, 51] width 5 height 5
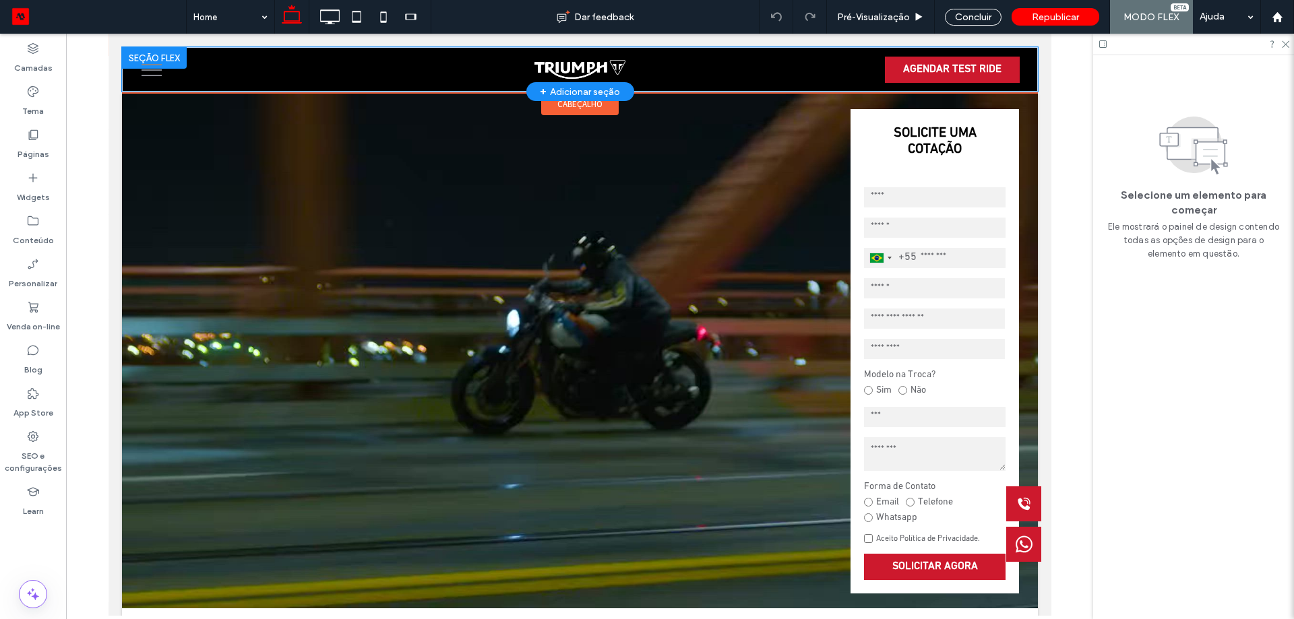
scroll to position [0, 0]
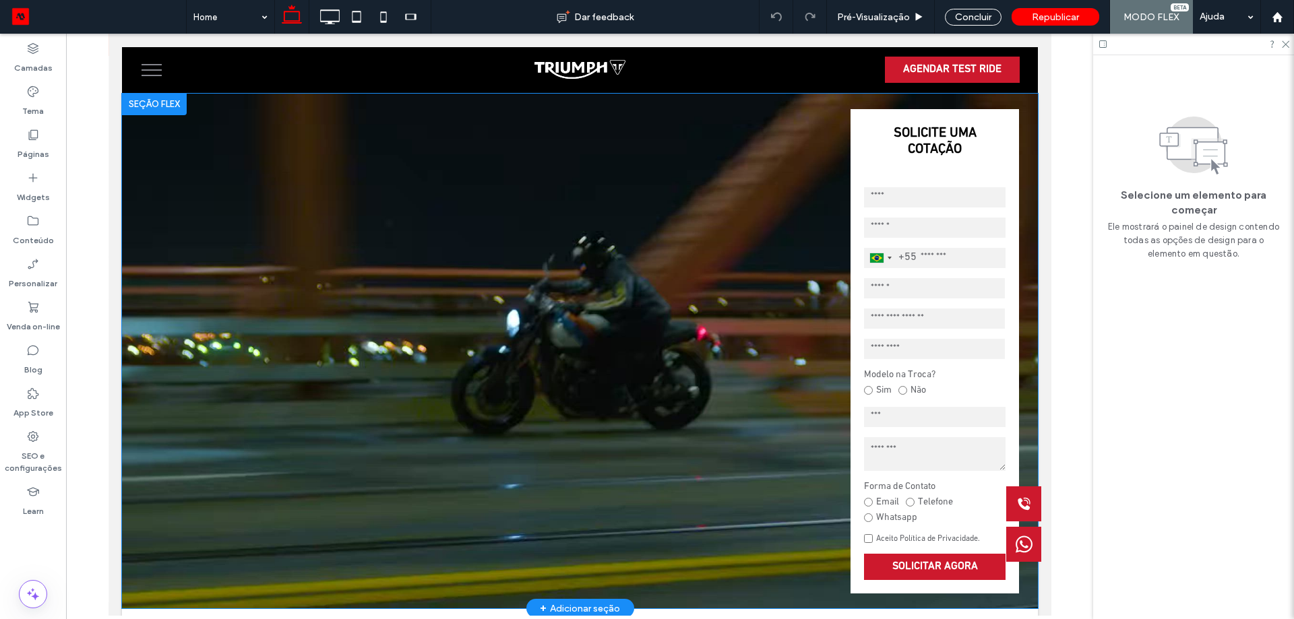
click at [490, 246] on video at bounding box center [579, 351] width 916 height 515
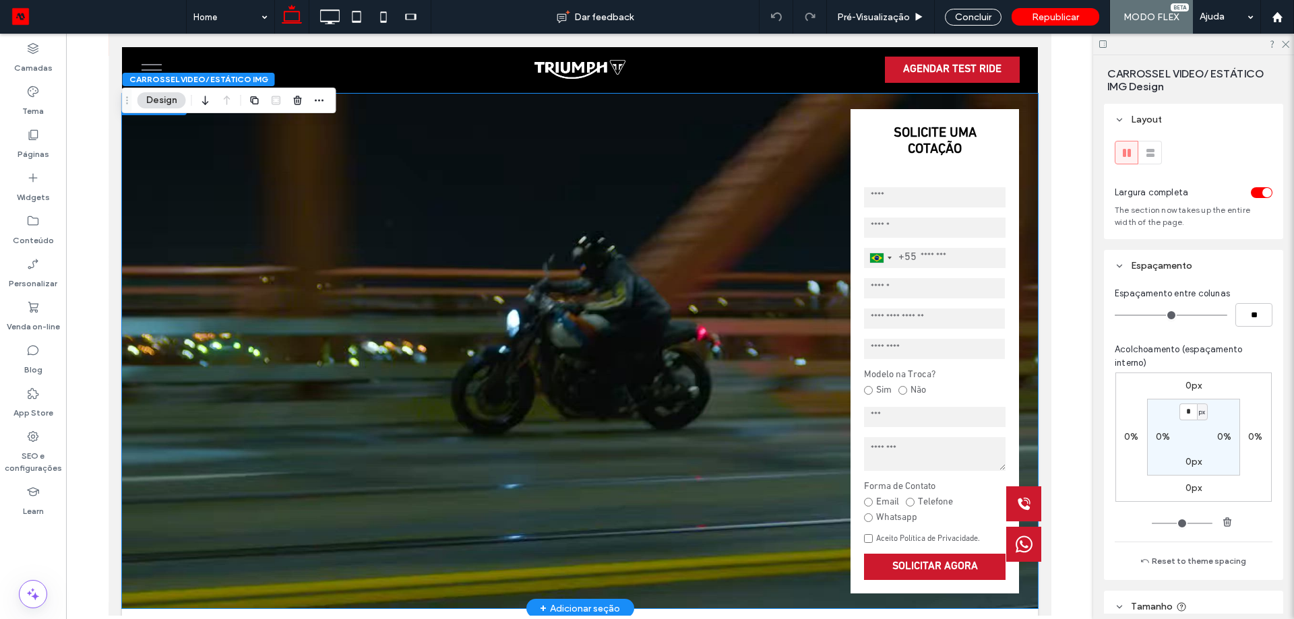
click at [578, 216] on video at bounding box center [579, 351] width 916 height 515
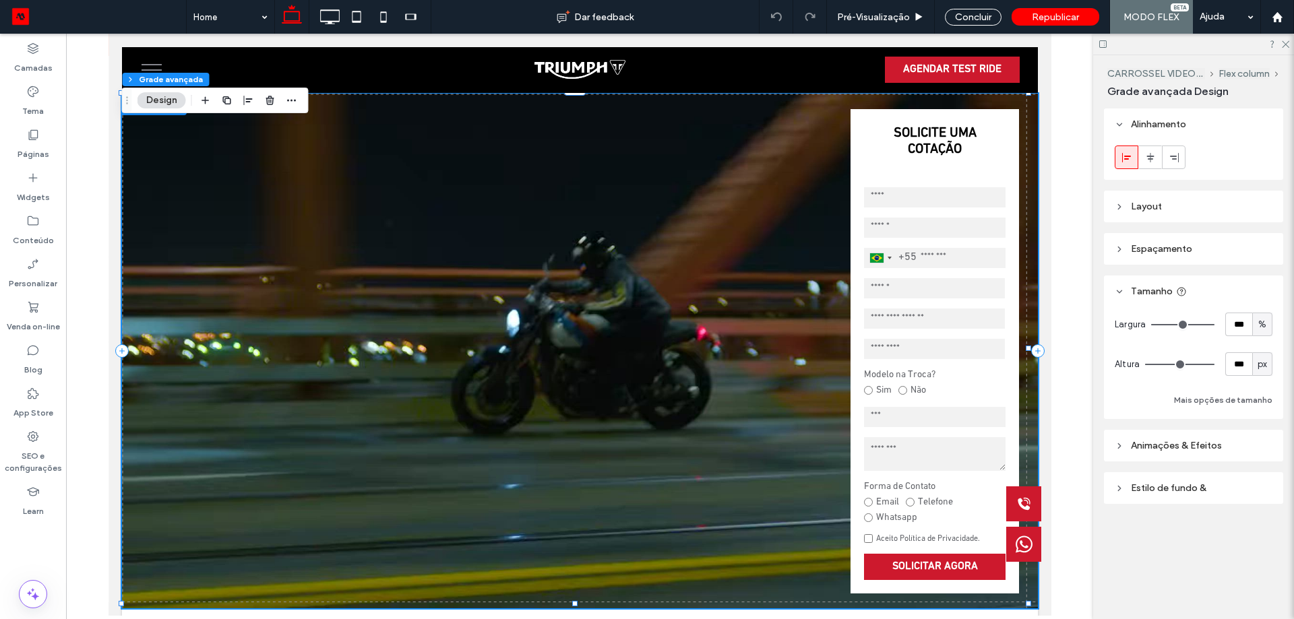
click at [1266, 371] on div "px" at bounding box center [1262, 364] width 20 height 24
click at [1280, 348] on div "Largura *** % Altura *** px Mais opções de tamanho" at bounding box center [1193, 363] width 179 height 112
click at [342, 13] on icon at bounding box center [329, 16] width 27 height 27
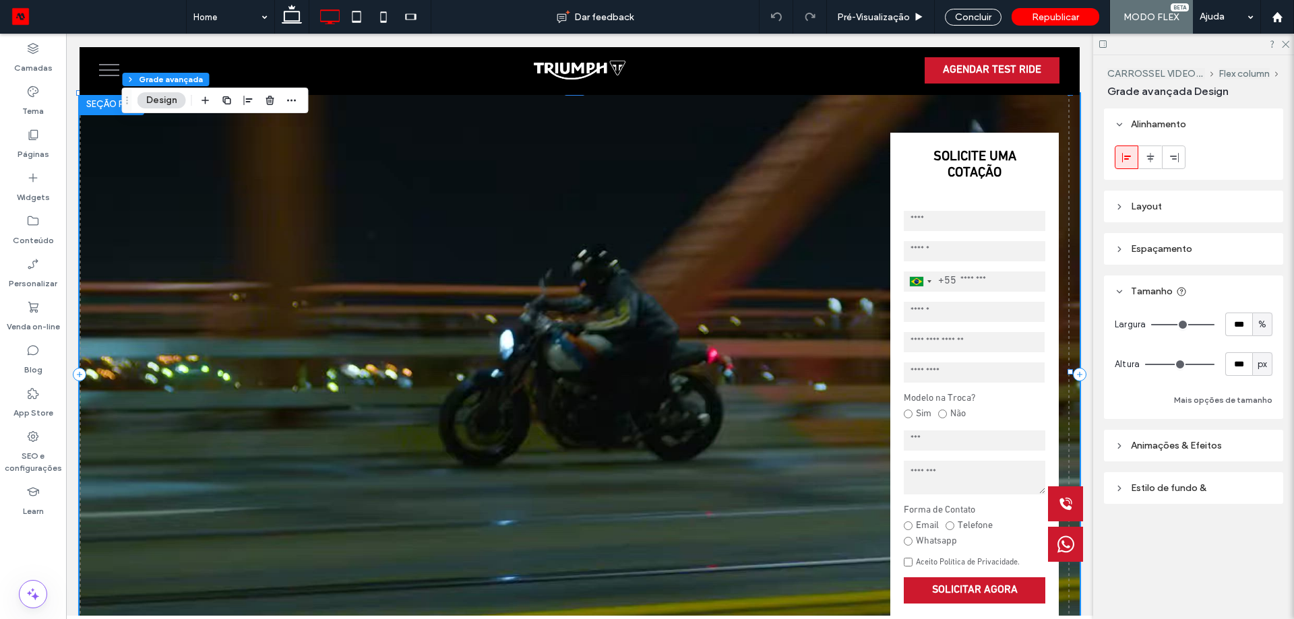
click at [538, 243] on video at bounding box center [580, 375] width 1000 height 563
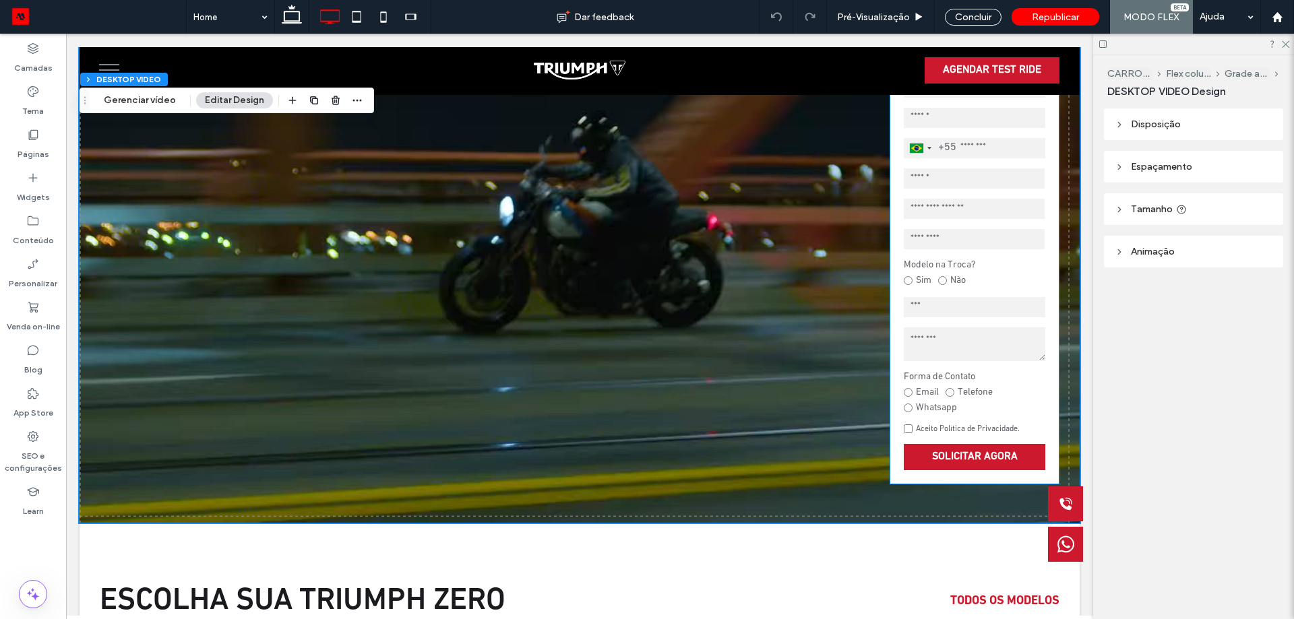
scroll to position [135, 0]
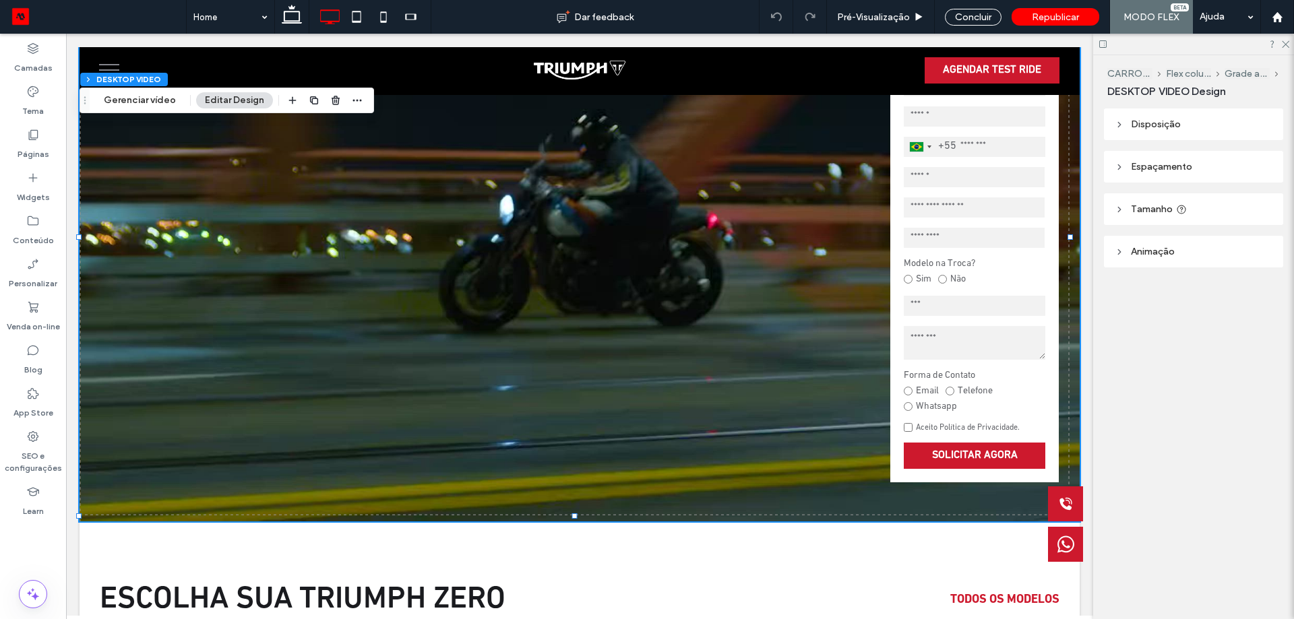
click at [1174, 211] on header "Tamanho" at bounding box center [1193, 209] width 179 height 32
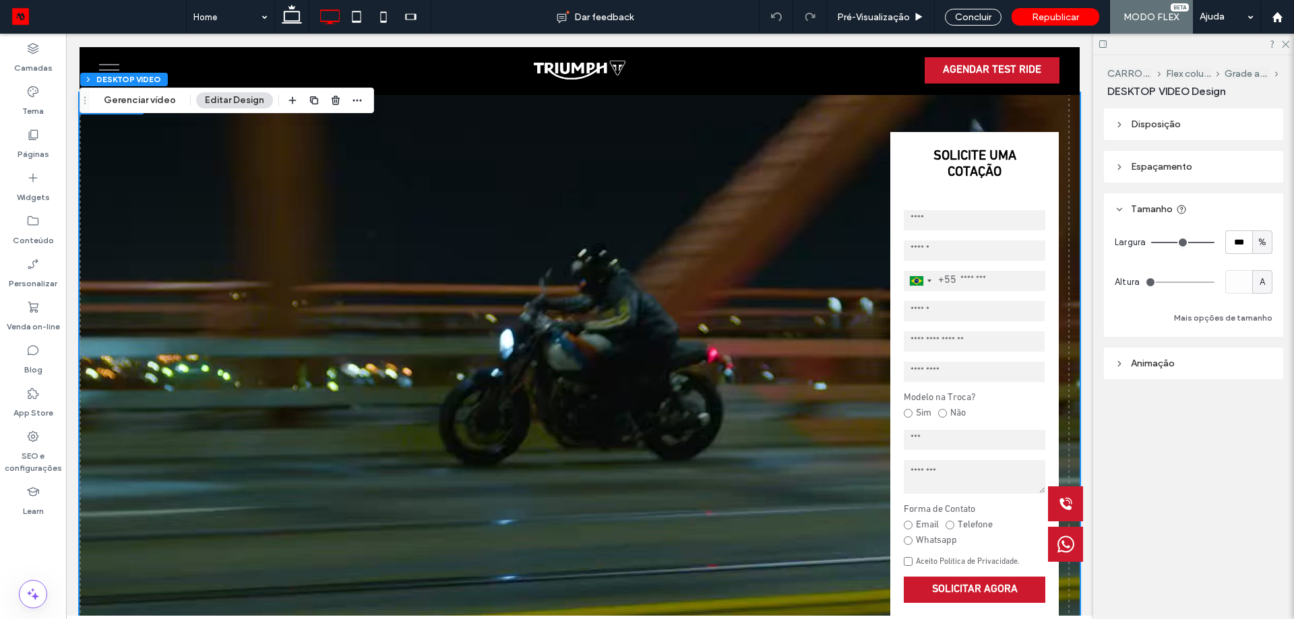
scroll to position [0, 0]
click at [323, 78] on button "Grade avançada" at bounding box center [331, 79] width 74 height 13
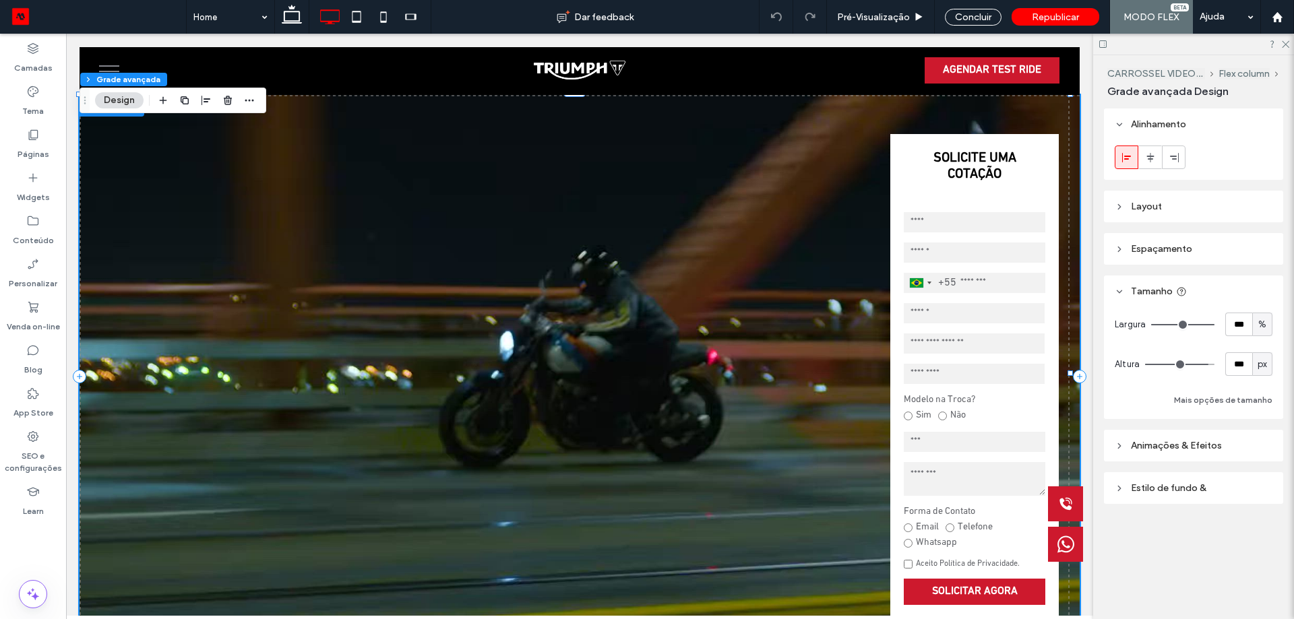
click at [1267, 372] on div "px" at bounding box center [1262, 364] width 20 height 24
click at [1286, 351] on div "Alinhamento Layout Personalizar layout Talvez seja necessário reorganizar eleme…" at bounding box center [1198, 332] width 188 height 449
click at [1148, 210] on span "Layout" at bounding box center [1146, 206] width 31 height 11
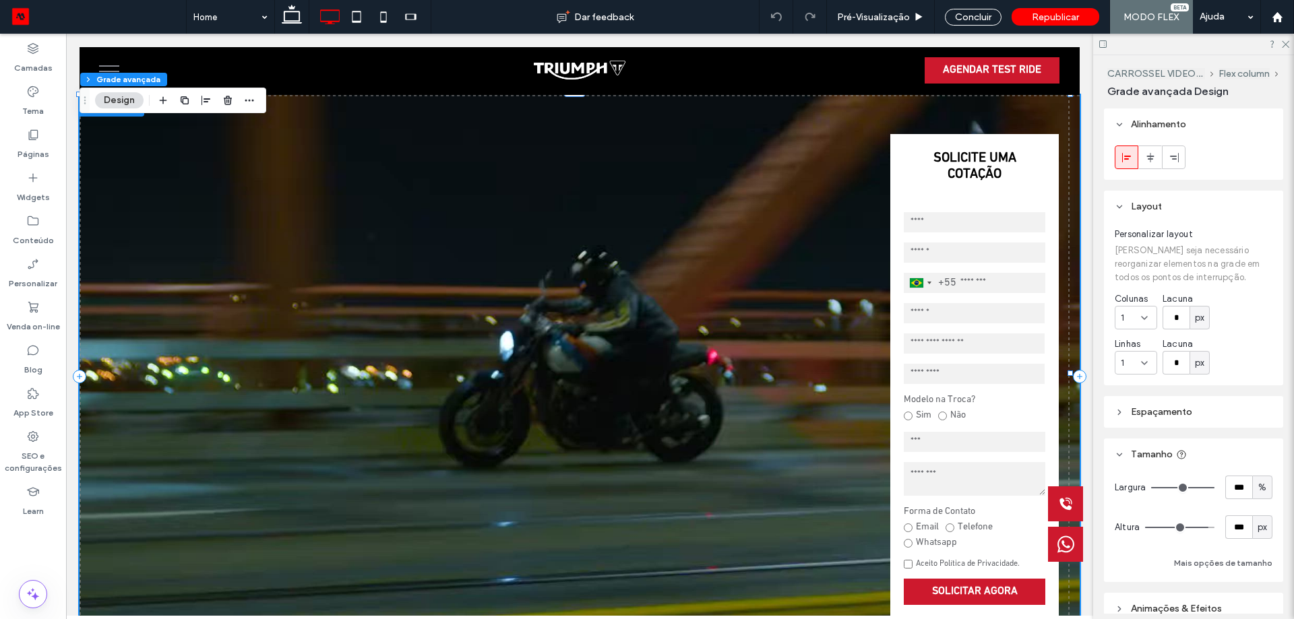
click at [1148, 210] on span "Layout" at bounding box center [1146, 206] width 31 height 11
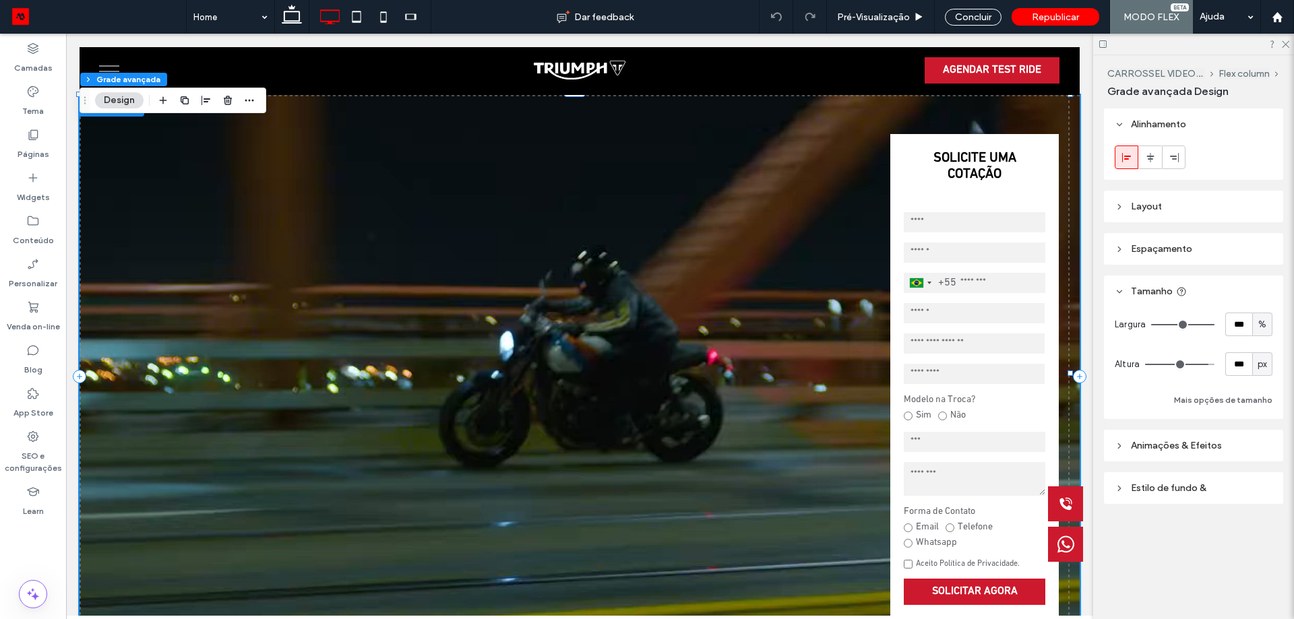
click at [1157, 250] on span "Espaçamento" at bounding box center [1161, 248] width 61 height 11
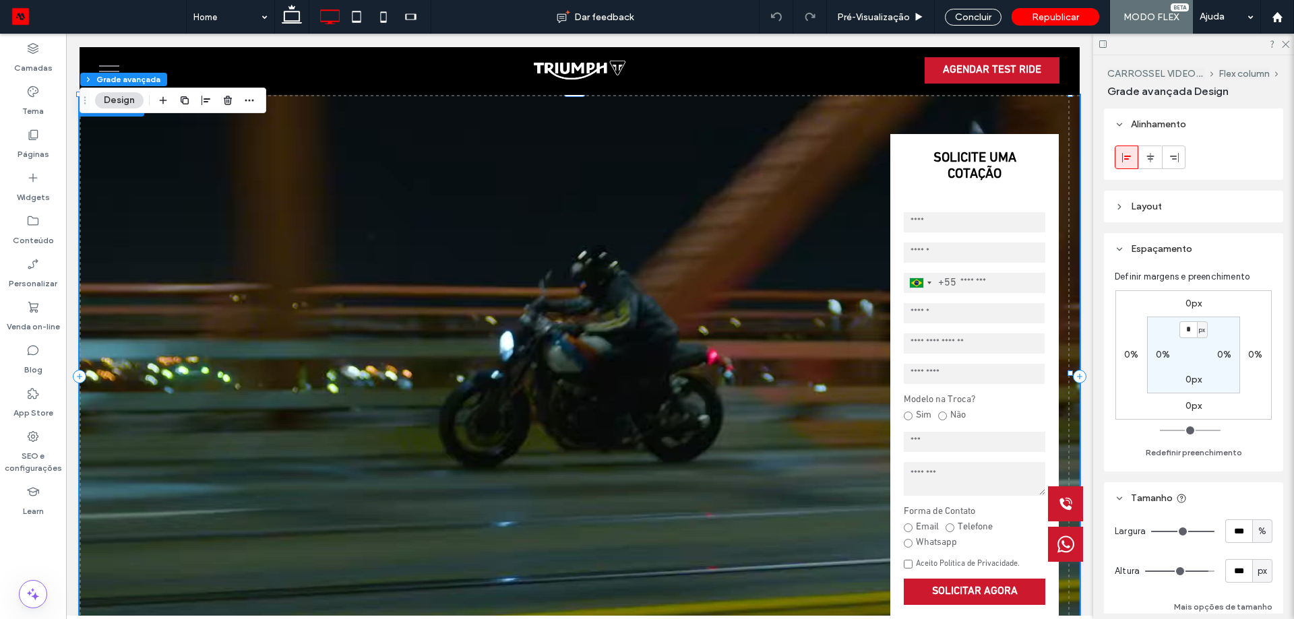
click at [1157, 250] on span "Espaçamento" at bounding box center [1161, 248] width 61 height 11
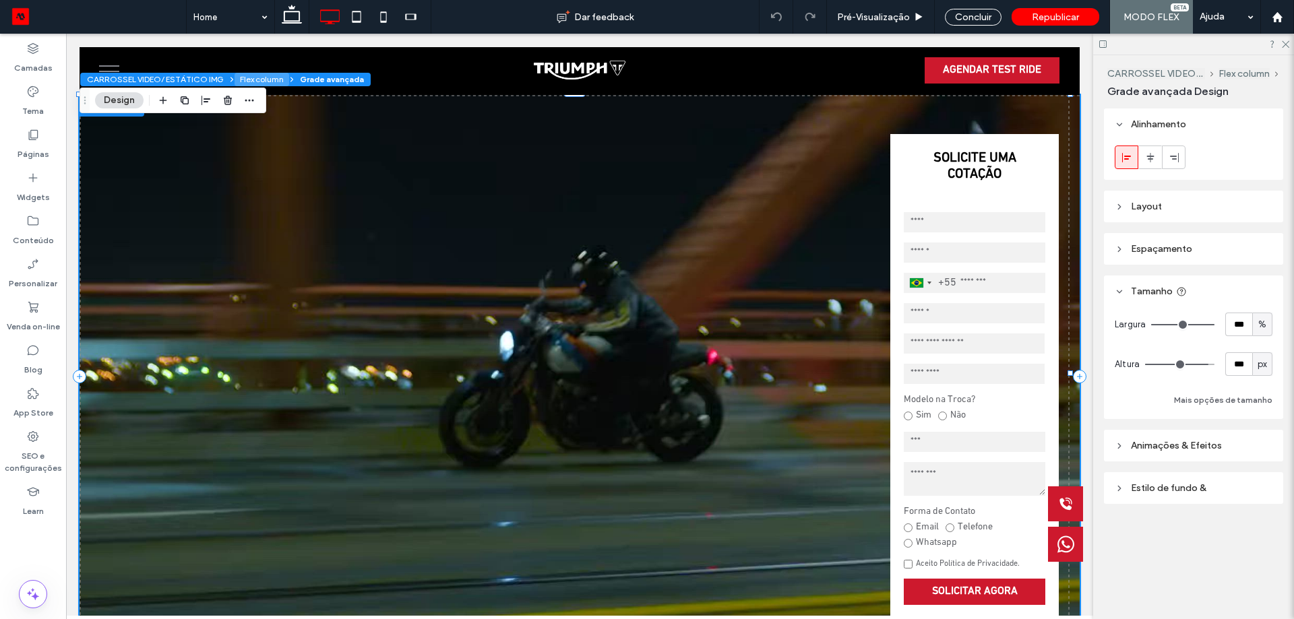
click at [255, 80] on button "Flex column" at bounding box center [261, 79] width 55 height 13
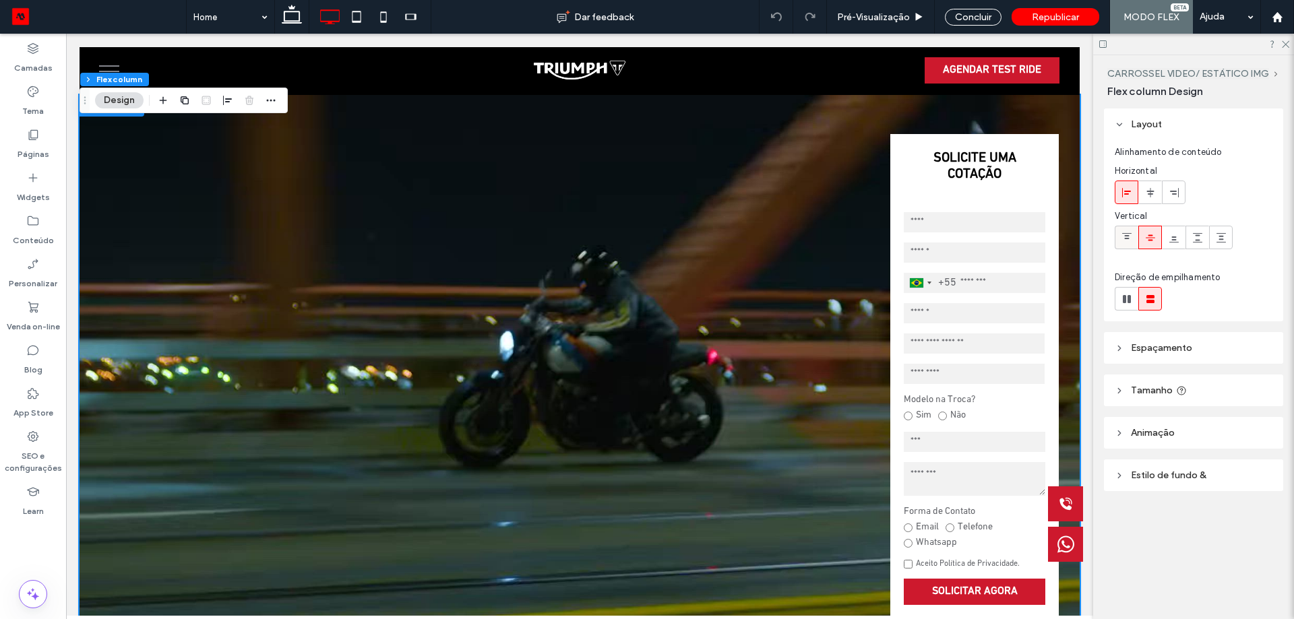
click at [1123, 246] on span at bounding box center [1126, 237] width 11 height 22
click at [292, 19] on icon at bounding box center [291, 16] width 27 height 27
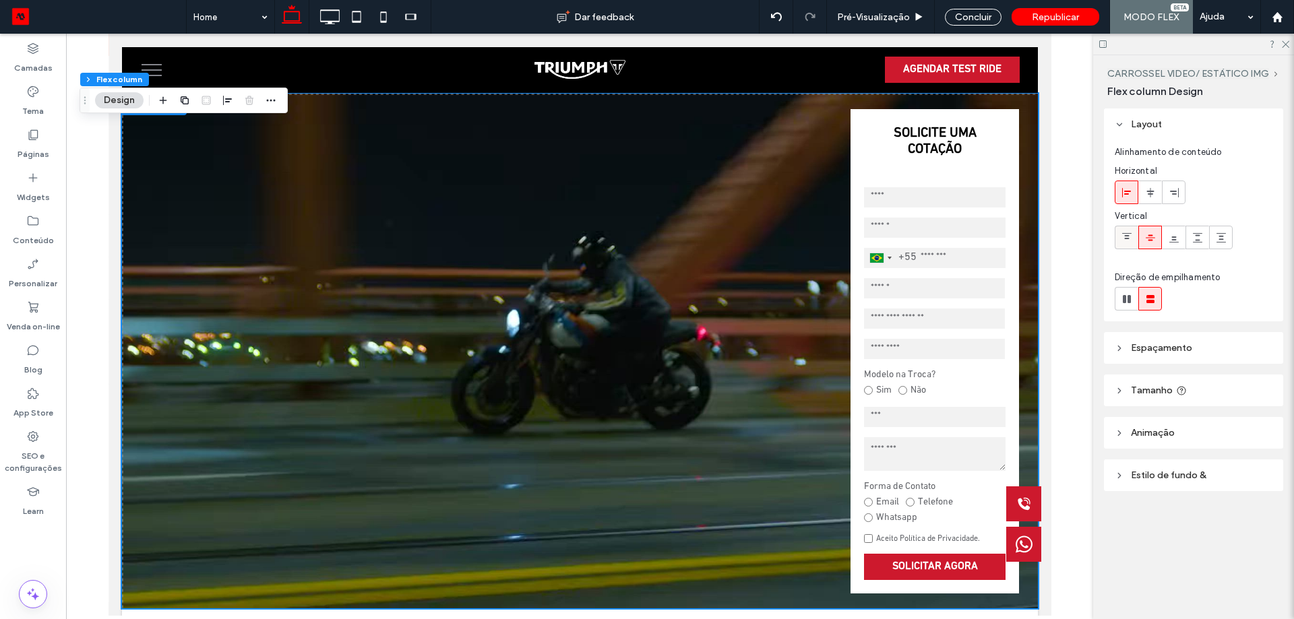
click at [1124, 233] on use at bounding box center [1126, 236] width 9 height 6
click at [360, 30] on icon at bounding box center [356, 16] width 27 height 27
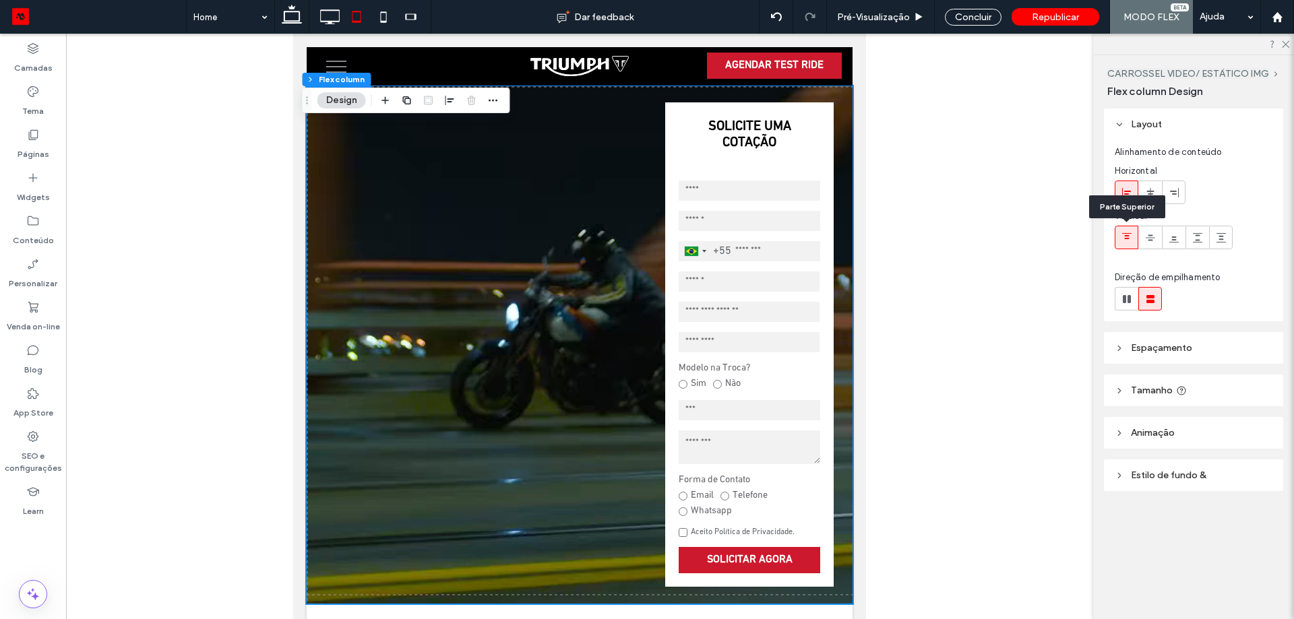
click at [1130, 241] on icon at bounding box center [1126, 237] width 11 height 11
click at [373, 17] on icon at bounding box center [383, 16] width 27 height 27
type input "**"
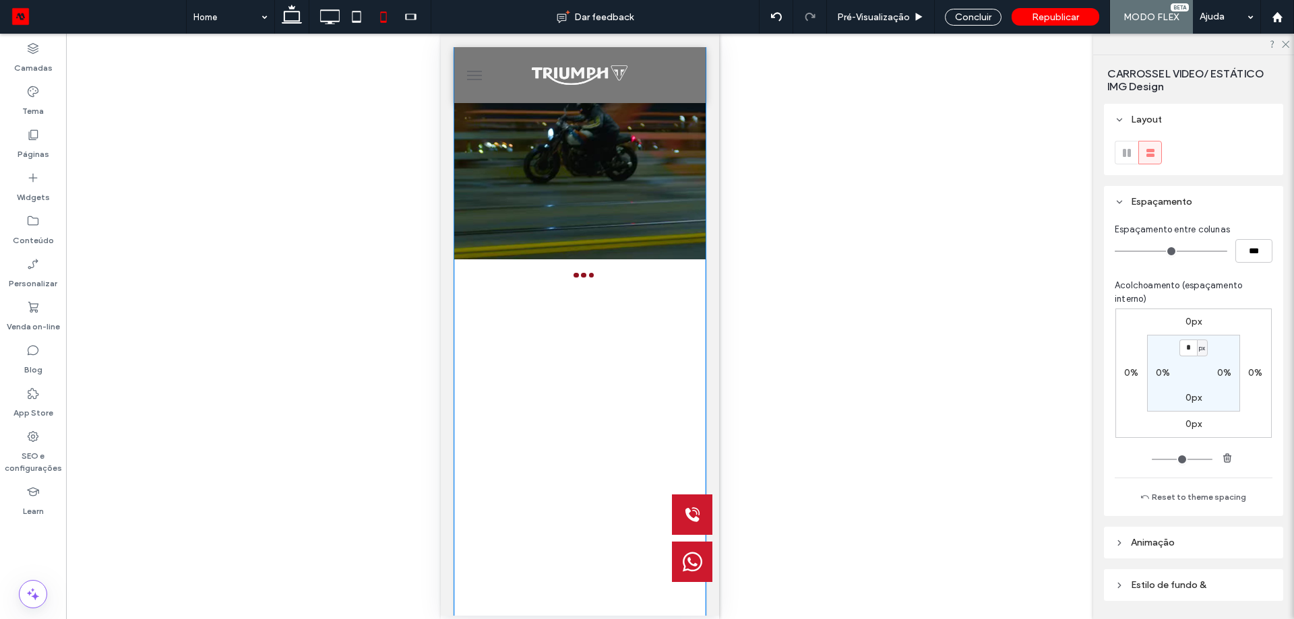
drag, startPoint x: 592, startPoint y: 173, endPoint x: 867, endPoint y: 185, distance: 274.5
click at [592, 173] on video at bounding box center [578, 147] width 251 height 226
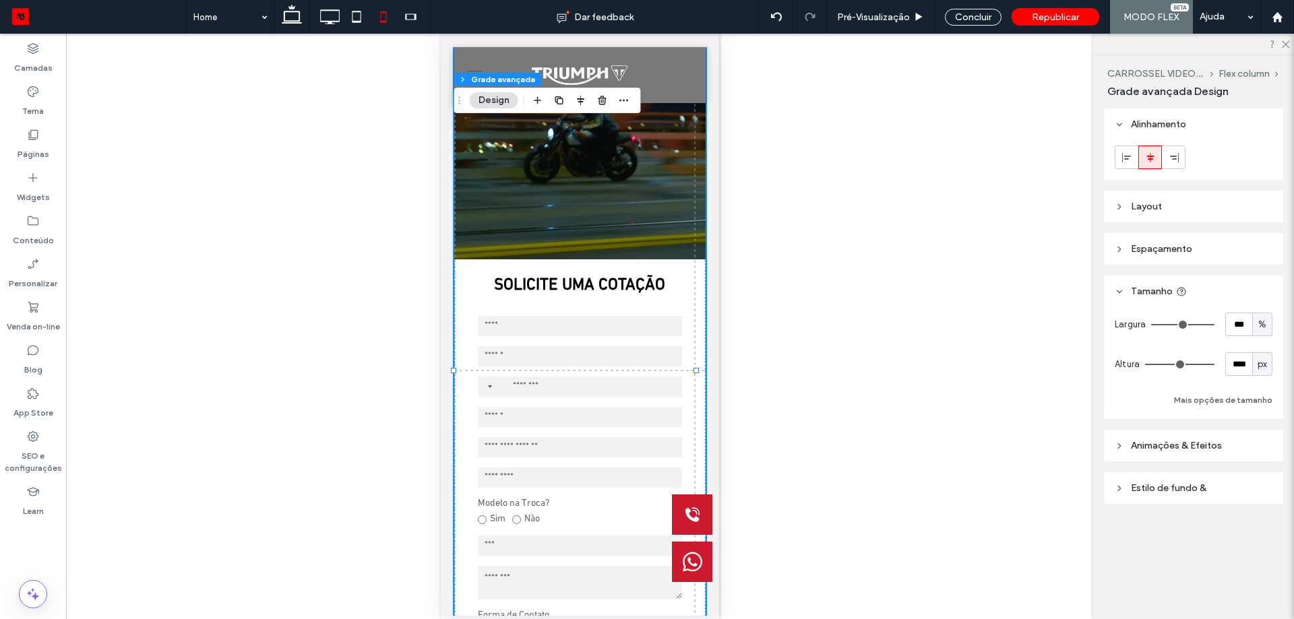
scroll to position [69, 0]
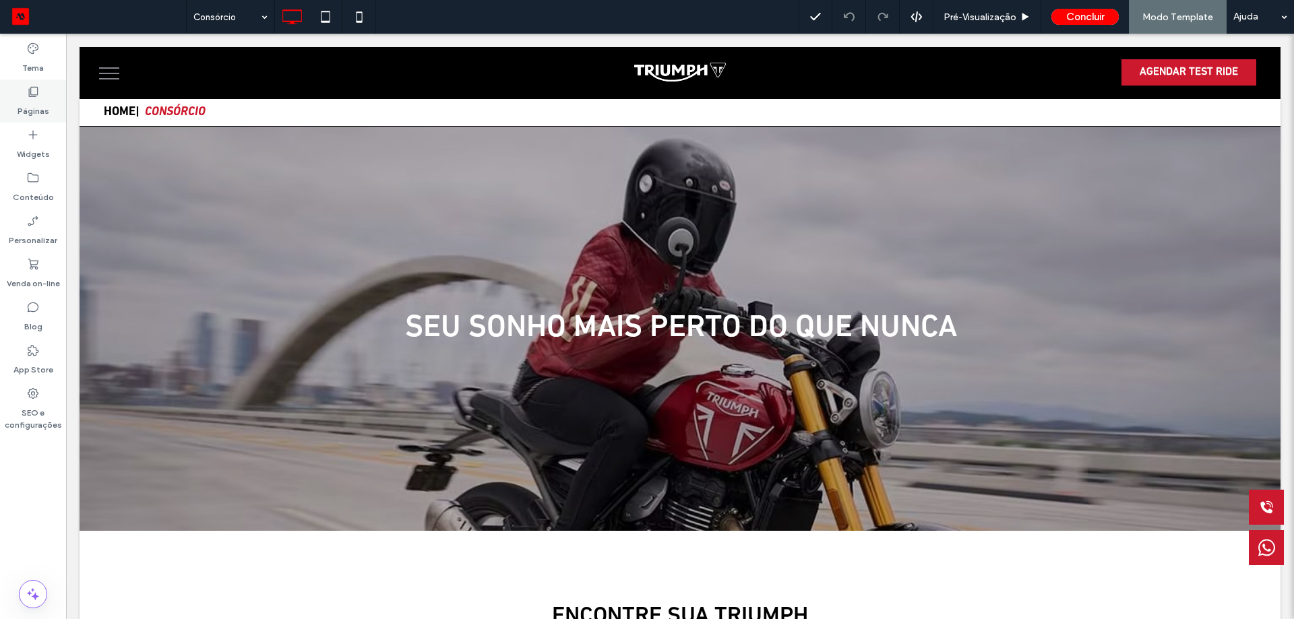
click at [36, 107] on label "Páginas" at bounding box center [34, 107] width 32 height 19
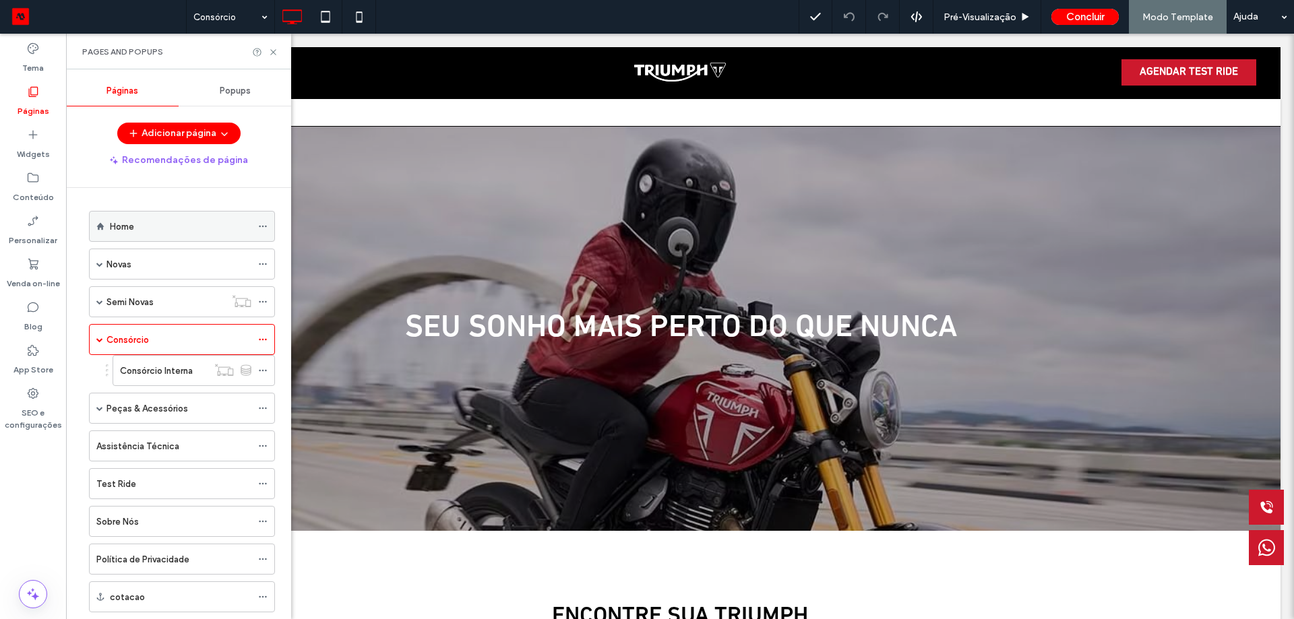
click at [158, 218] on div "Home" at bounding box center [181, 227] width 142 height 30
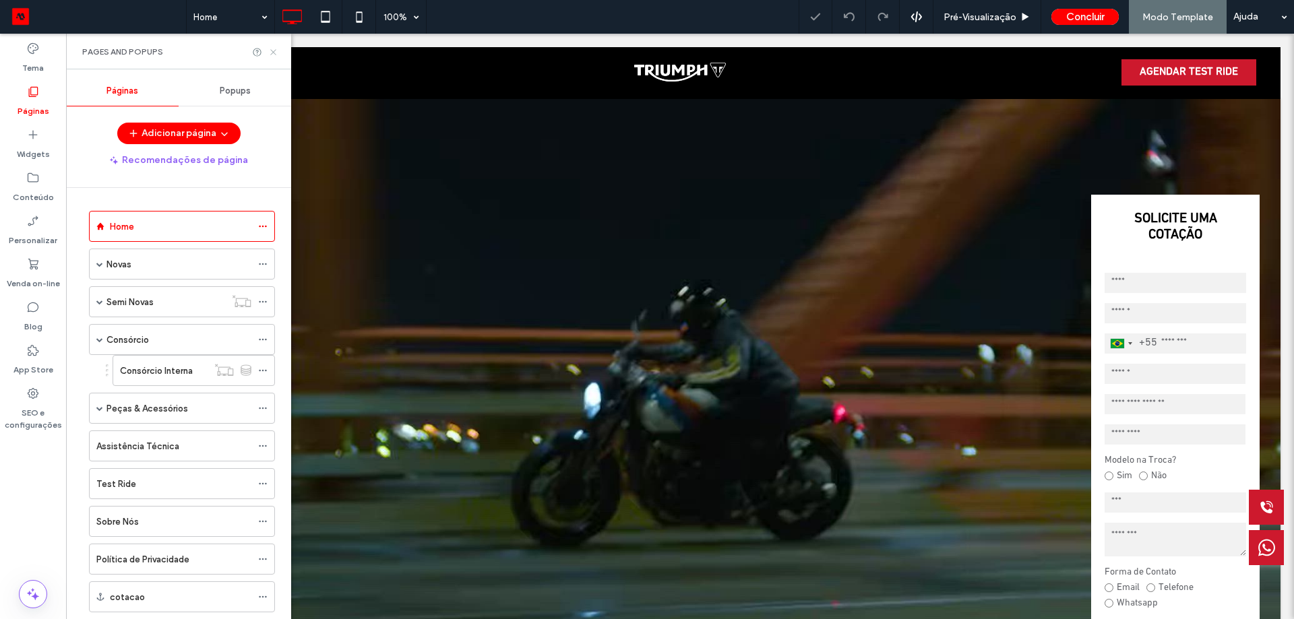
click at [272, 53] on use at bounding box center [272, 51] width 5 height 5
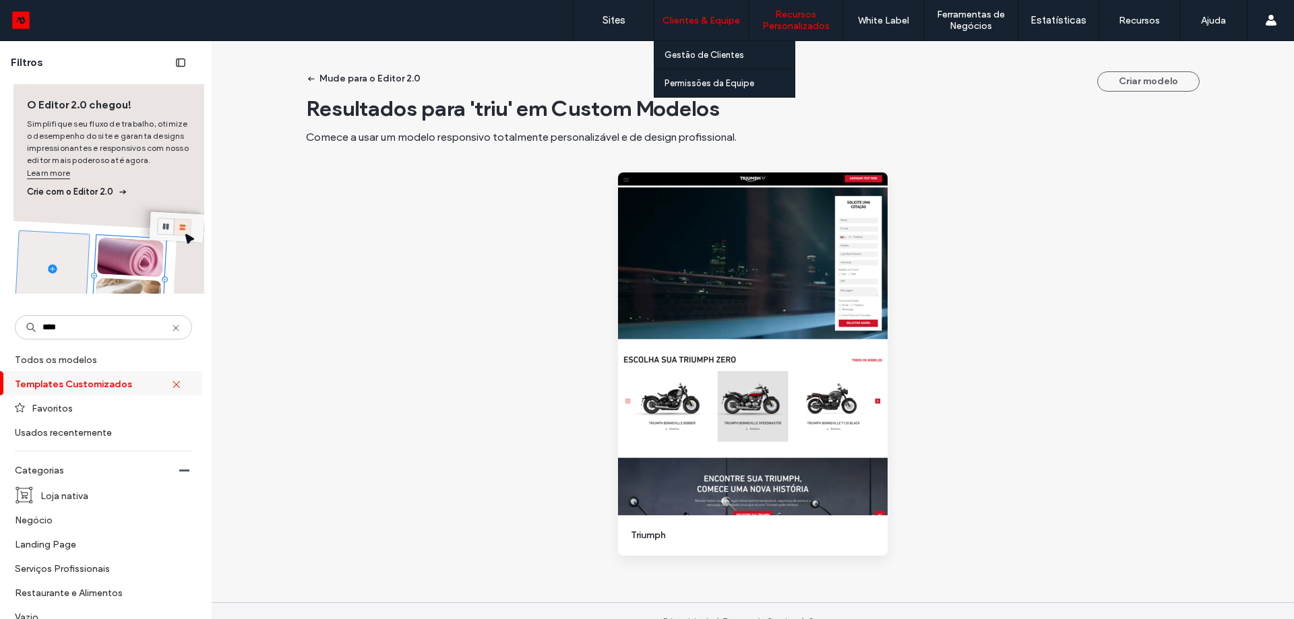
type input "****"
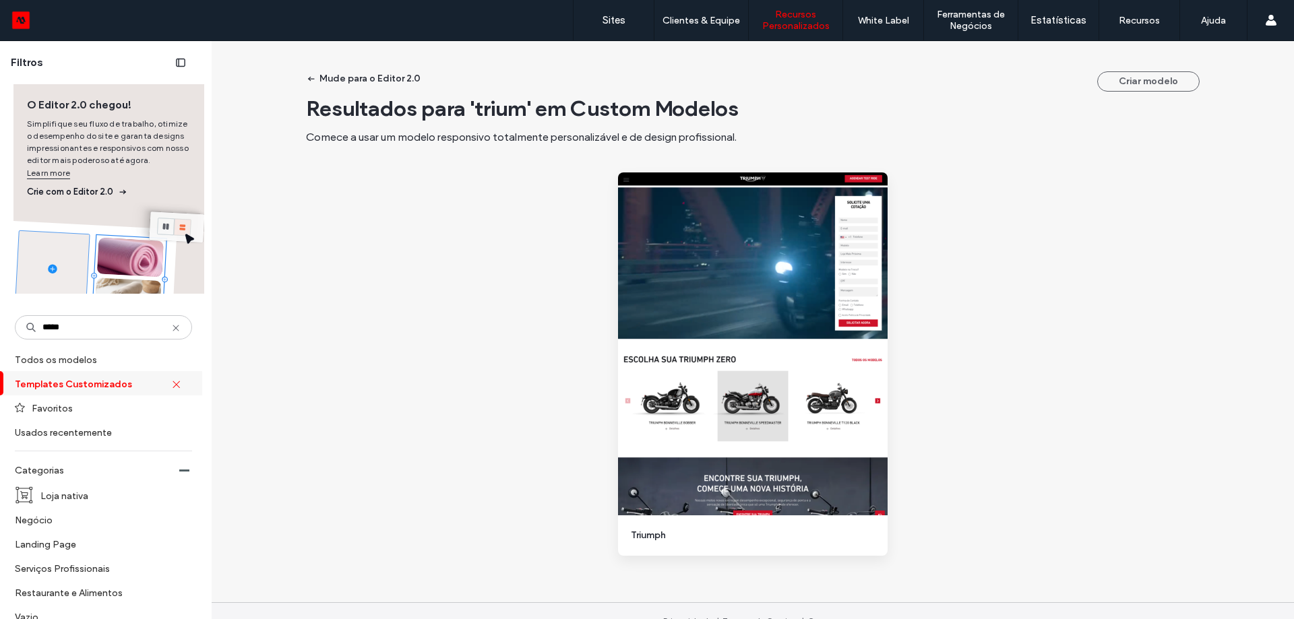
type input "*****"
click at [439, 247] on div "Mude para o Editor 2.0 Criar modelo Resultados para 'trium' em Custom Modelos C…" at bounding box center [753, 324] width 748 height 513
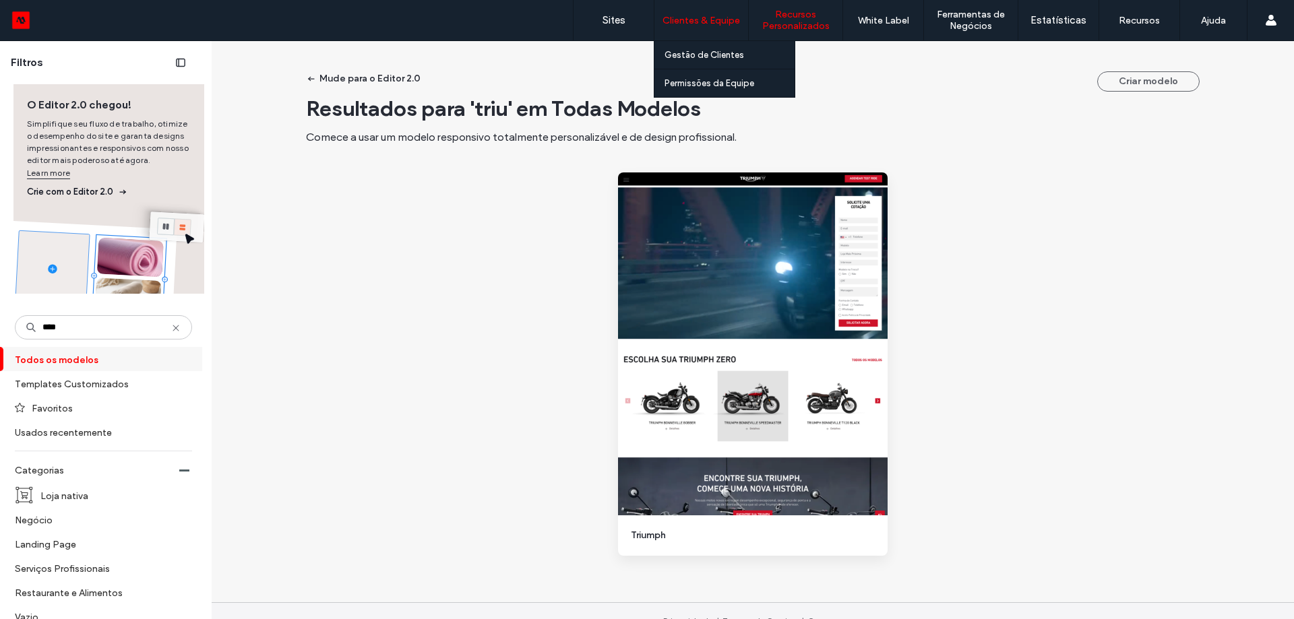
type input "****"
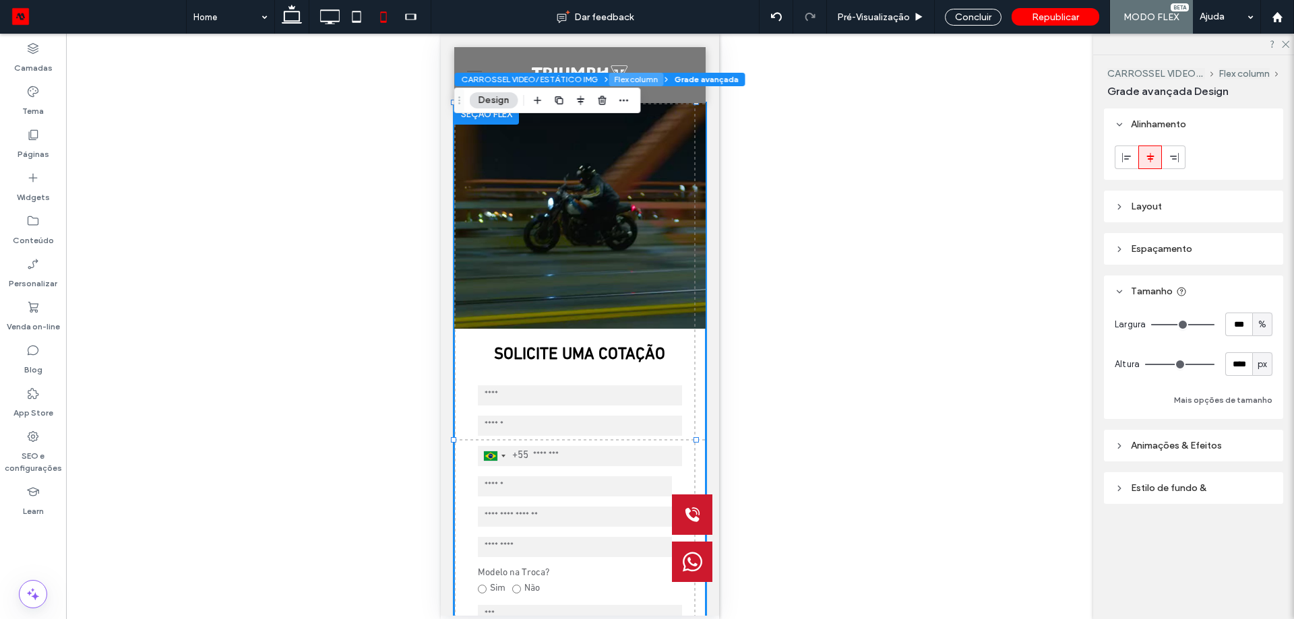
click at [618, 74] on button "Flex column" at bounding box center [636, 79] width 55 height 13
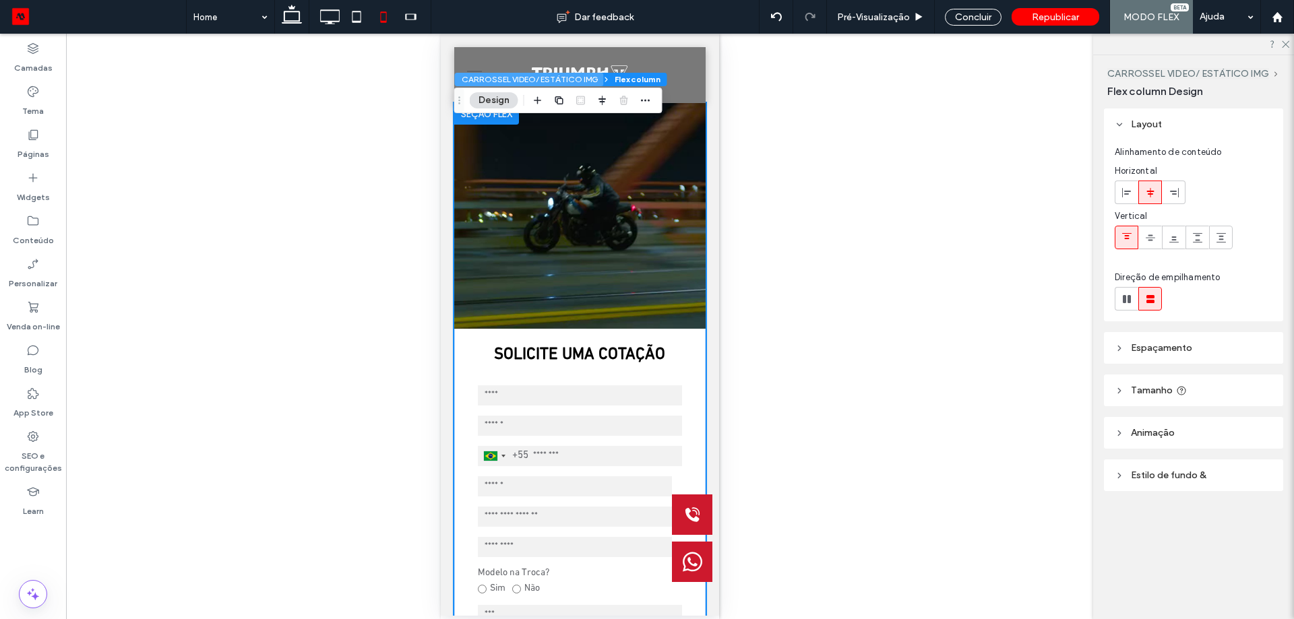
click at [528, 80] on button "CARROSSEL VIDEO/ ESTÁTICO IMG" at bounding box center [529, 79] width 149 height 13
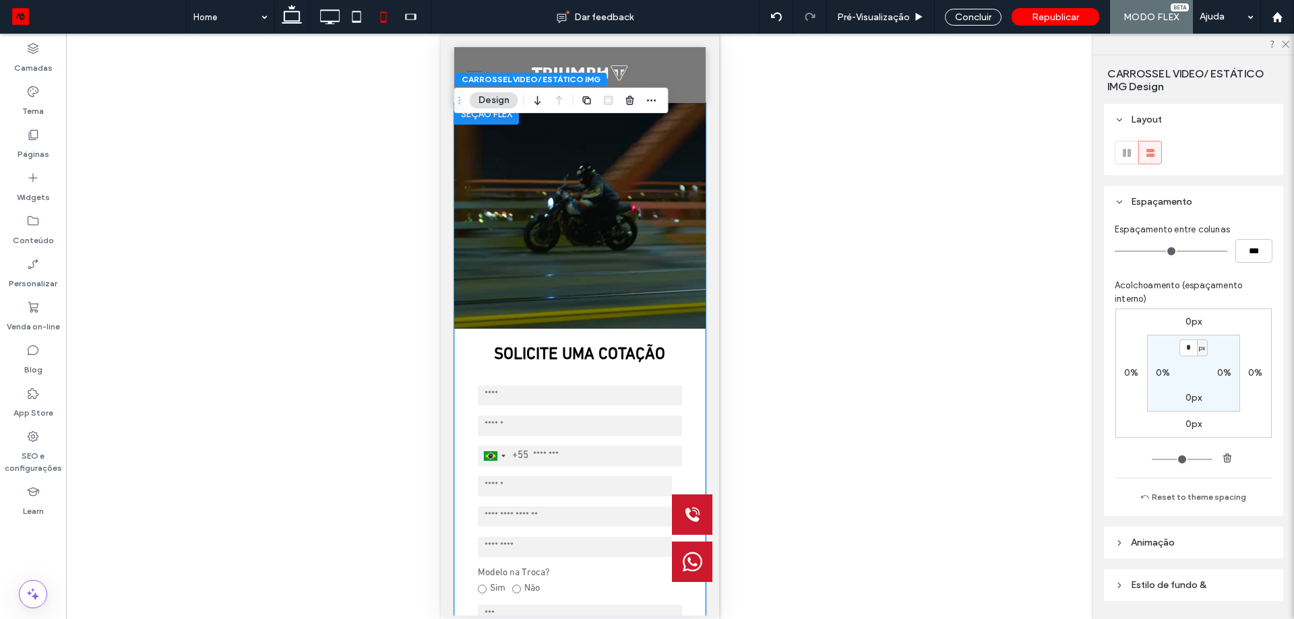
click at [509, 177] on video at bounding box center [578, 216] width 251 height 226
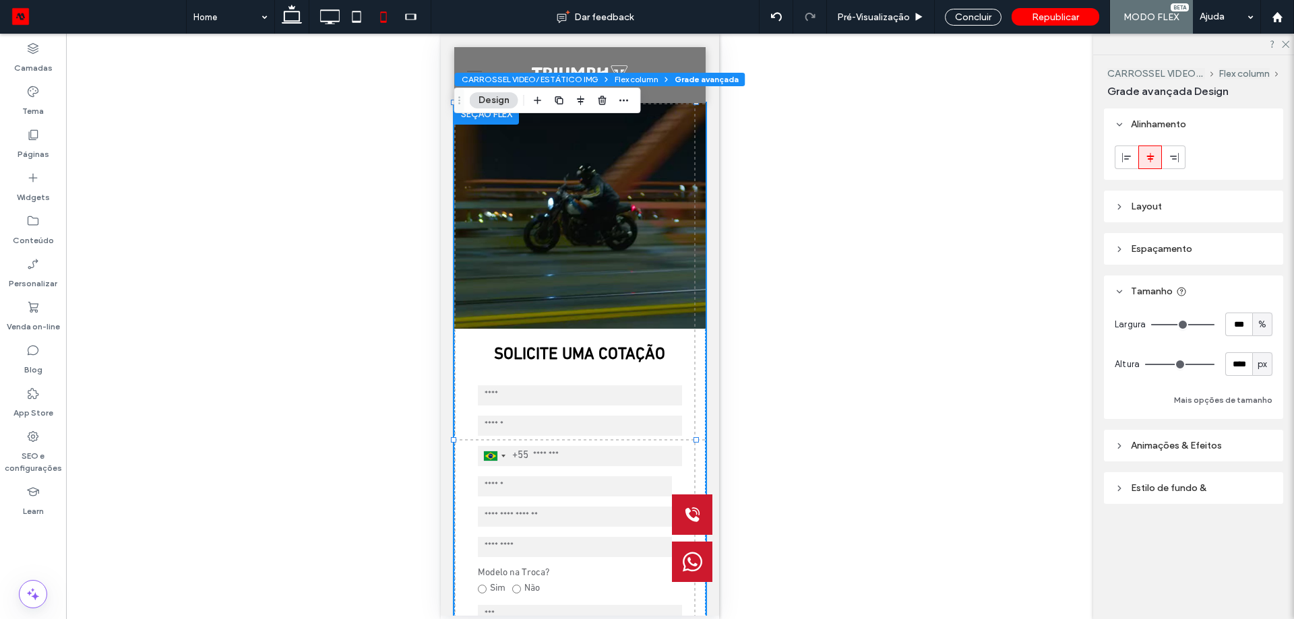
click at [691, 79] on span "Grade avançada" at bounding box center [707, 79] width 64 height 10
click at [1116, 203] on icon at bounding box center [1119, 206] width 9 height 9
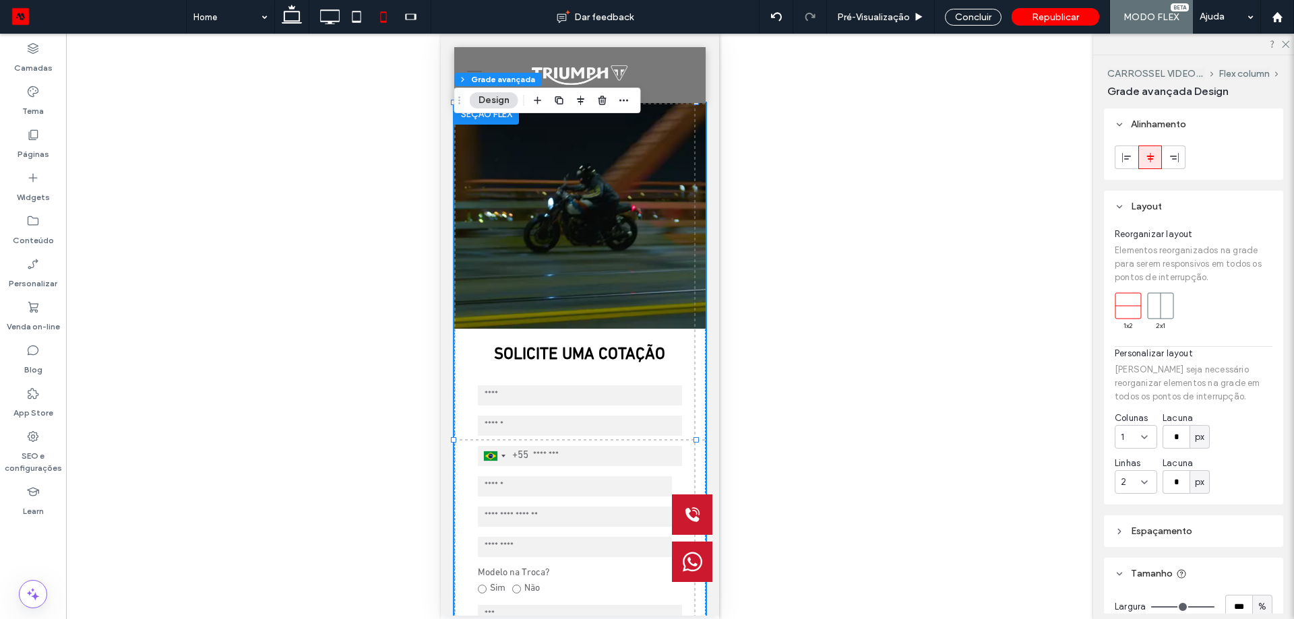
click at [1116, 204] on icon at bounding box center [1119, 206] width 9 height 9
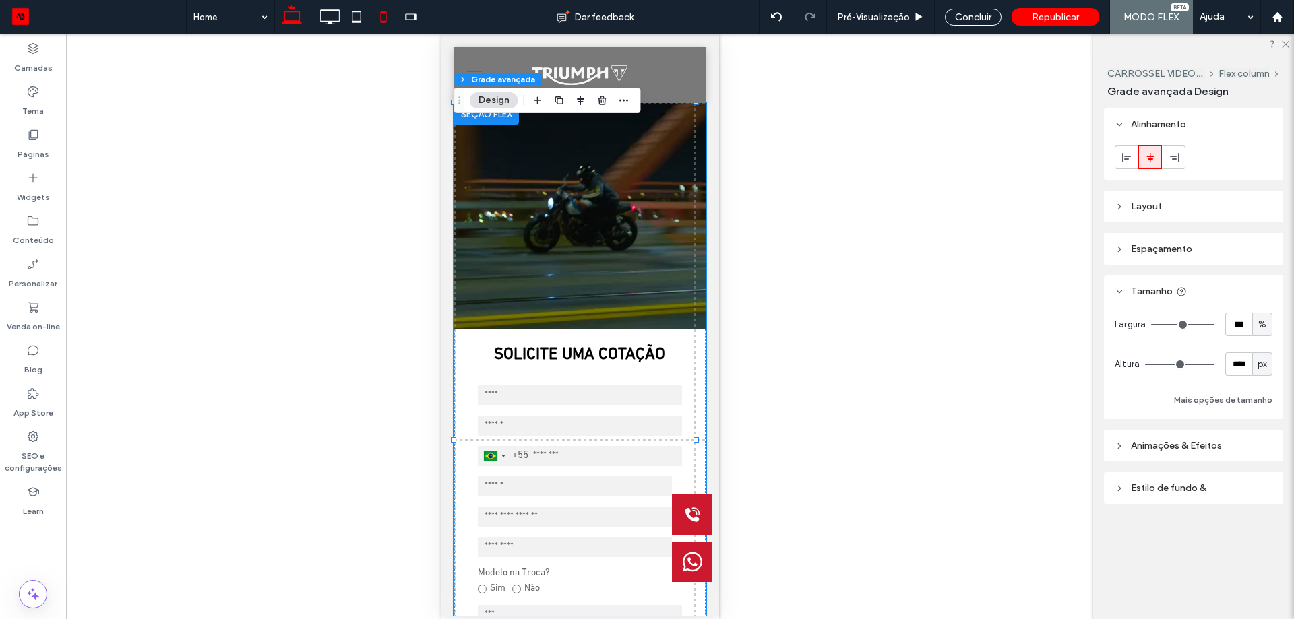
click at [289, 24] on icon at bounding box center [291, 16] width 27 height 27
type input "***"
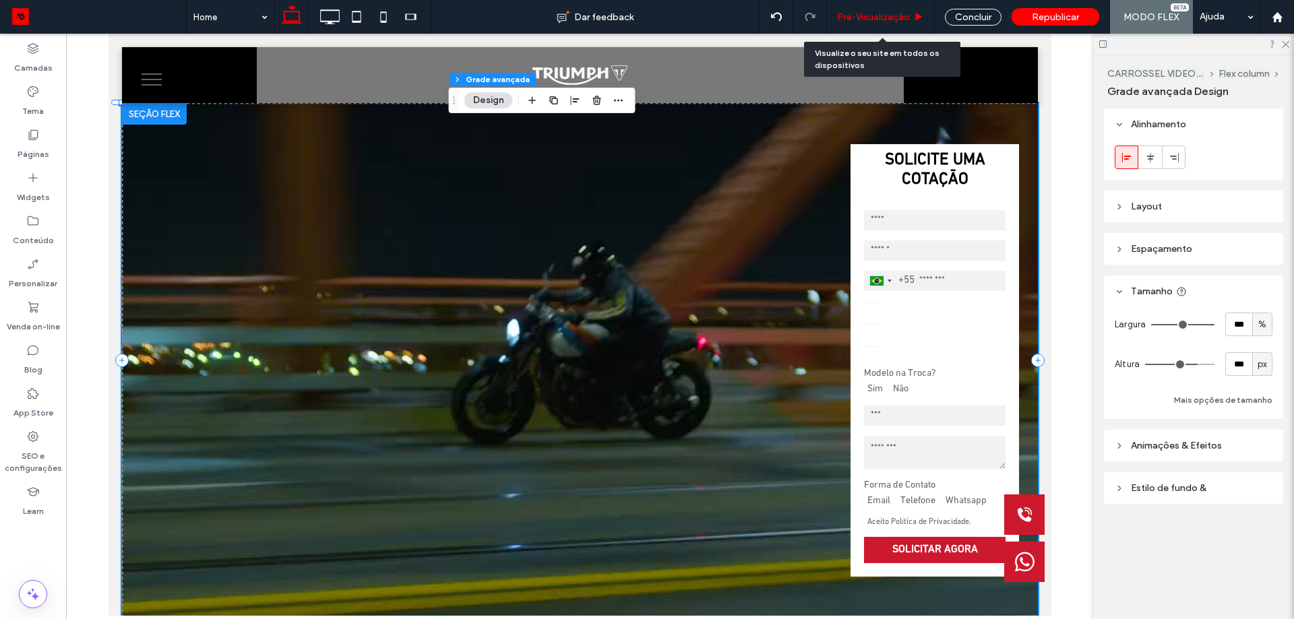
click at [891, 20] on span "Pré-Visualizaçāo" at bounding box center [873, 16] width 73 height 11
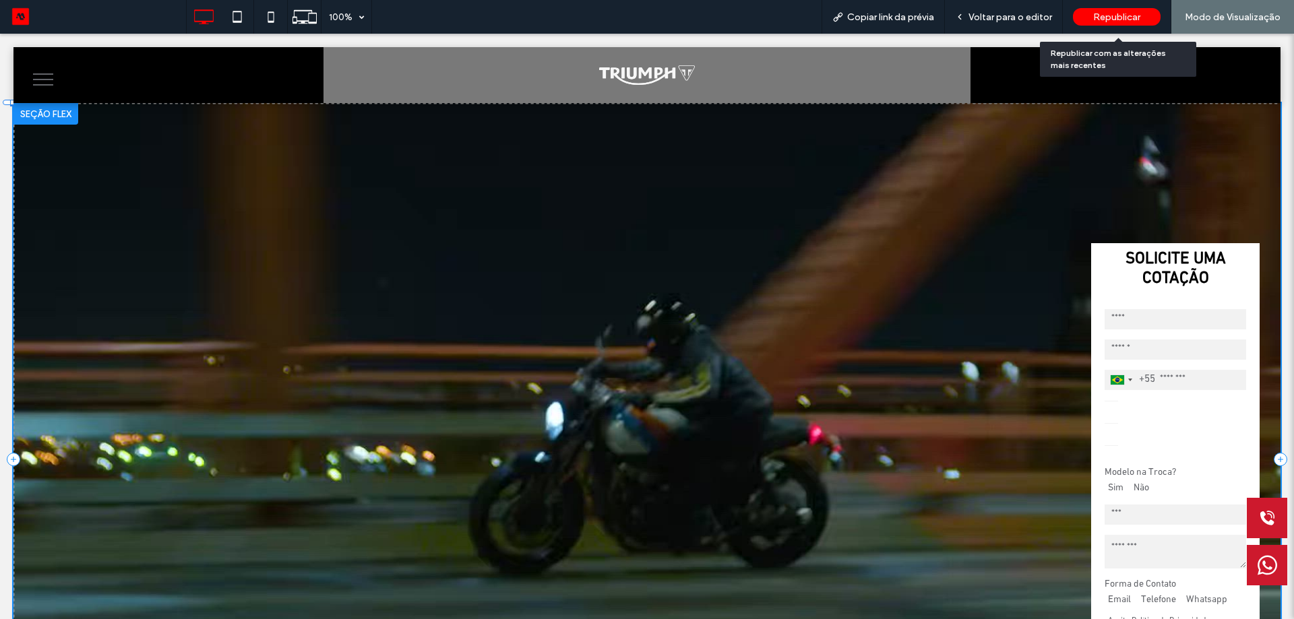
click at [1102, 21] on span "Republicar" at bounding box center [1116, 16] width 47 height 11
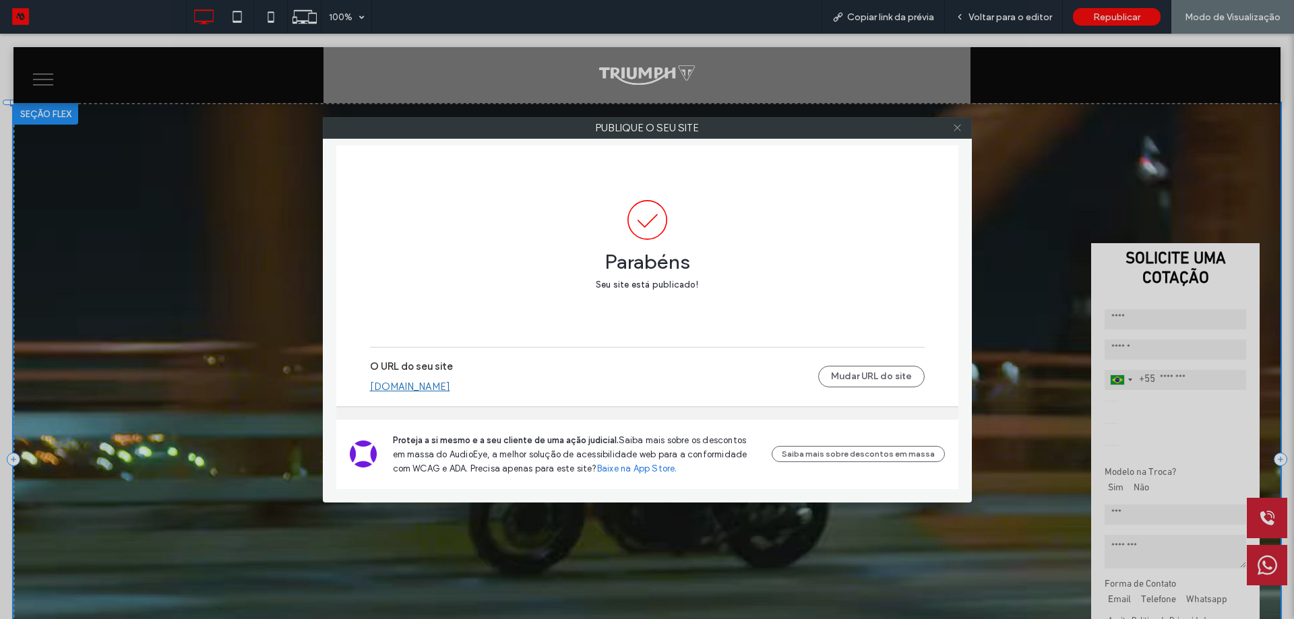
click at [953, 128] on icon at bounding box center [957, 128] width 10 height 10
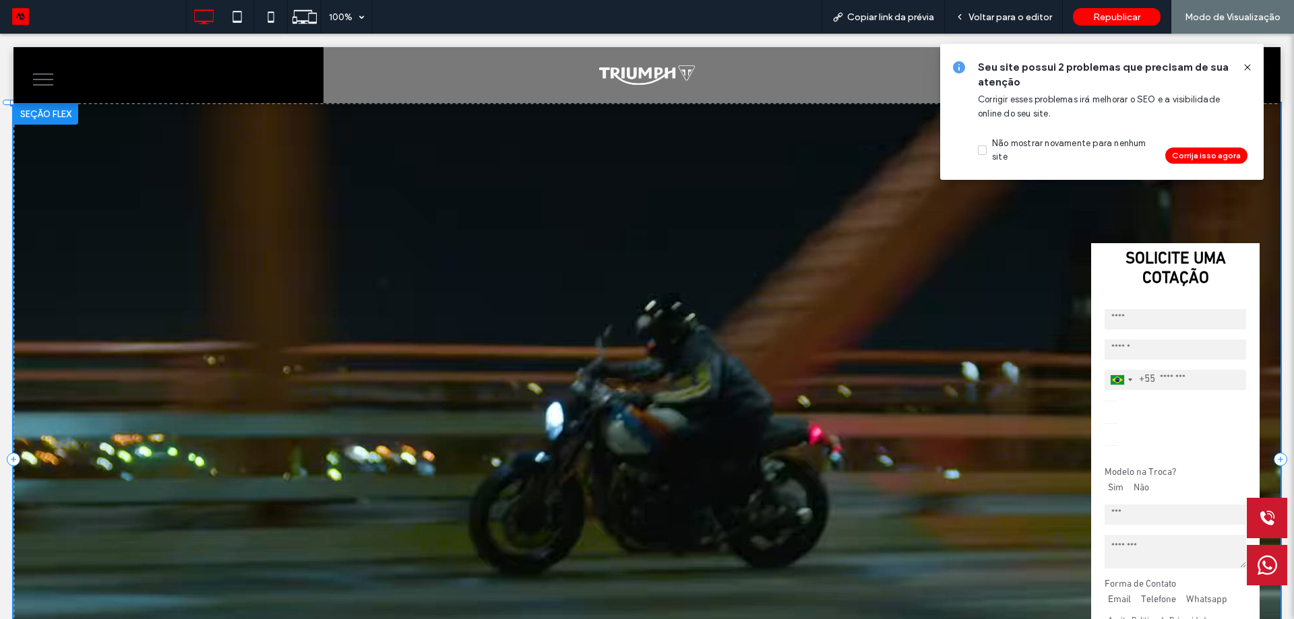
click at [1251, 67] on icon at bounding box center [1247, 67] width 11 height 11
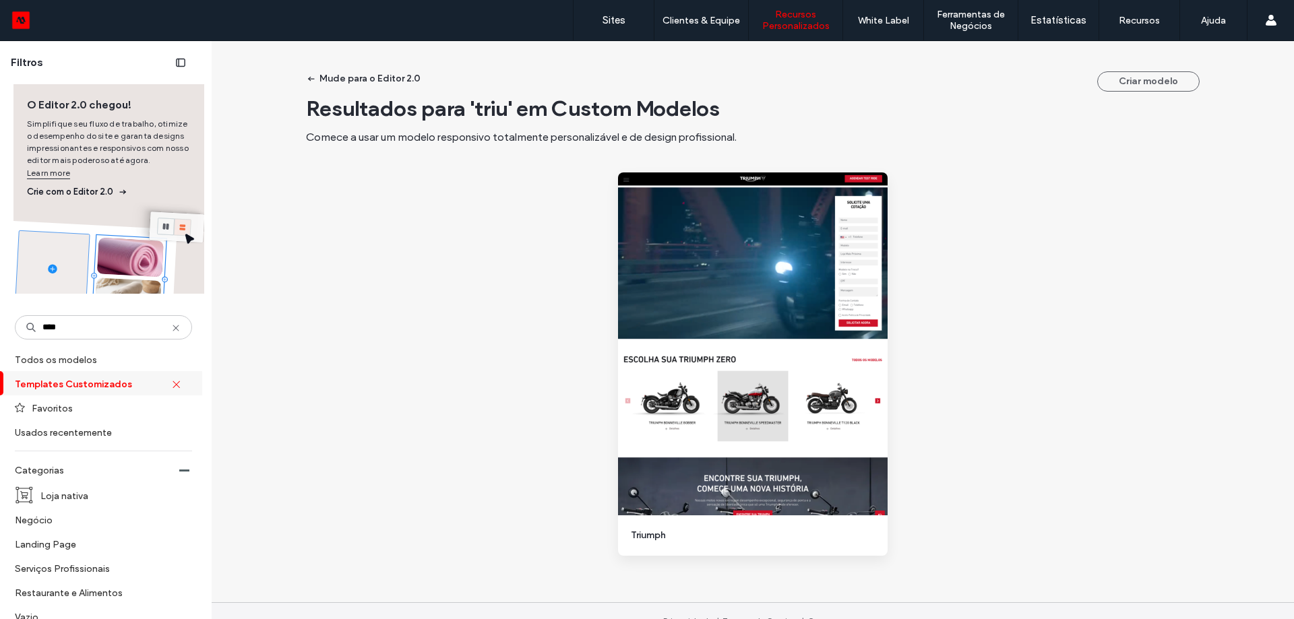
type input "****"
click at [330, 281] on div "Mude para o Editor 2.0 Criar modelo Resultados para 'triu' em Custom Modelos Co…" at bounding box center [753, 341] width 1082 height 601
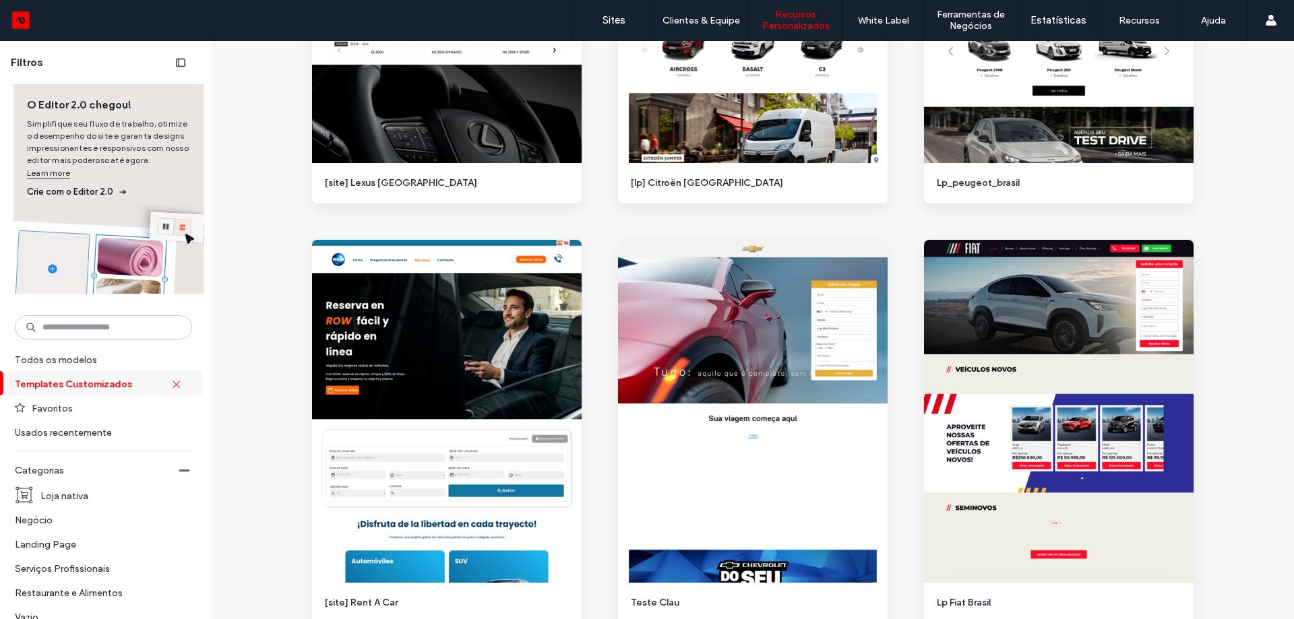
scroll to position [10938, 0]
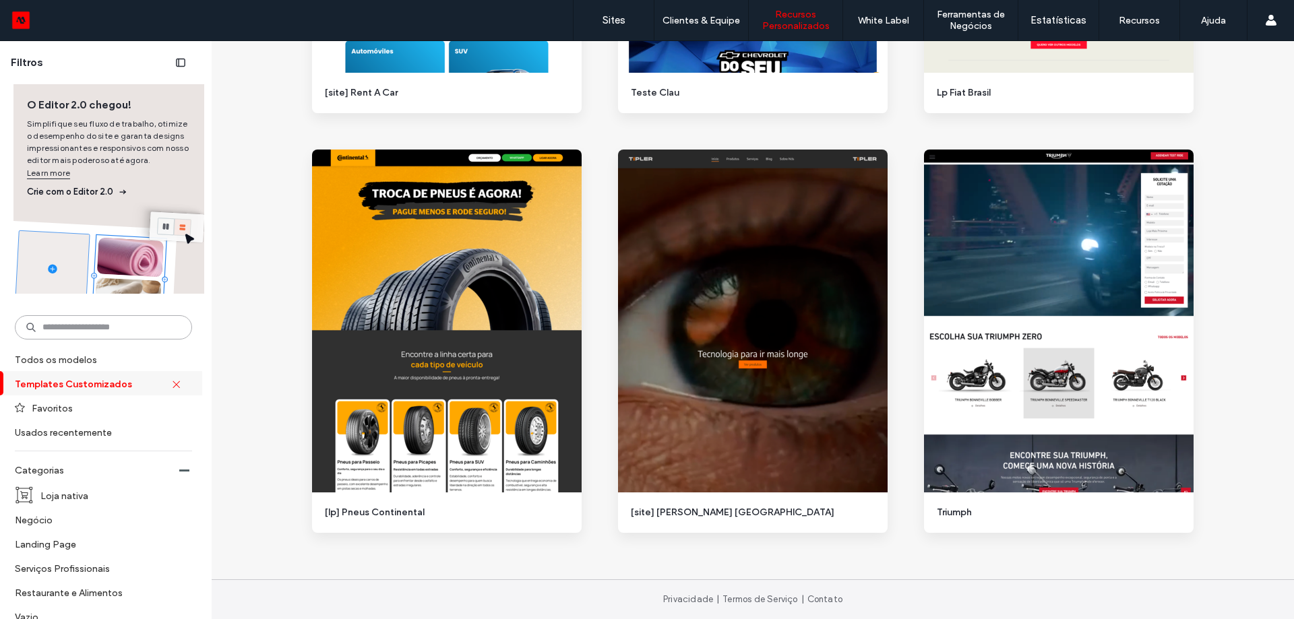
click at [138, 327] on input at bounding box center [103, 327] width 177 height 24
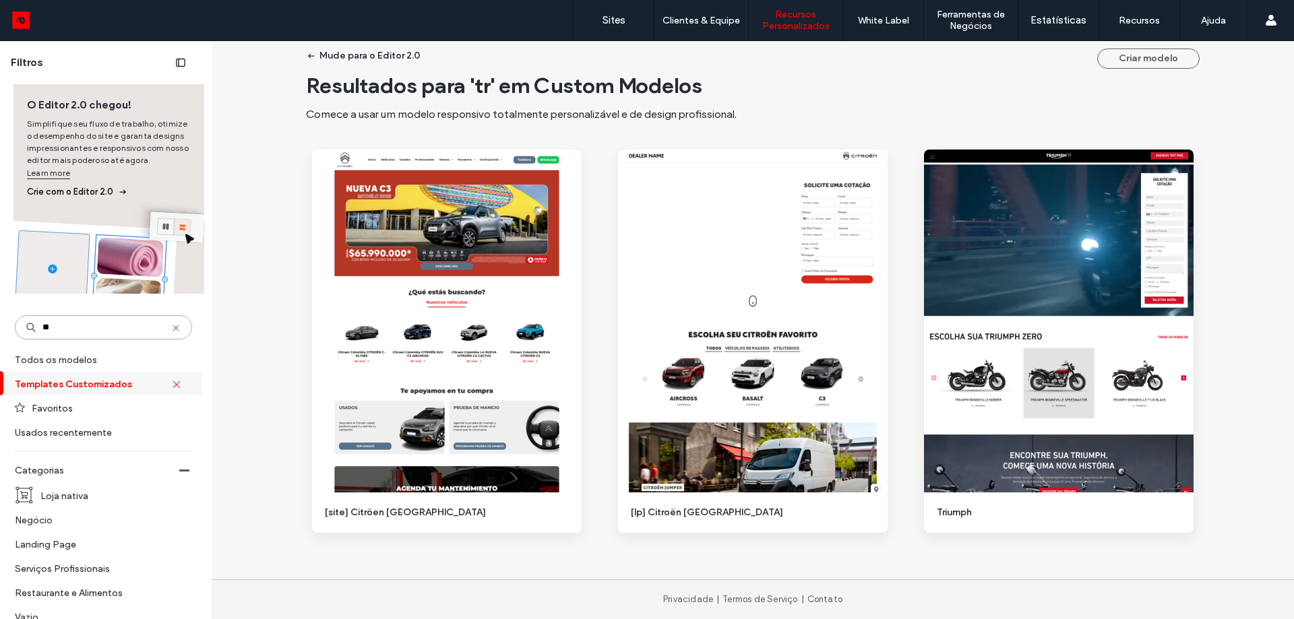
scroll to position [23, 0]
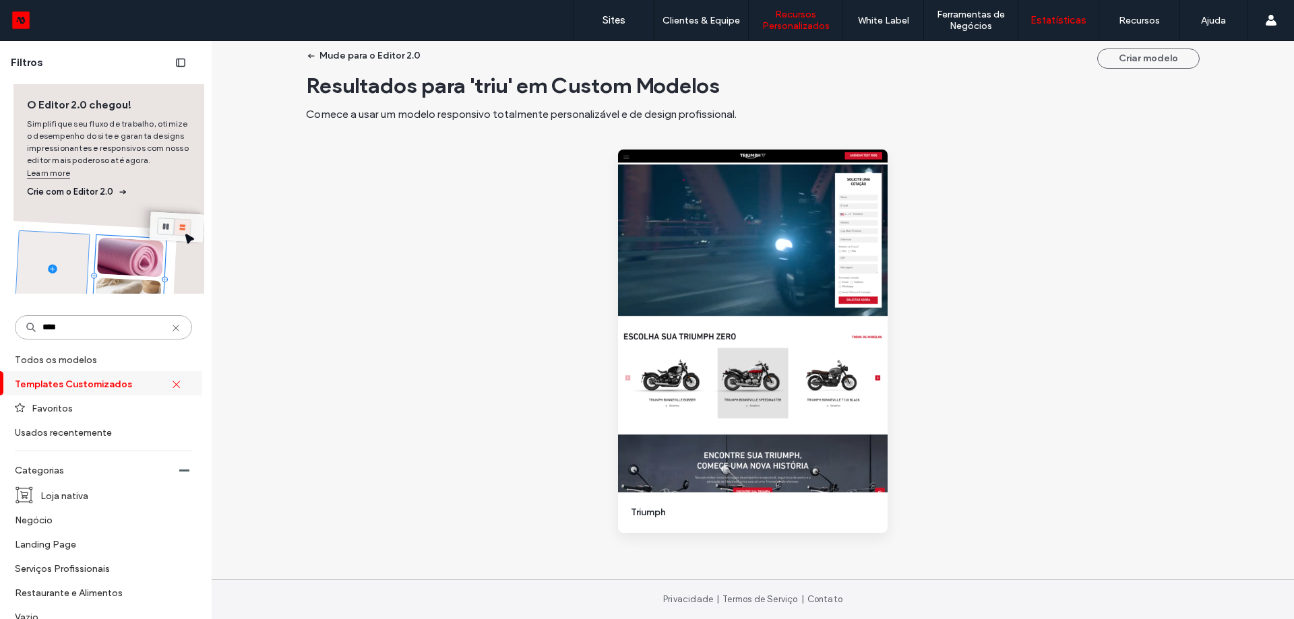
type input "****"
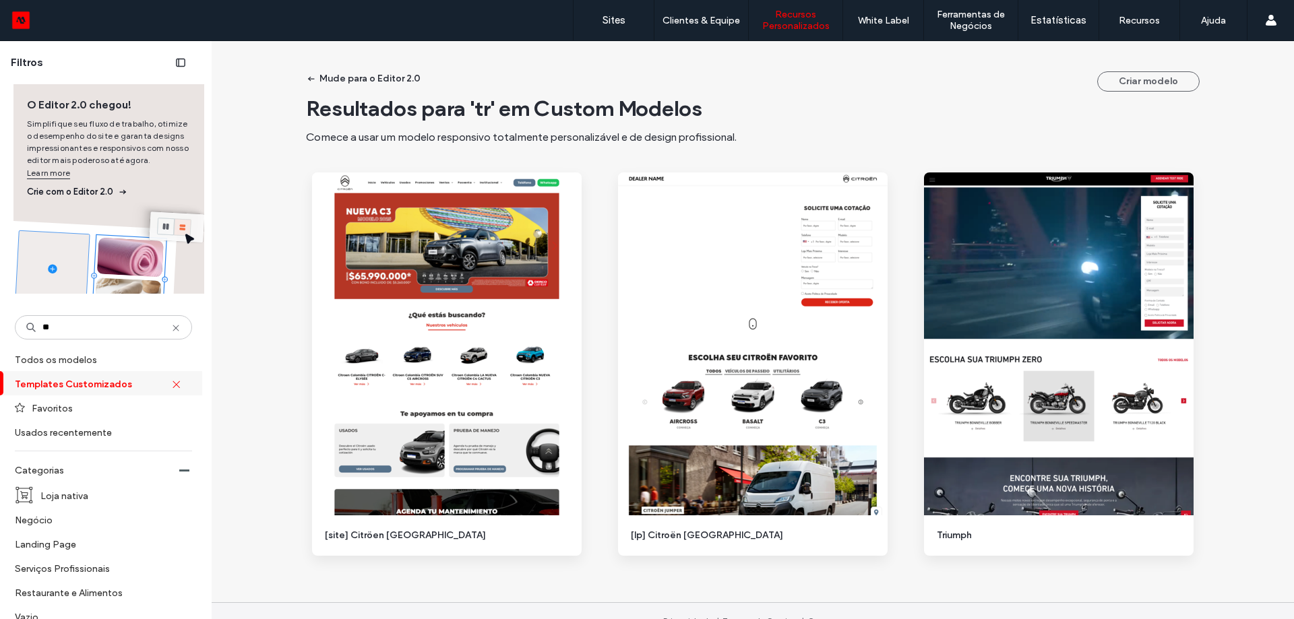
type input "**"
click at [907, 125] on div "Resultados para 'tr' em Custom Modelos Comece a usar um modelo responsivo total…" at bounding box center [753, 120] width 894 height 50
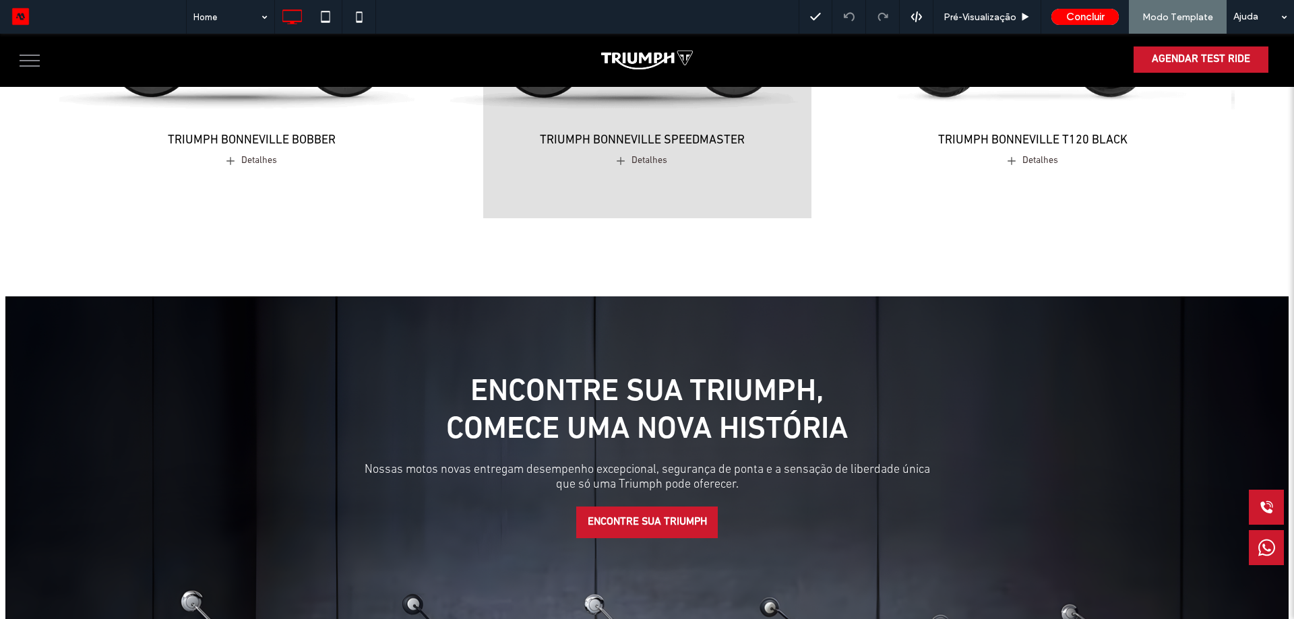
scroll to position [876, 0]
